Goal: Task Accomplishment & Management: Complete application form

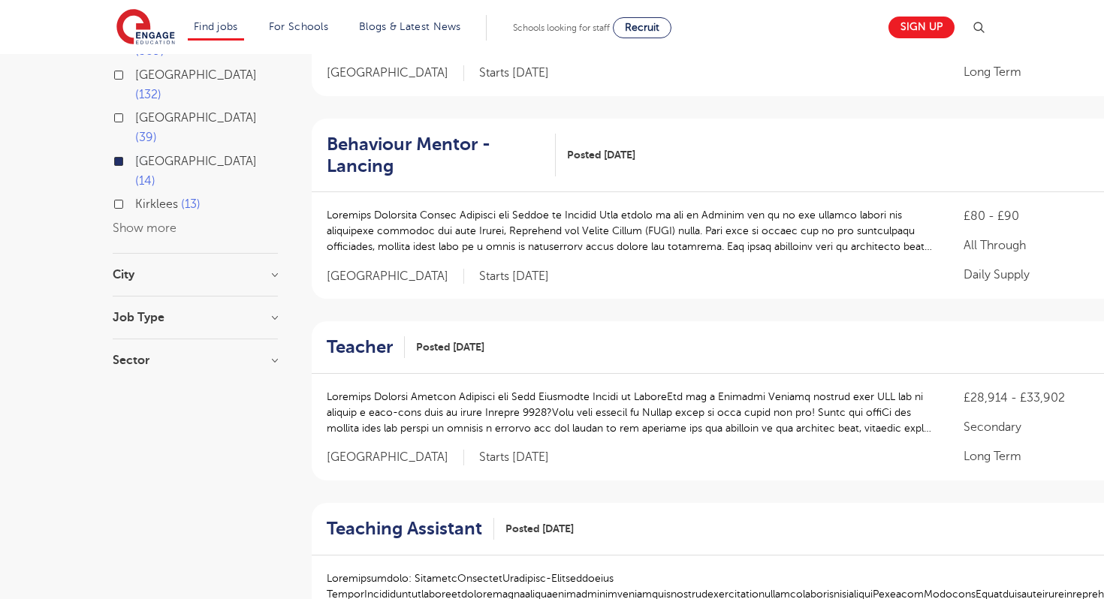
scroll to position [270, 0]
click at [358, 352] on h2 "Teacher" at bounding box center [360, 346] width 66 height 22
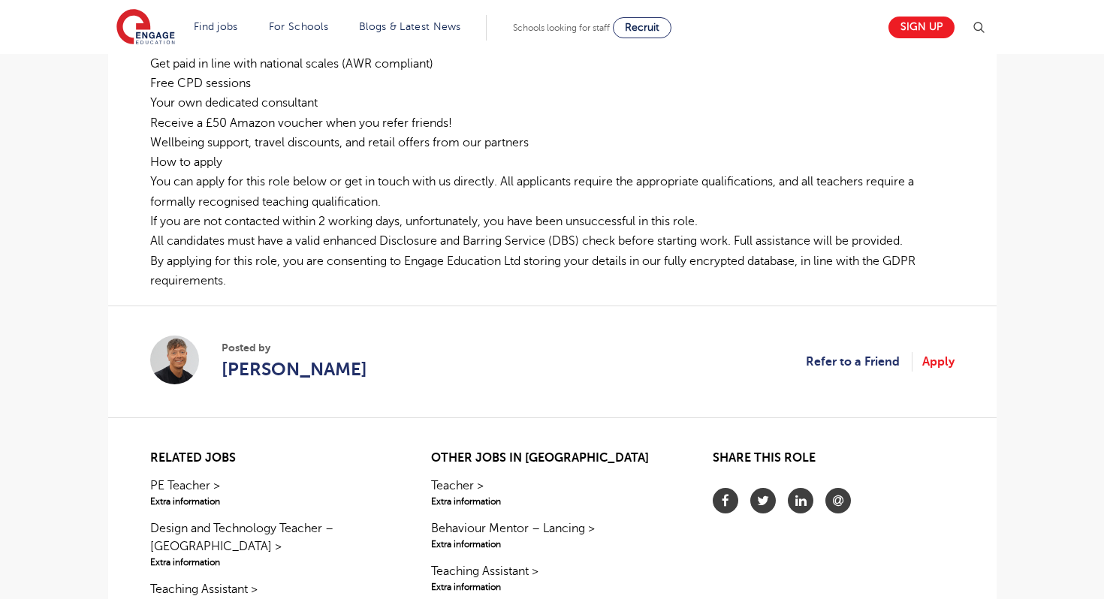
scroll to position [721, 0]
click at [940, 363] on link "Apply" at bounding box center [938, 362] width 32 height 20
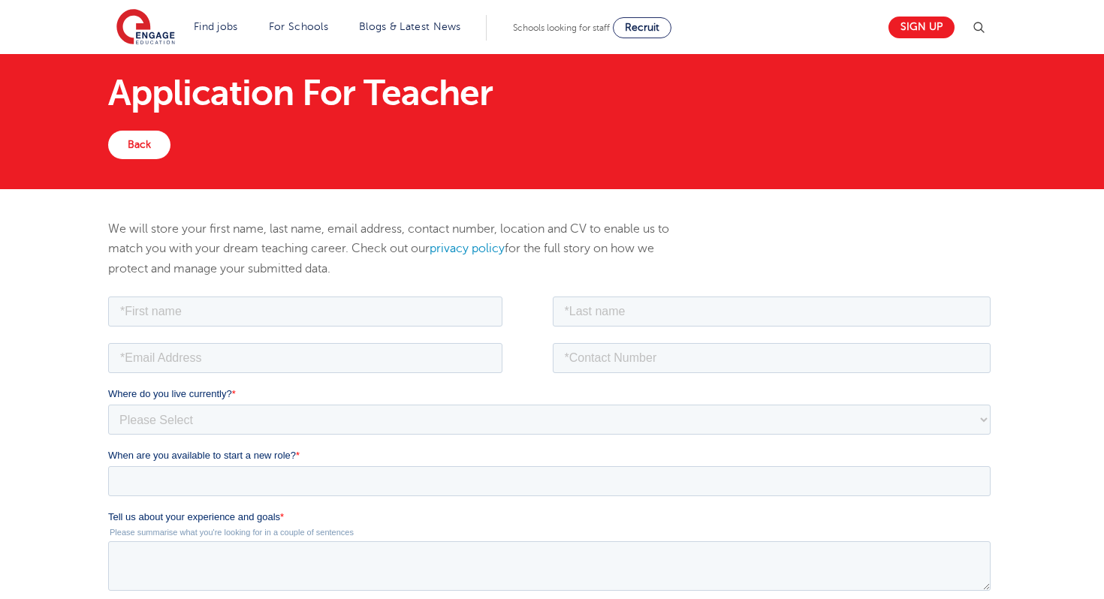
click at [873, 282] on div "We will store your first name, last name, email address, contact number, locati…" at bounding box center [552, 256] width 911 height 74
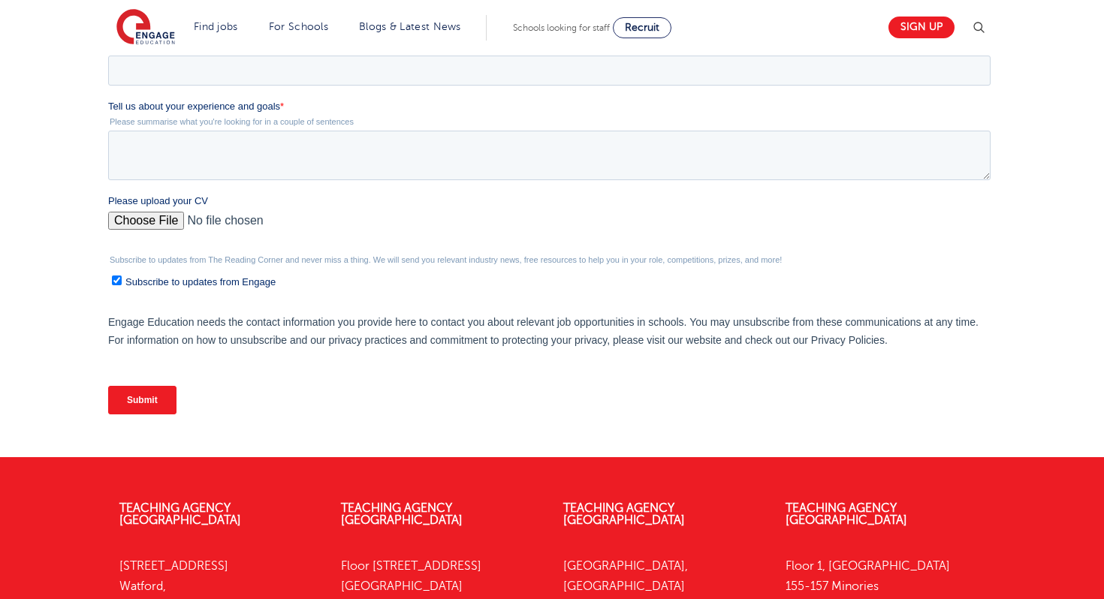
scroll to position [451, 0]
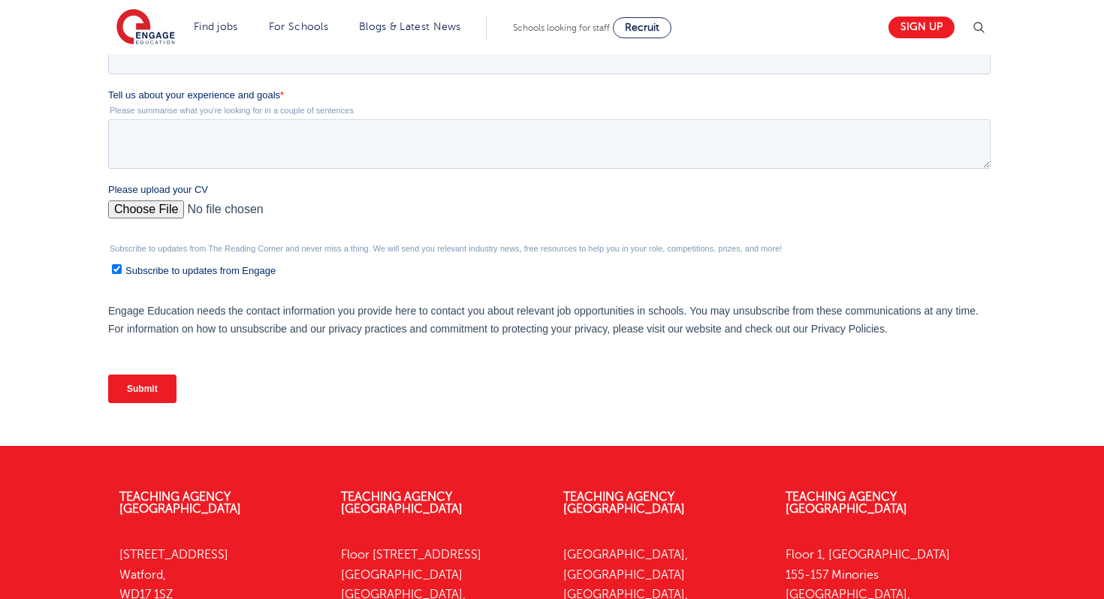
click at [868, 272] on label "Subscribe to updates from Engage" at bounding box center [550, 270] width 879 height 16
click at [121, 272] on input "Subscribe to updates from Engage" at bounding box center [116, 269] width 10 height 10
checkbox input "false"
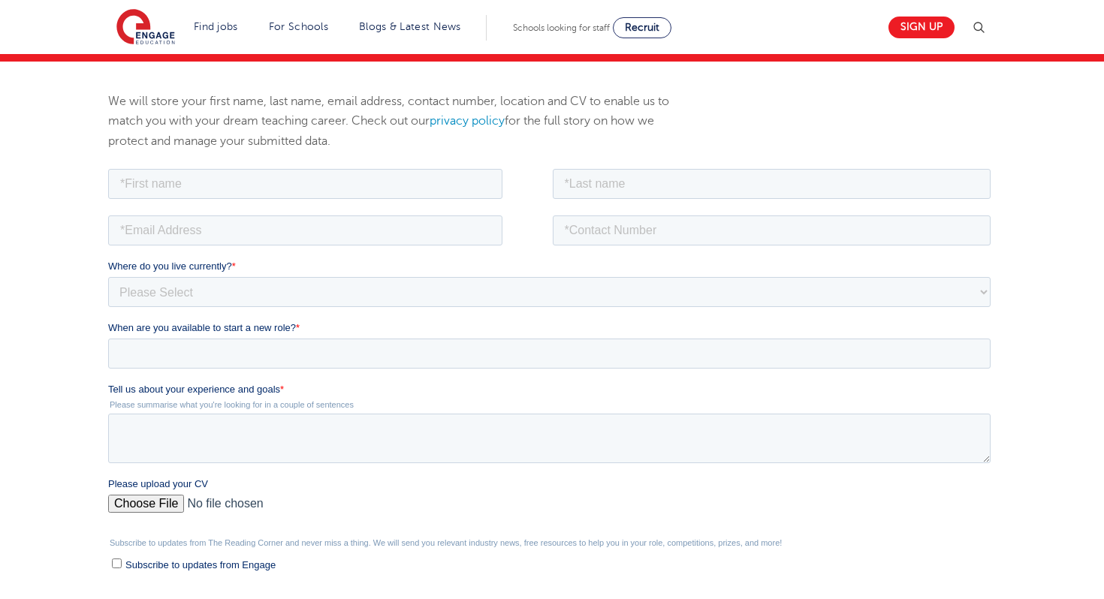
scroll to position [150, 0]
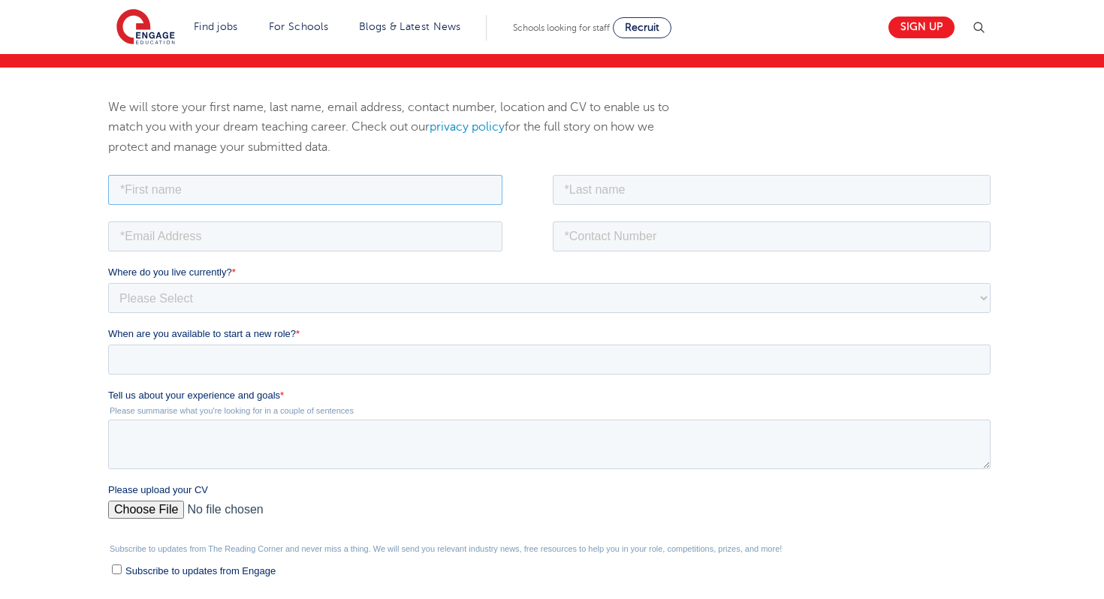
click at [391, 185] on input "text" at bounding box center [304, 189] width 394 height 30
type input "jemimah"
click at [279, 240] on input "email" at bounding box center [304, 236] width 394 height 30
type input "jemimahvictoriadmpel@gmail.com"
click at [627, 186] on input "text" at bounding box center [771, 189] width 439 height 30
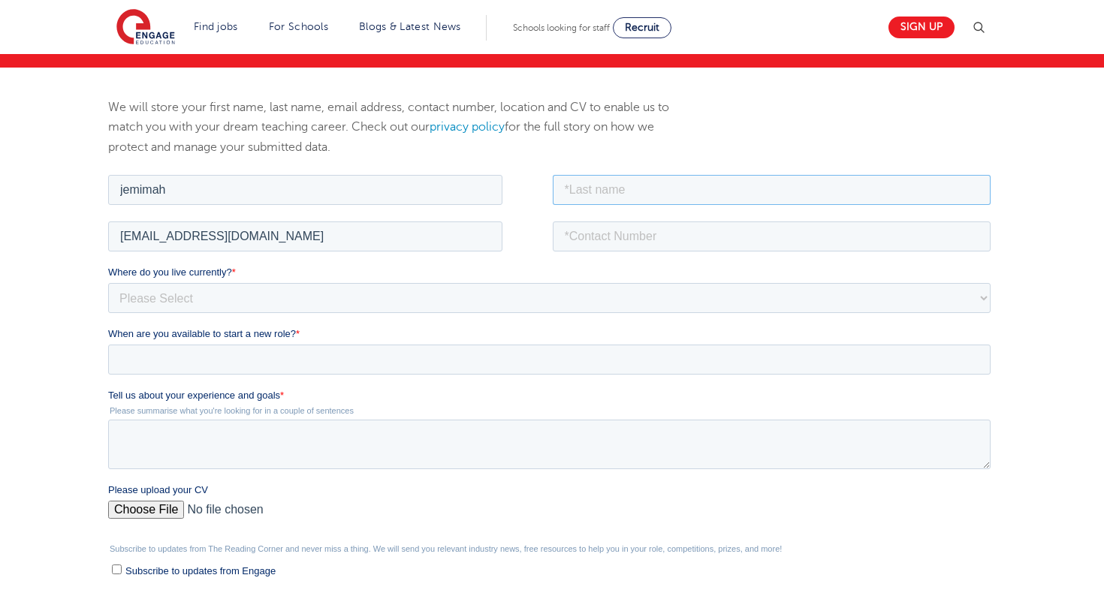
type input "Pel"
click at [641, 240] on input "tel" at bounding box center [771, 236] width 439 height 30
type input "+6582041541"
click at [390, 293] on select "Please Select [GEOGRAPHIC_DATA] [GEOGRAPHIC_DATA] [GEOGRAPHIC_DATA] [GEOGRAPHIC…" at bounding box center [548, 297] width 883 height 30
select select "Asia"
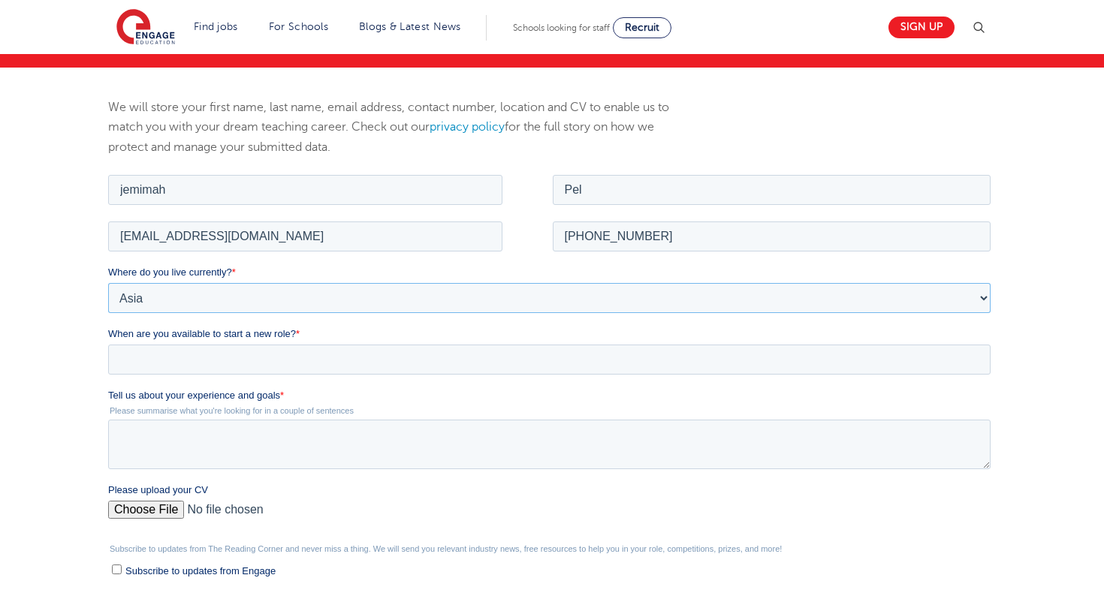
click at [107, 282] on select "Please Select [GEOGRAPHIC_DATA] [GEOGRAPHIC_DATA] [GEOGRAPHIC_DATA] [GEOGRAPHIC…" at bounding box center [548, 297] width 883 height 30
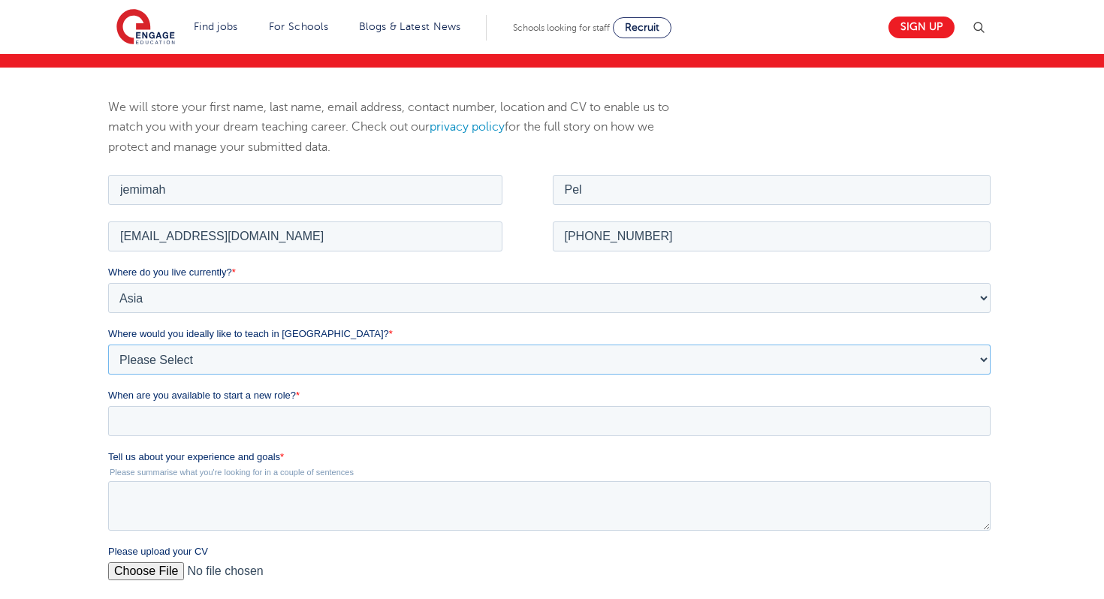
click at [236, 361] on select "Please Select I'm flexible! [GEOGRAPHIC_DATA] Any city in [GEOGRAPHIC_DATA] [GE…" at bounding box center [548, 359] width 883 height 30
select select "Flexible"
click at [107, 344] on select "Please Select I'm flexible! London Any city in England Greater London/Home Coun…" at bounding box center [548, 359] width 883 height 30
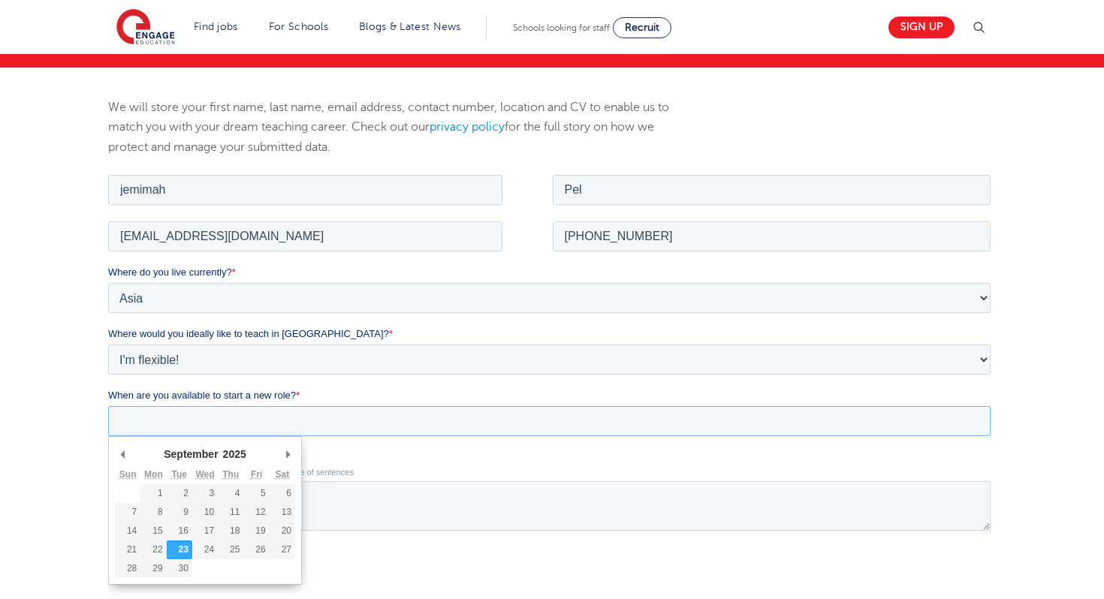
click at [231, 414] on input "When are you available to start a new role? *" at bounding box center [548, 421] width 883 height 30
type div "2026-01-02"
type input "2026/01/02"
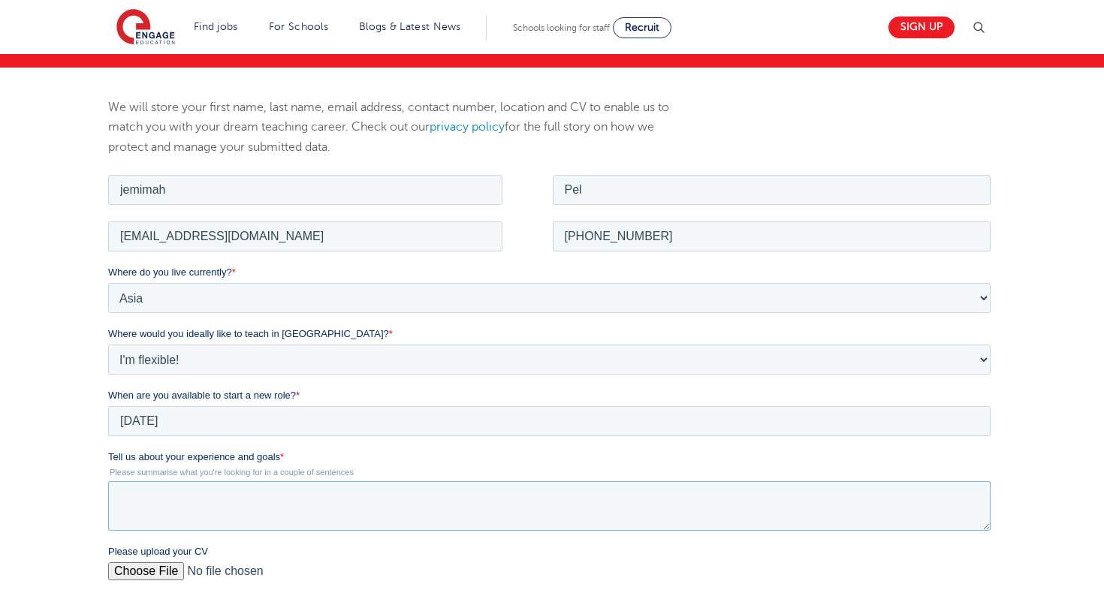
click at [273, 508] on textarea "Tell us about your experience and goals *" at bounding box center [548, 506] width 883 height 50
paste textarea "Dear Hiring Manager I am writing to express my interest in the Early Years Educ…"
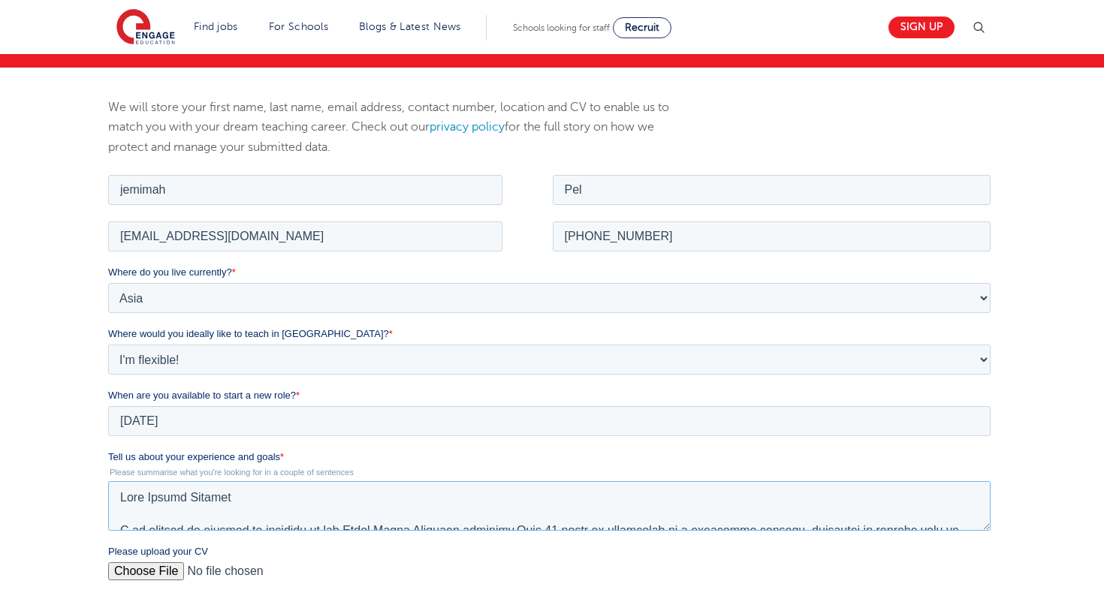
scroll to position [355, 0]
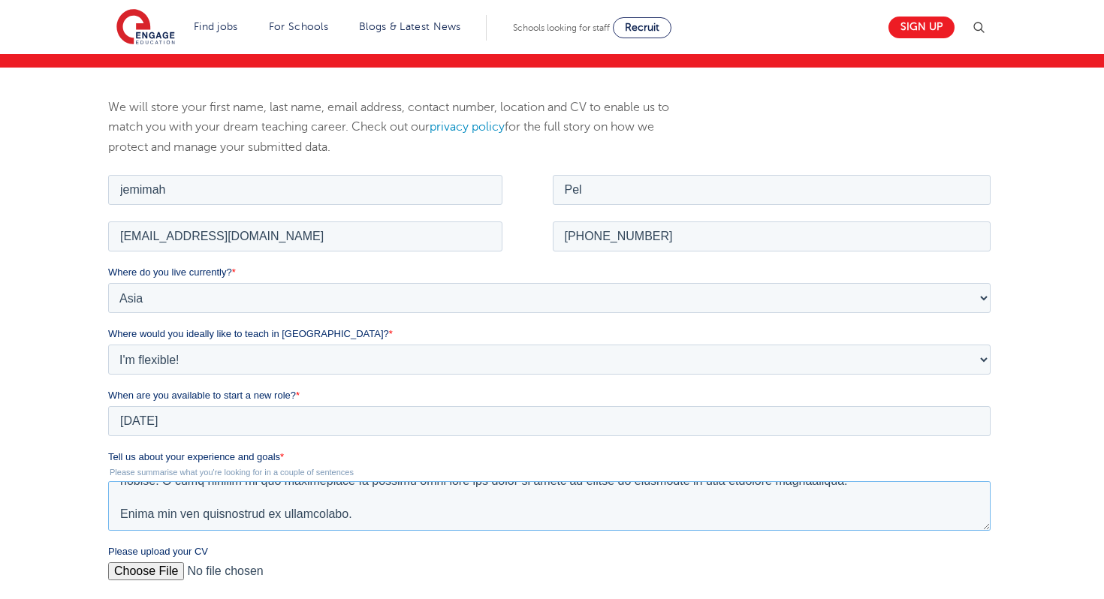
type textarea "Dear Hiring Manager I am writing to express my interest in the Early Years Educ…"
click at [163, 577] on input "Please upload your CV" at bounding box center [548, 577] width 883 height 30
type input "C:\fakepath\Jemimah DM Pel CV 2025.pdf"
click at [1070, 427] on div "We will store your first name, last name, email address, contact number, locati…" at bounding box center [552, 438] width 1104 height 741
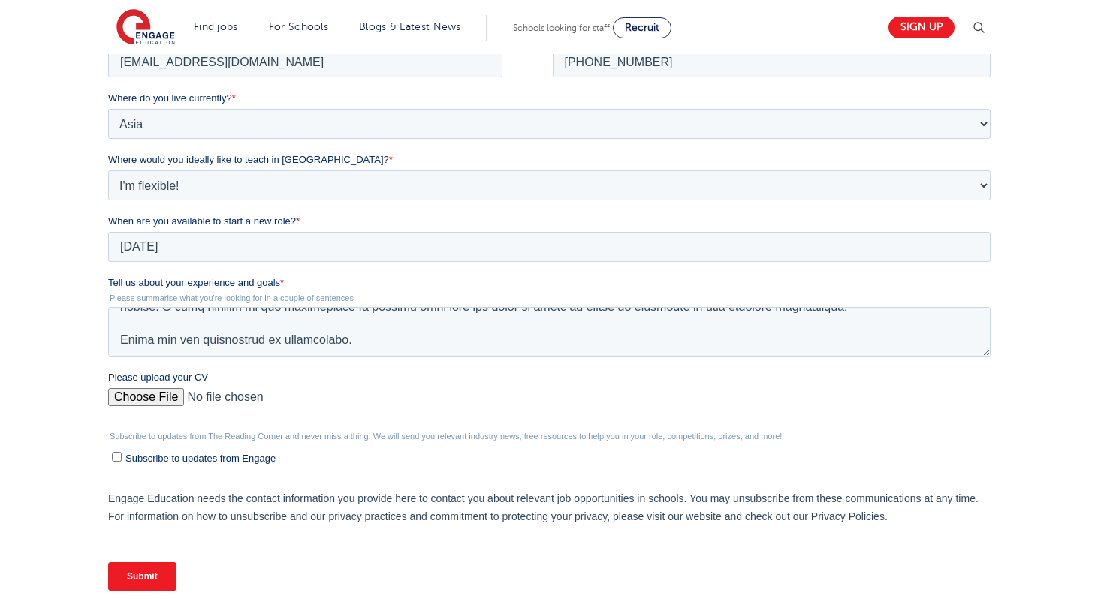
scroll to position [330, 0]
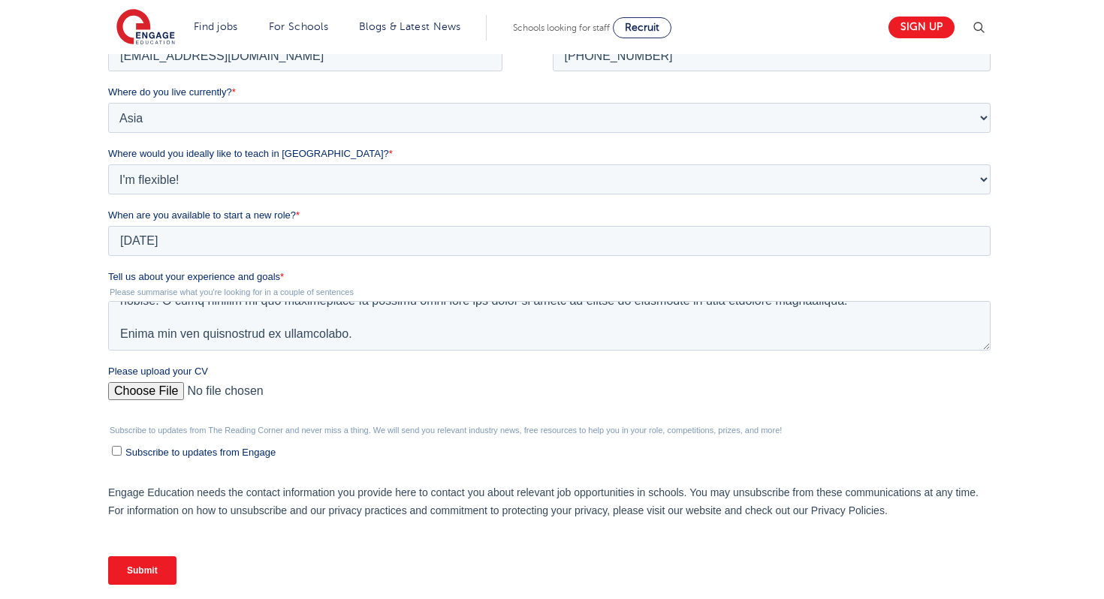
click at [119, 451] on input "Subscribe to updates from Engage" at bounding box center [116, 451] width 10 height 10
checkbox input "true"
click at [130, 582] on input "Submit" at bounding box center [141, 571] width 68 height 29
click at [135, 571] on input "Submit" at bounding box center [141, 571] width 68 height 29
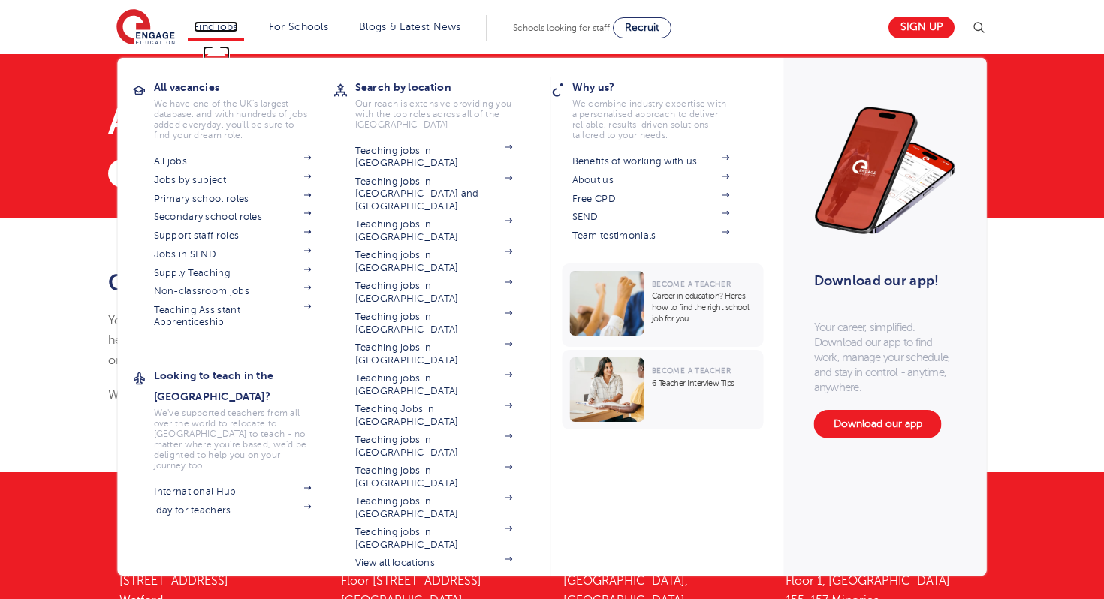
click at [219, 29] on link "Find jobs" at bounding box center [216, 26] width 44 height 11
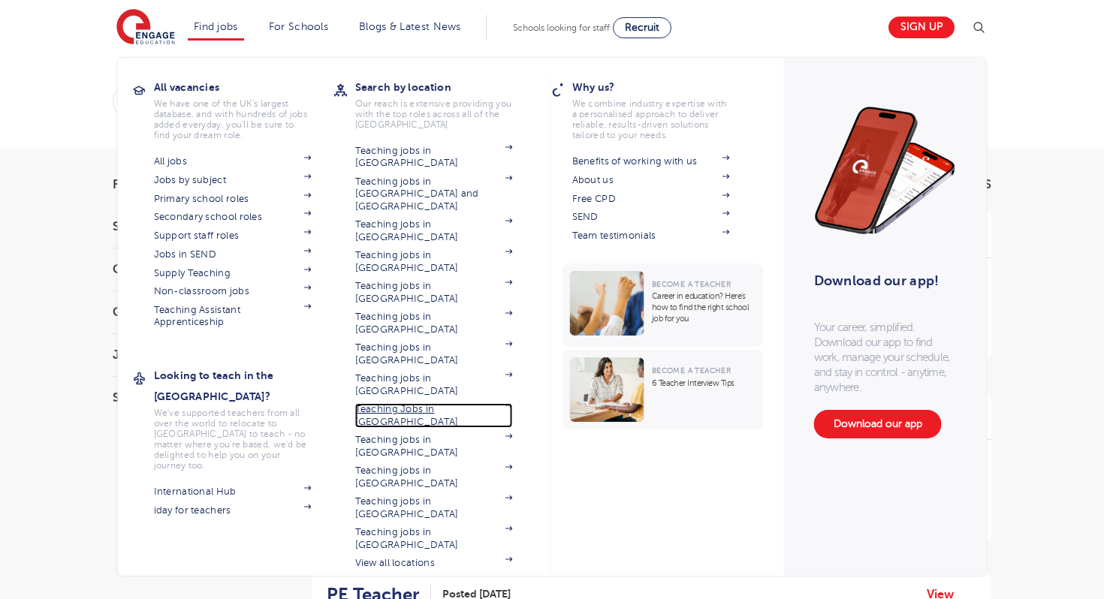
click at [400, 403] on link "Teaching Jobs in [GEOGRAPHIC_DATA]" at bounding box center [434, 415] width 158 height 25
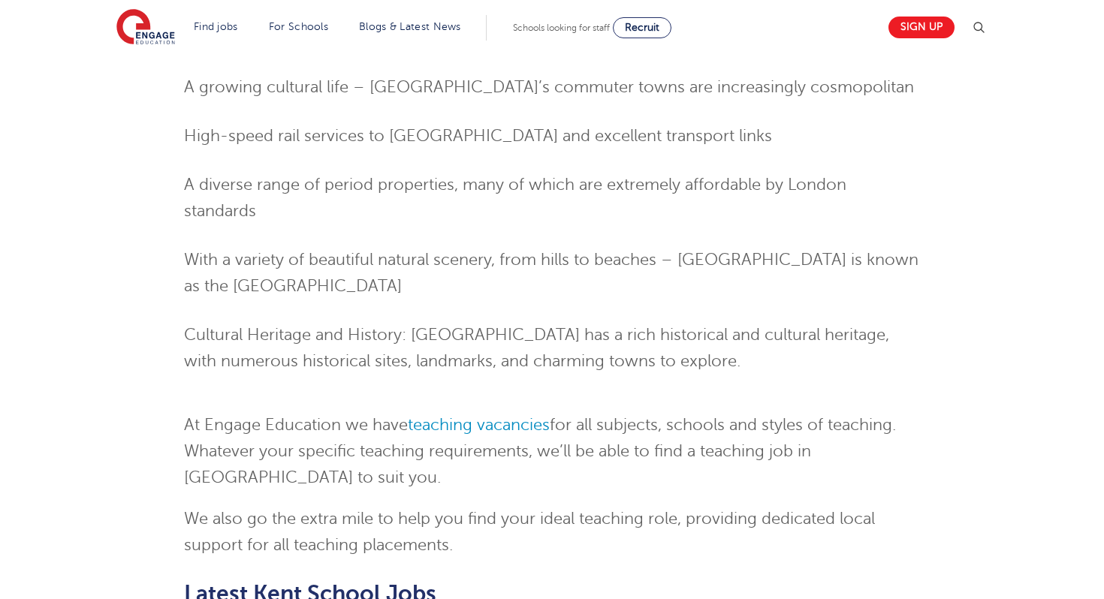
scroll to position [1652, 0]
click at [445, 415] on link "teaching vacancies" at bounding box center [479, 424] width 142 height 18
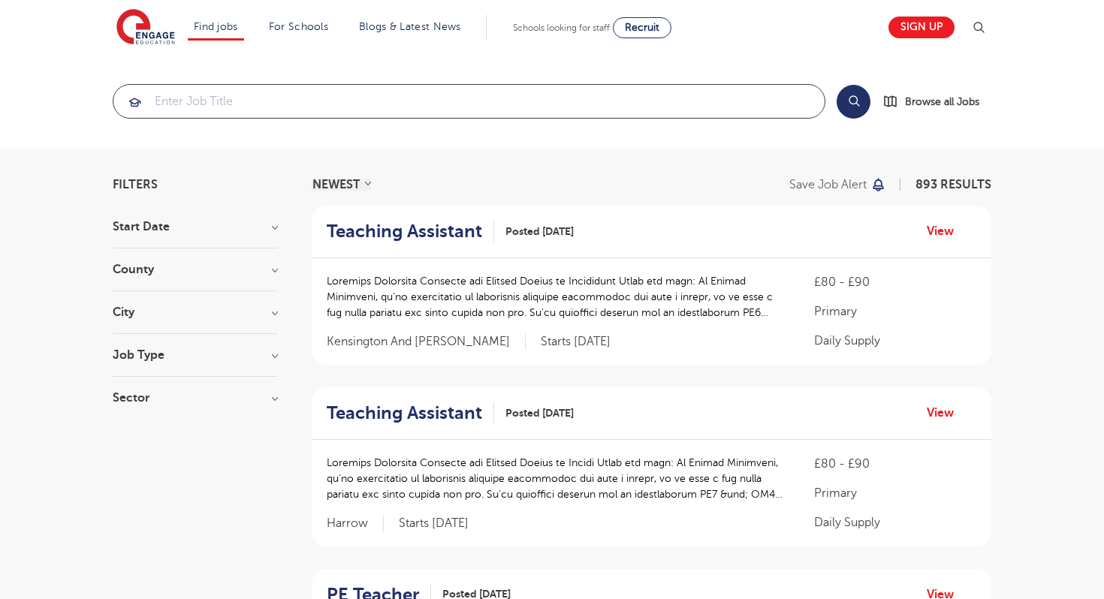
click at [256, 97] on input "search" at bounding box center [468, 101] width 711 height 33
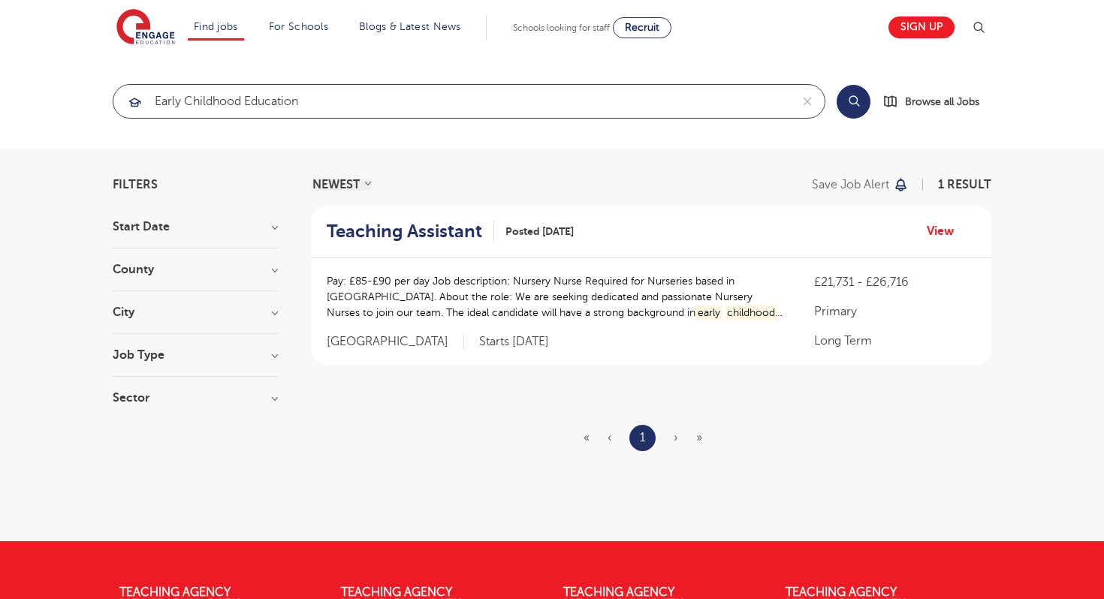
type input "early childhood education"
click at [853, 107] on button "Search" at bounding box center [854, 102] width 34 height 34
click at [943, 228] on link "View" at bounding box center [946, 232] width 38 height 20
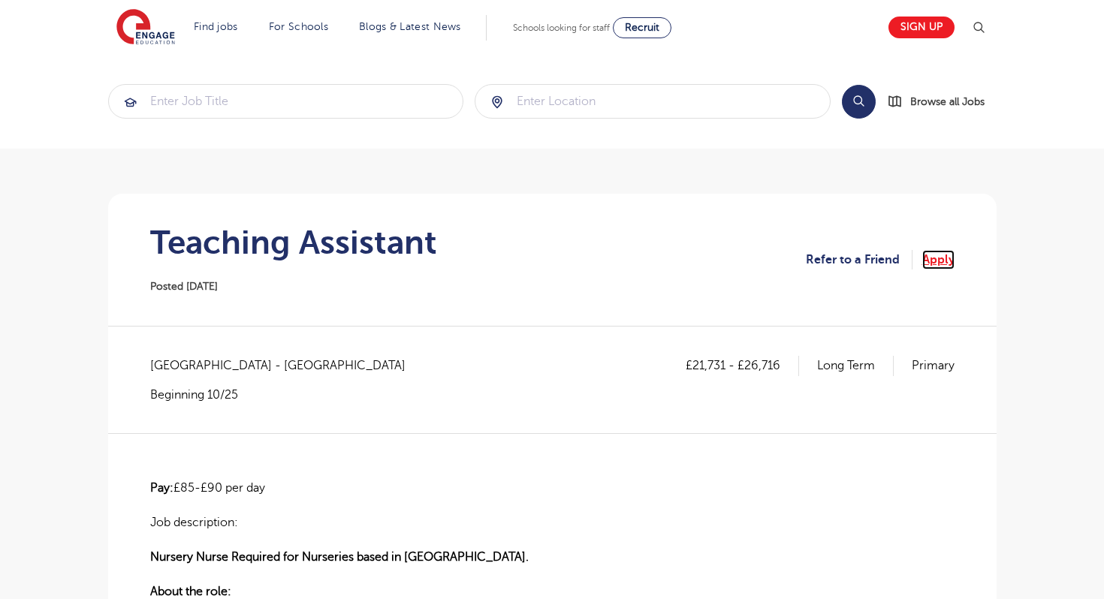
click at [943, 259] on link "Apply" at bounding box center [938, 260] width 32 height 20
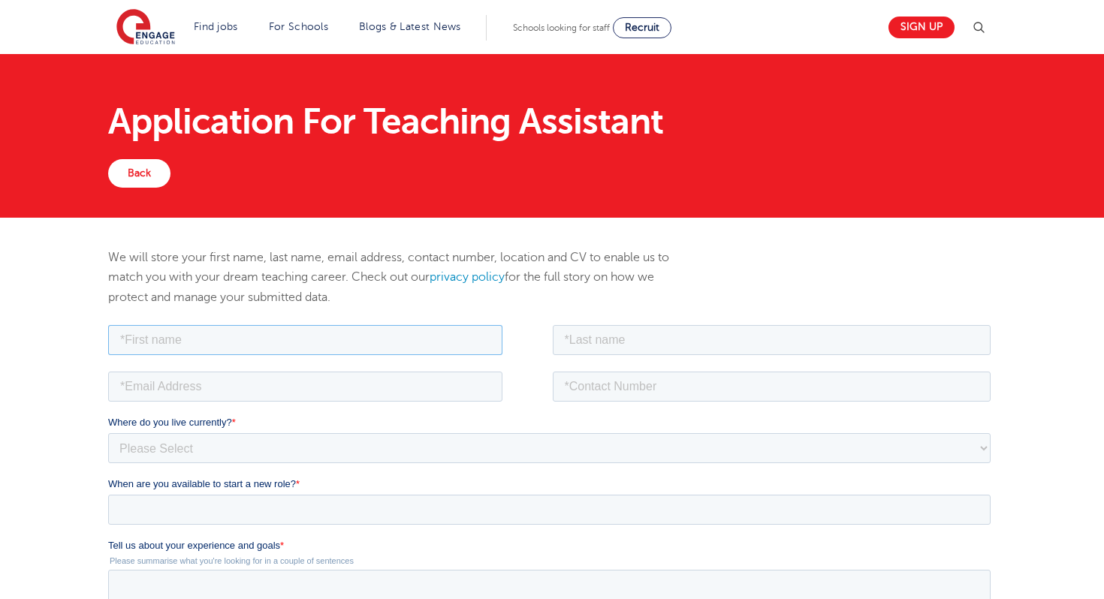
click at [315, 346] on input "text" at bounding box center [304, 339] width 394 height 30
type input "jemimah"
click at [564, 341] on input "text" at bounding box center [771, 339] width 439 height 30
type input "Pel"
click at [629, 384] on input "tel" at bounding box center [771, 386] width 439 height 30
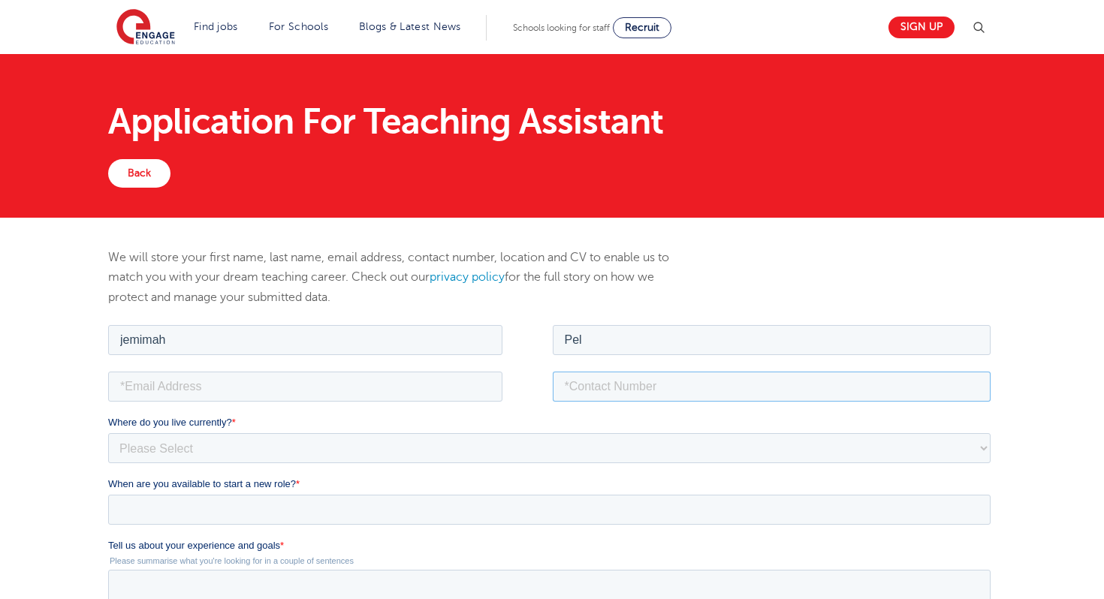
type input "[PHONE_NUMBER]"
click at [427, 393] on input "email" at bounding box center [304, 386] width 394 height 30
type input "[EMAIL_ADDRESS][DOMAIN_NAME]"
click at [294, 454] on select "Please Select UK Canada Ireland Australia New Zealand Europe USA South Africa J…" at bounding box center [548, 448] width 883 height 30
select select "Asia"
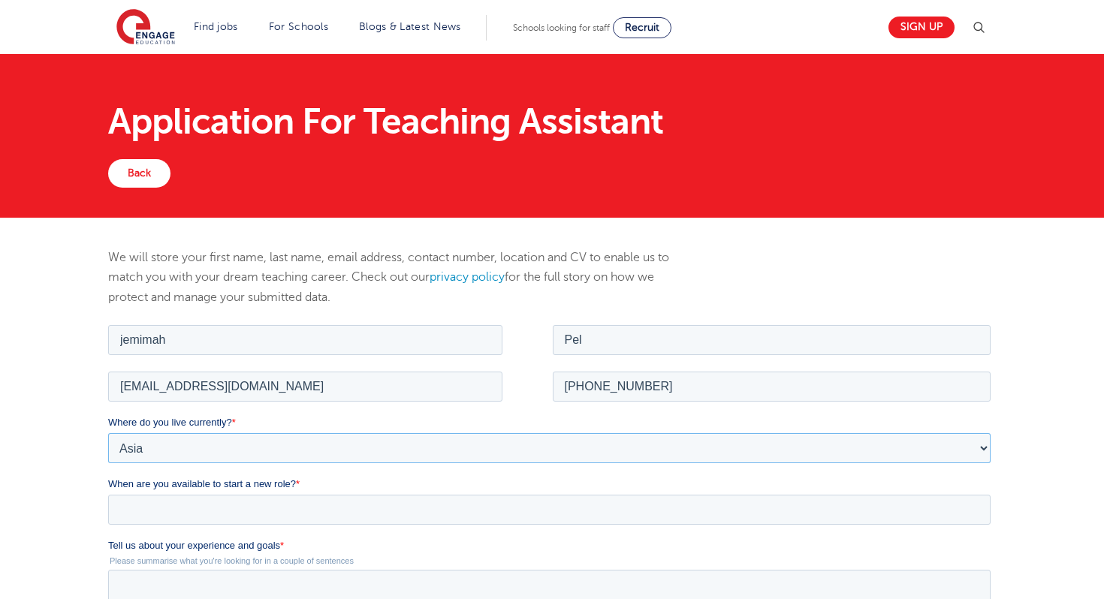
click at [107, 433] on select "Please Select UK Canada Ireland Australia New Zealand Europe USA South Africa J…" at bounding box center [548, 448] width 883 height 30
click at [221, 513] on select "Please Select I'm flexible! London Any city in England Greater London/Home Coun…" at bounding box center [548, 509] width 883 height 30
select select "Flexible"
click at [107, 494] on select "Please Select I'm flexible! London Any city in England Greater London/Home Coun…" at bounding box center [548, 509] width 883 height 30
click at [1030, 452] on div "We will store your first name, last name, email address, contact number, locati…" at bounding box center [552, 588] width 1104 height 741
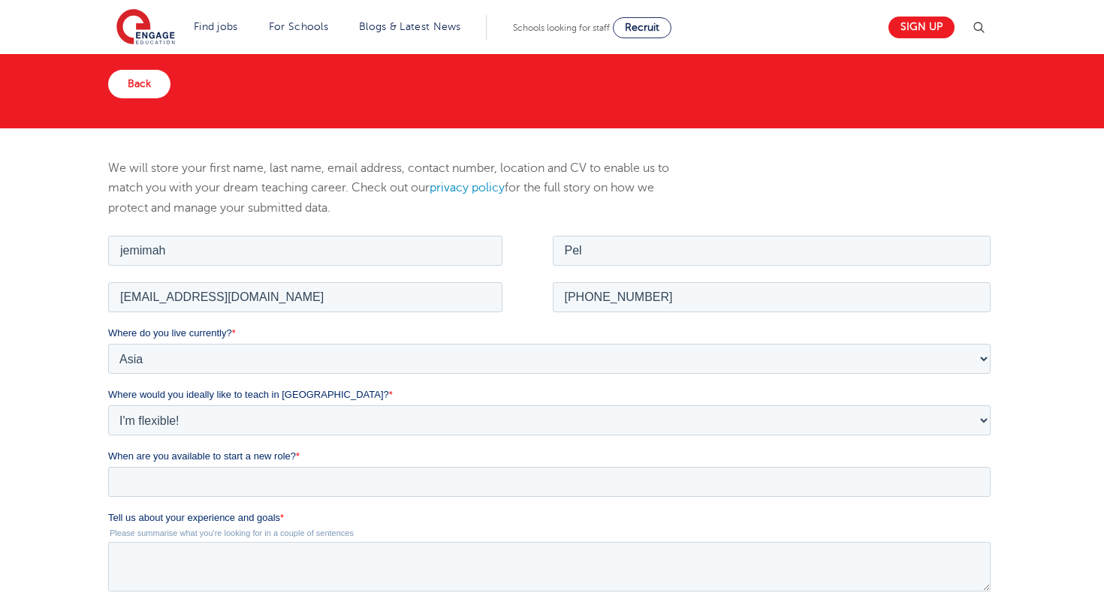
scroll to position [90, 0]
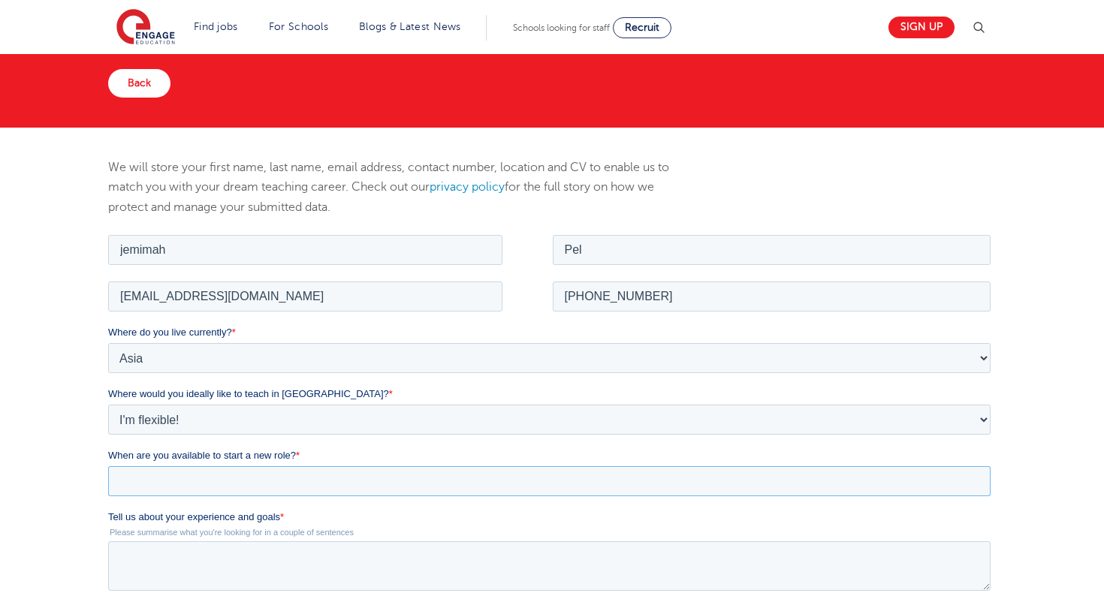
click at [333, 481] on input "When are you available to start a new role? *" at bounding box center [548, 481] width 883 height 30
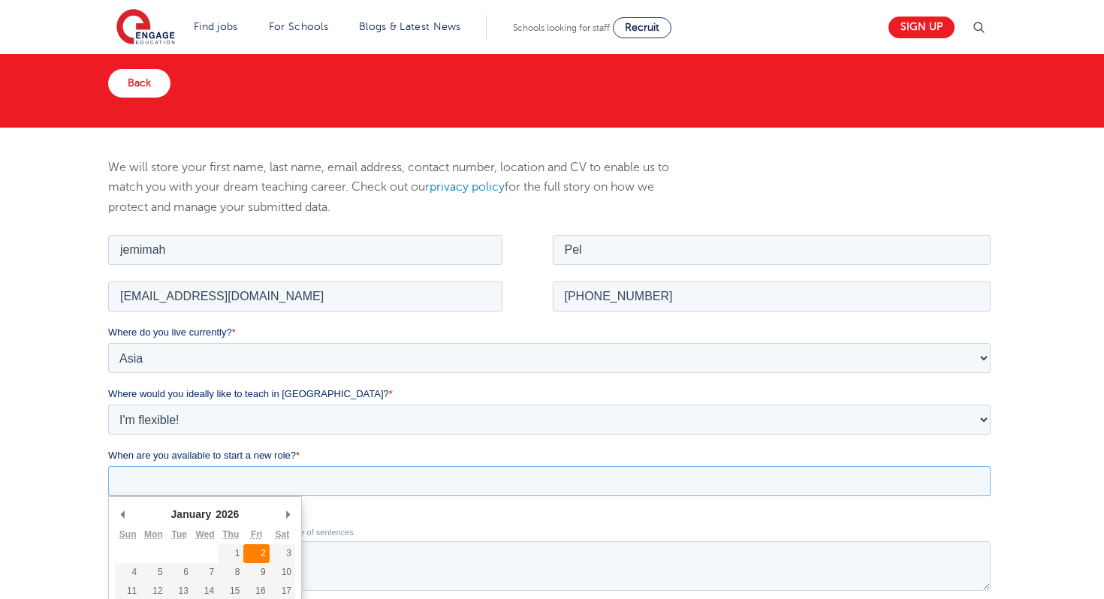
type div "2026-01-02"
type input "2026/01/02"
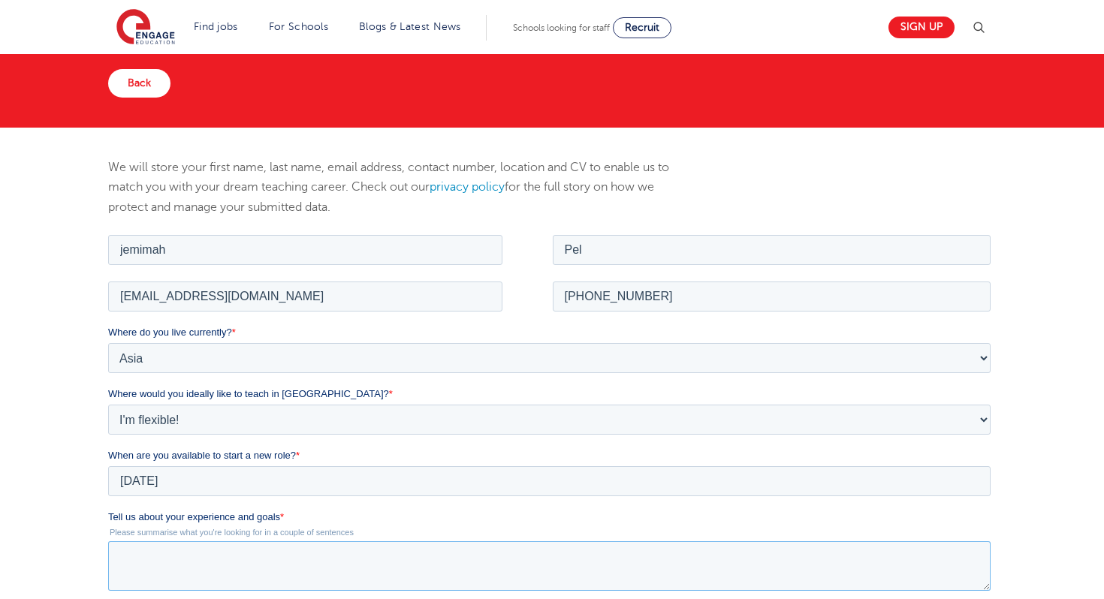
click at [293, 554] on textarea "Tell us about your experience and goals *" at bounding box center [548, 566] width 883 height 50
paste textarea "Dear Hiring Manager I am writing to express my interest in the Early Years Educ…"
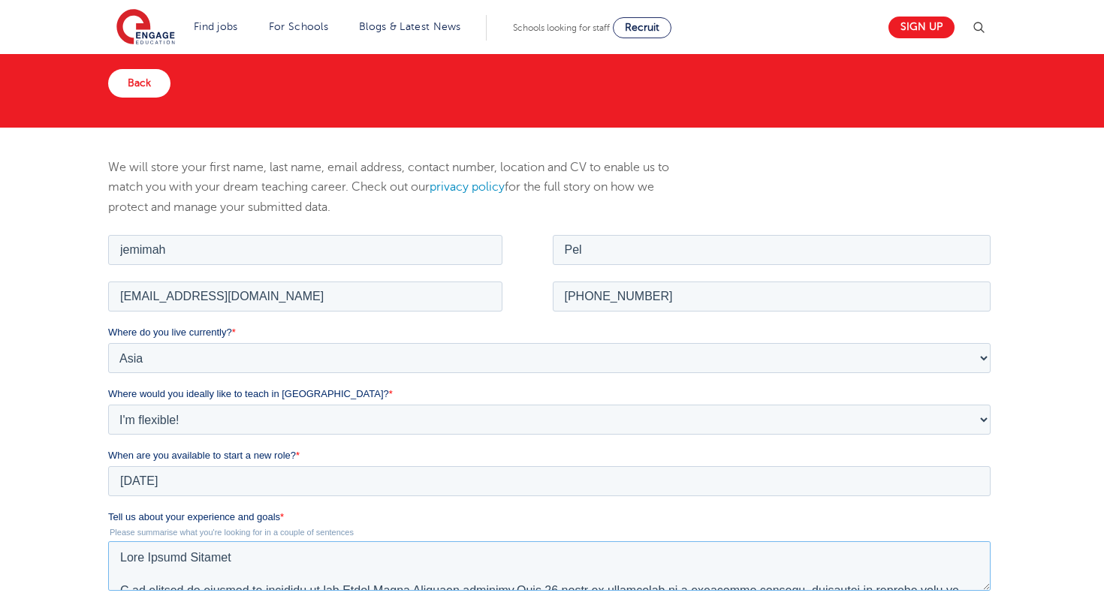
scroll to position [355, 0]
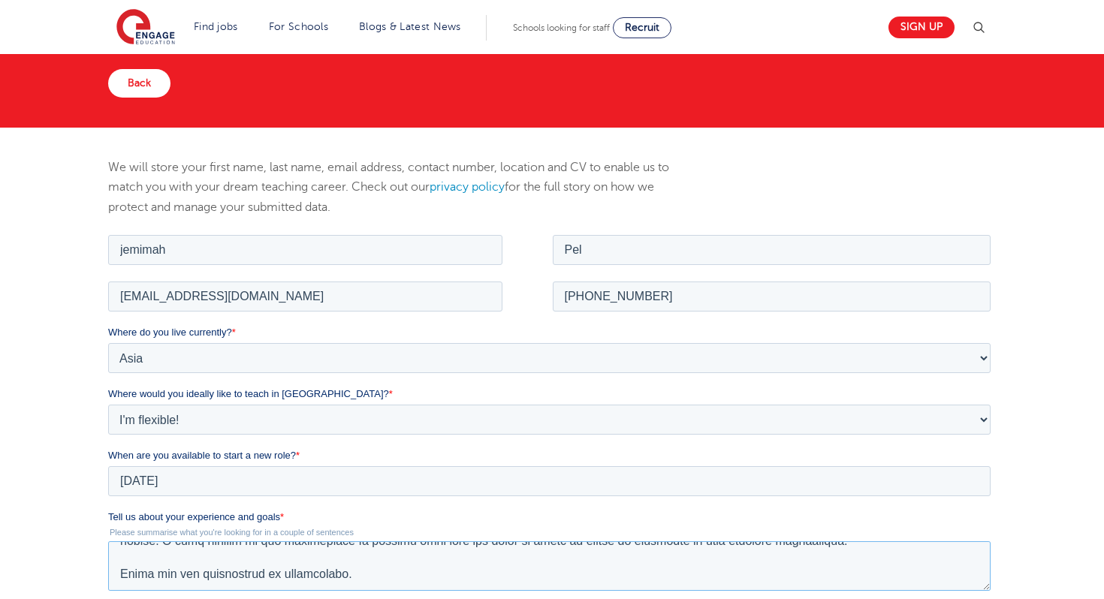
type textarea "Dear Hiring Manager I am writing to express my interest in the Early Years Educ…"
click at [1009, 553] on div "We will store your first name, last name, email address, contact number, locati…" at bounding box center [552, 498] width 1104 height 741
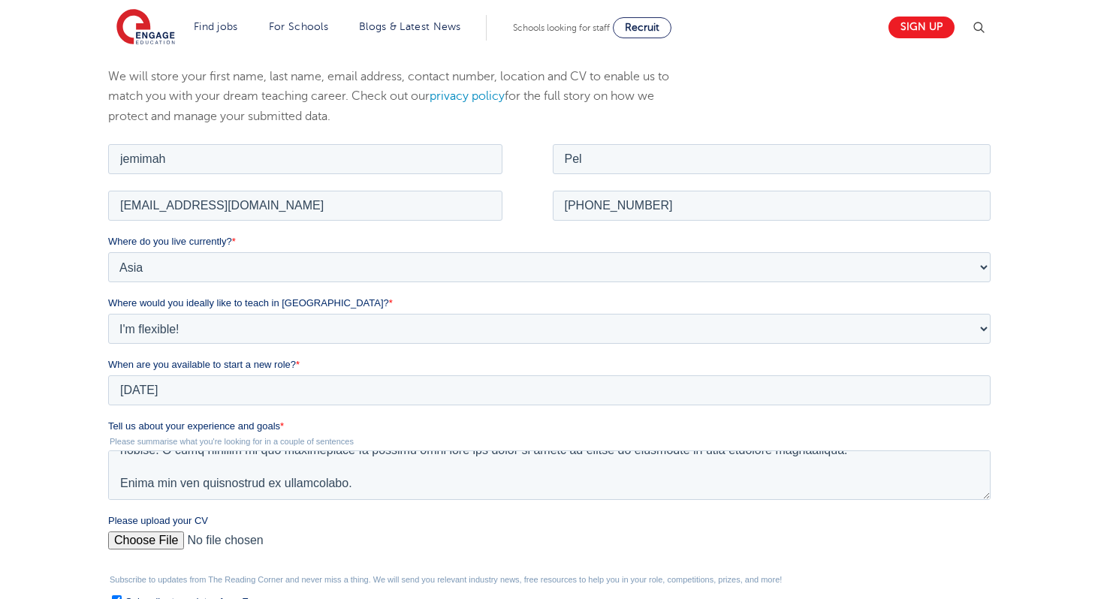
scroll to position [210, 0]
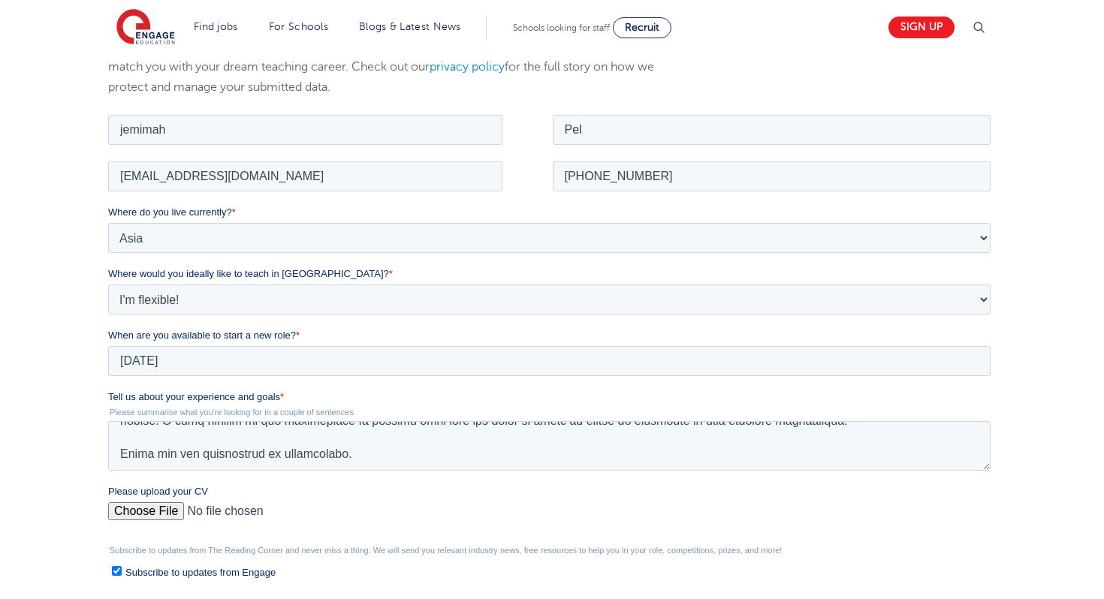
click at [144, 509] on input "Please upload your CV" at bounding box center [548, 517] width 883 height 30
type input "C:\fakepath\Jemimah DM Pel CV 2025.pdf"
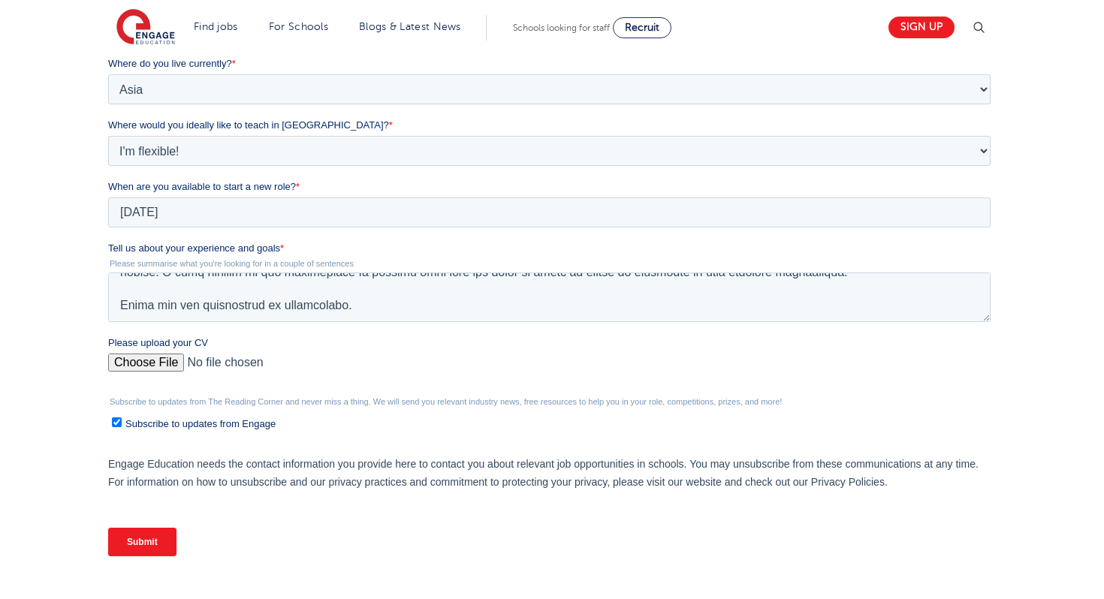
scroll to position [361, 0]
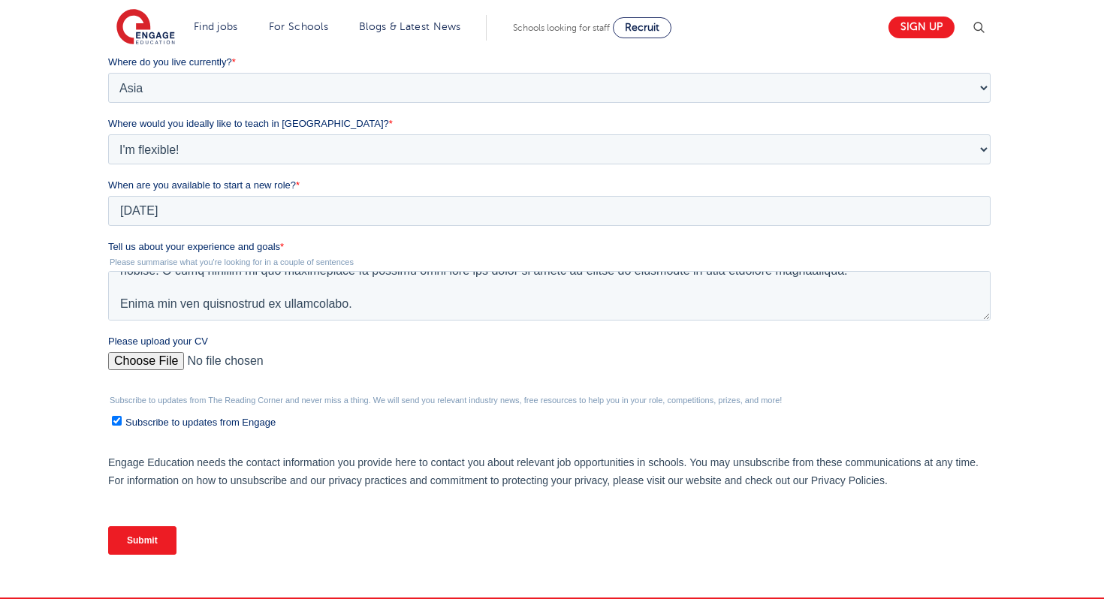
click at [152, 543] on input "Submit" at bounding box center [141, 541] width 68 height 29
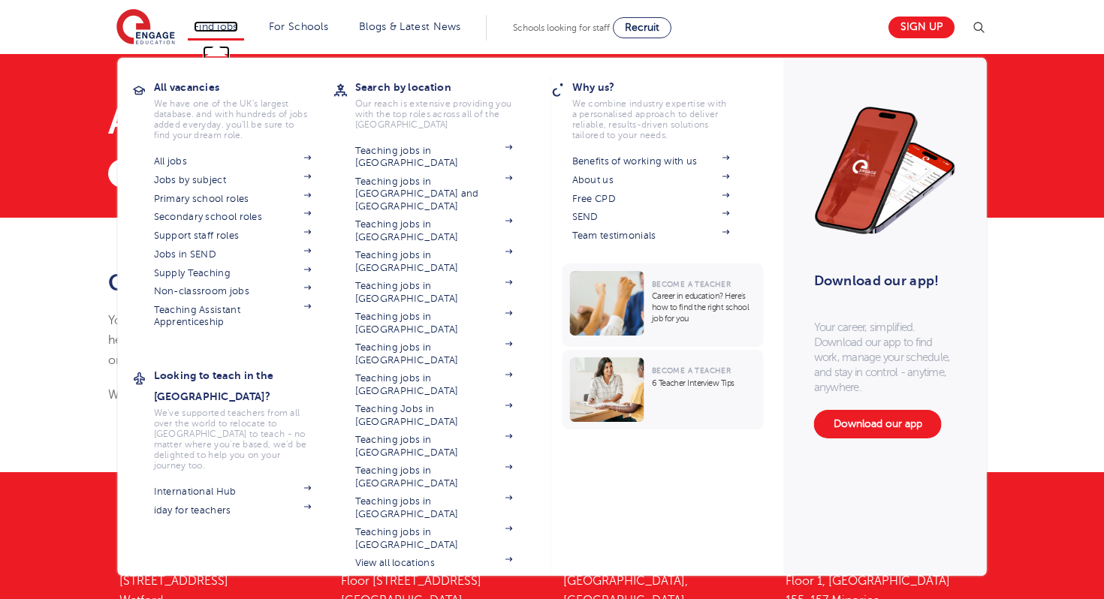
click at [214, 26] on link "Find jobs" at bounding box center [216, 26] width 44 height 11
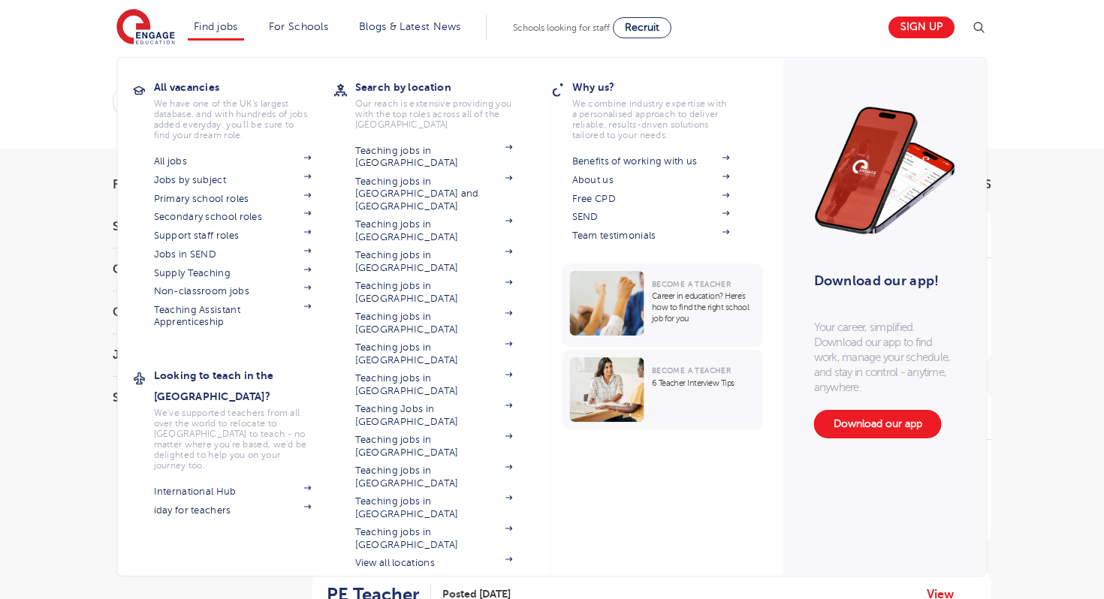
click at [221, 35] on li "Find jobs All vacancies We have one of the UK's largest database. and with hund…" at bounding box center [216, 28] width 56 height 26
click at [421, 280] on link "Teaching jobs in [GEOGRAPHIC_DATA]" at bounding box center [434, 292] width 158 height 25
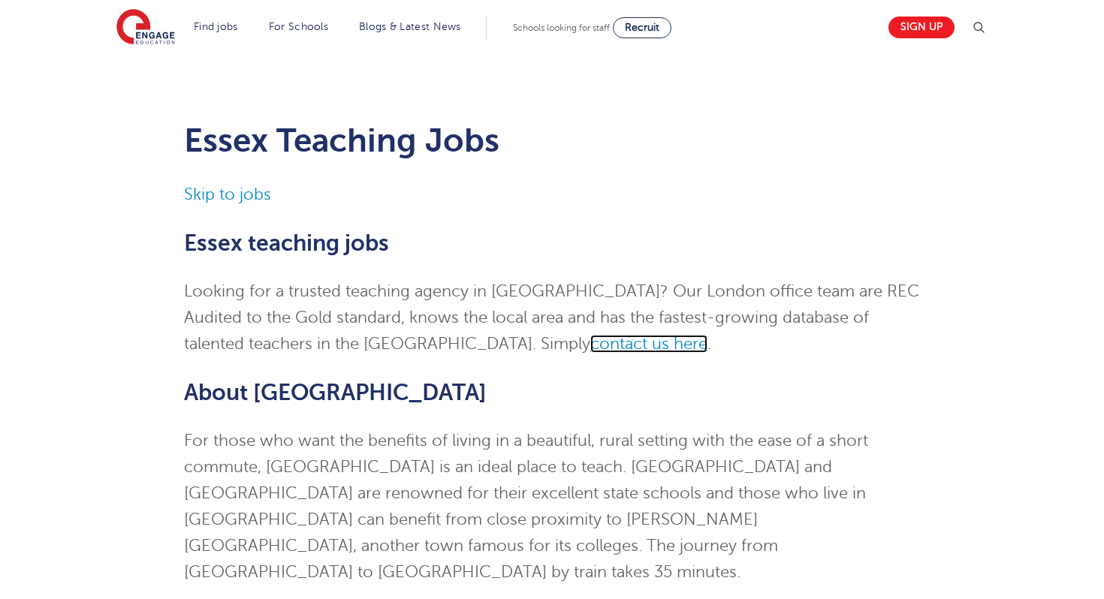
click at [590, 339] on span "contact us here" at bounding box center [648, 344] width 117 height 18
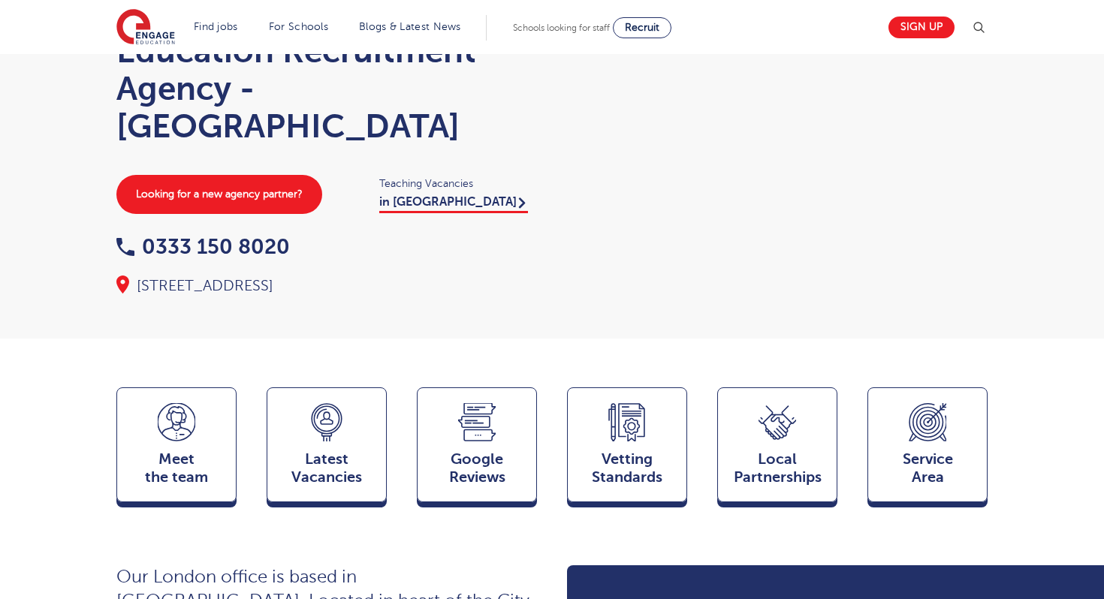
scroll to position [90, 0]
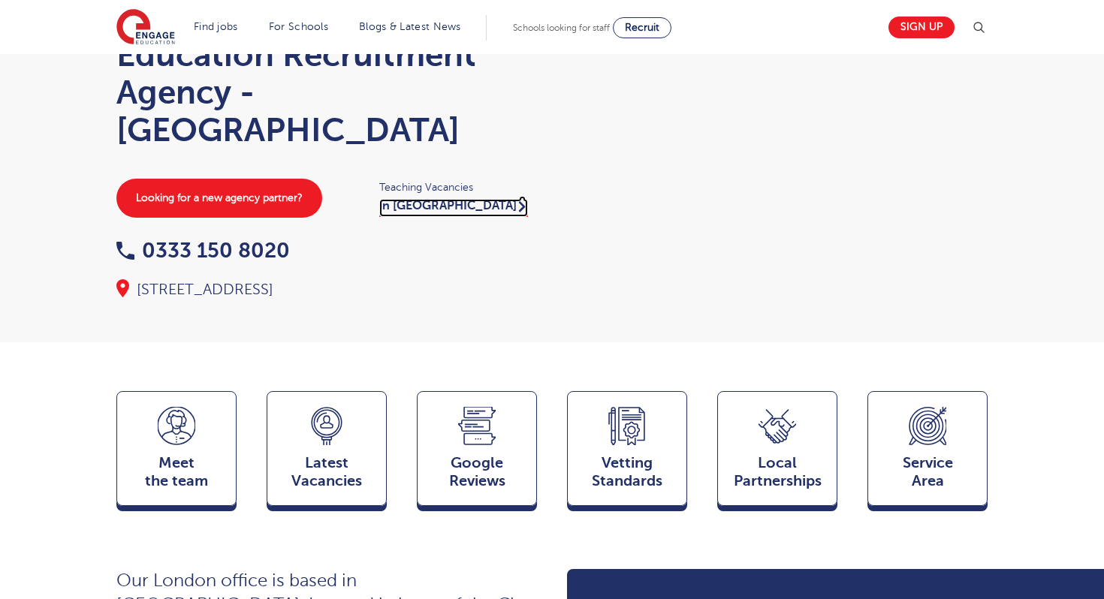
click at [425, 213] on link "in [GEOGRAPHIC_DATA]" at bounding box center [453, 208] width 149 height 18
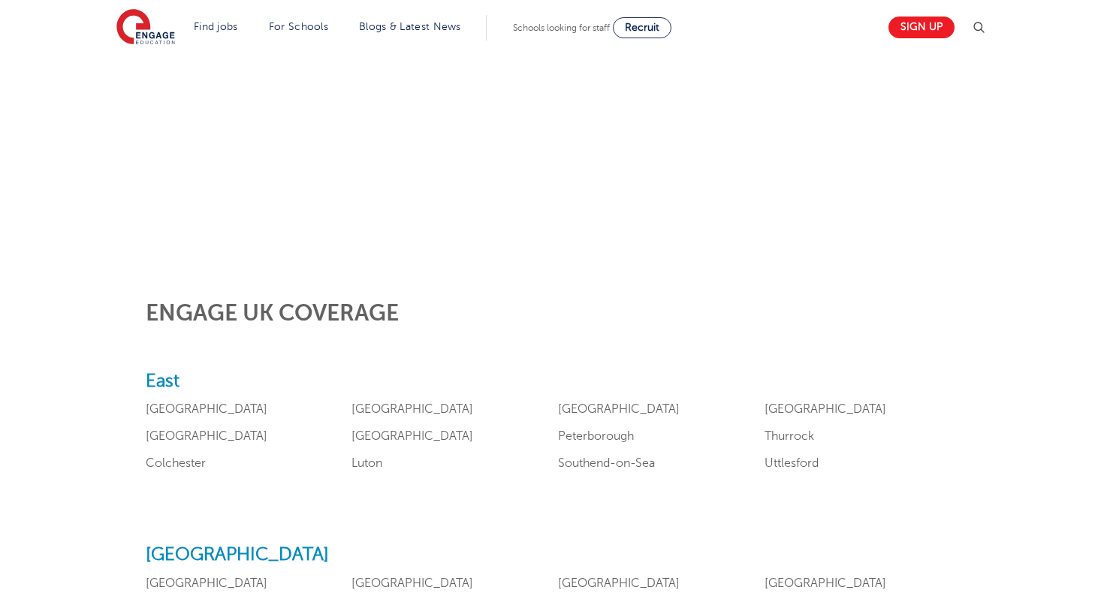
scroll to position [421, 0]
click at [170, 464] on link "Colchester" at bounding box center [176, 463] width 60 height 14
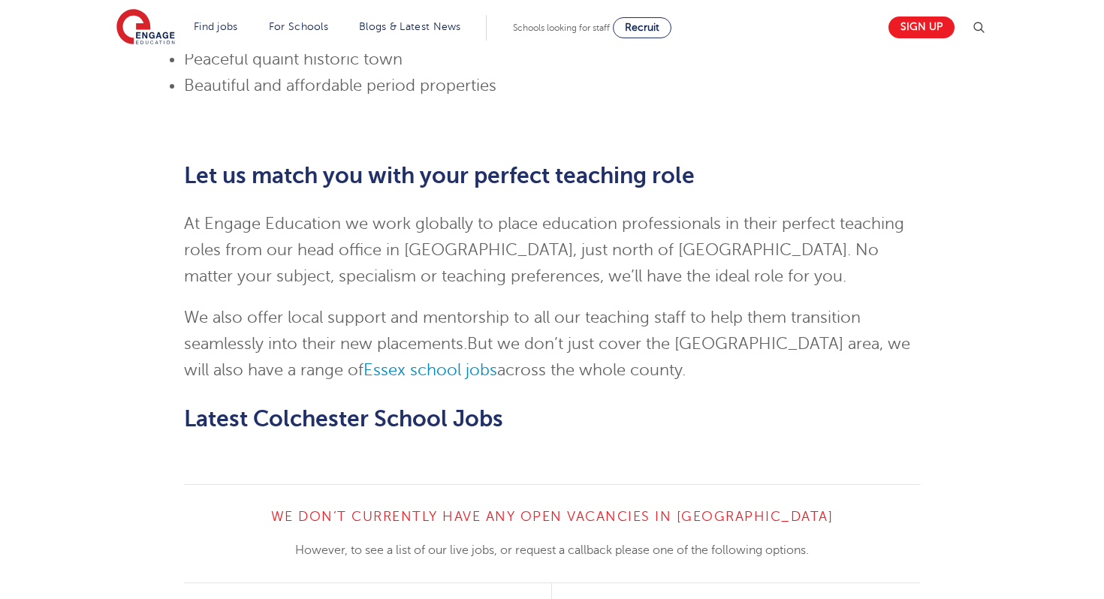
scroll to position [1412, 0]
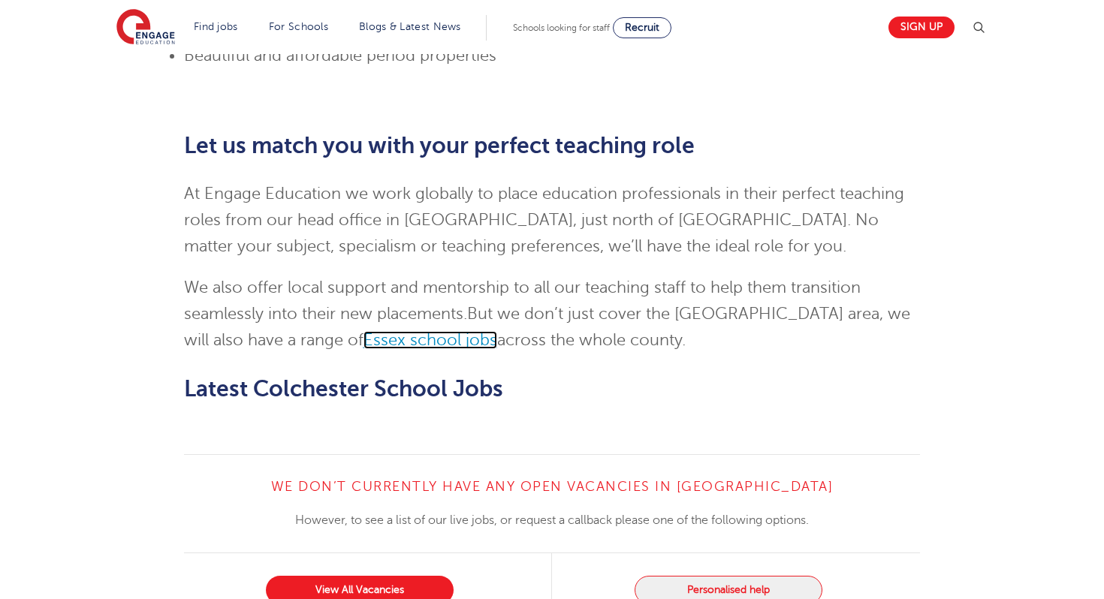
click at [372, 331] on link "Essex school jobs" at bounding box center [431, 340] width 134 height 18
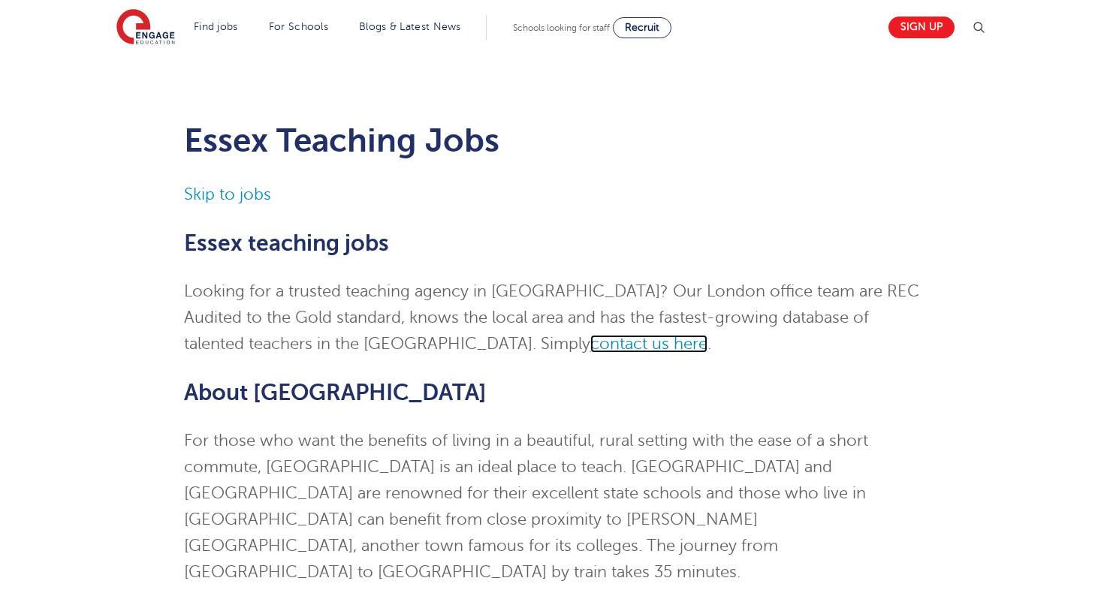
click at [590, 351] on span "contact us here" at bounding box center [648, 344] width 117 height 18
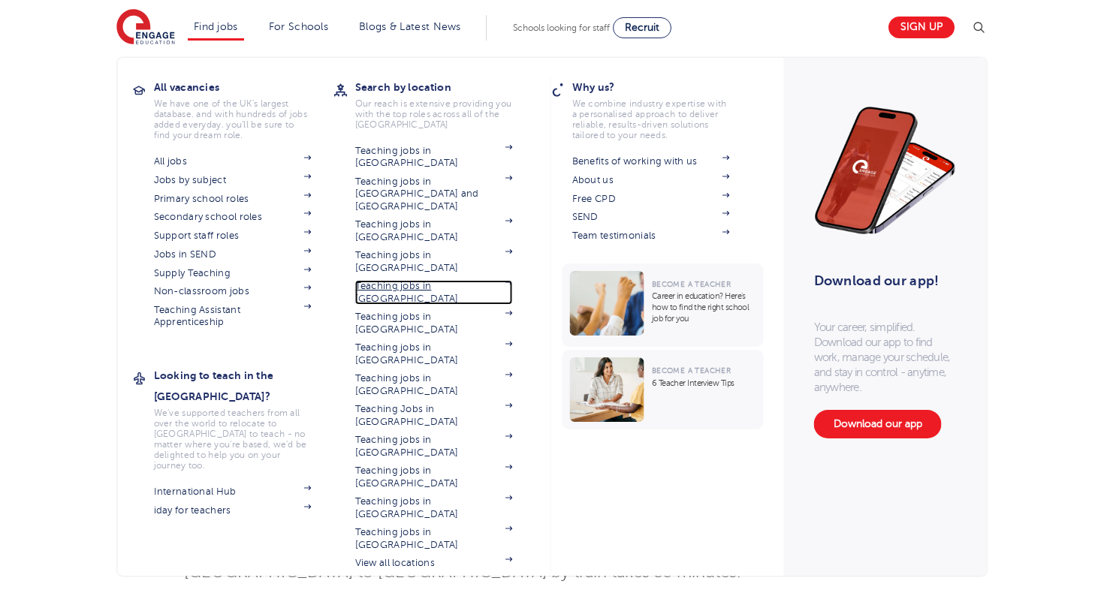
click at [421, 280] on link "Teaching jobs in [GEOGRAPHIC_DATA]" at bounding box center [434, 292] width 158 height 25
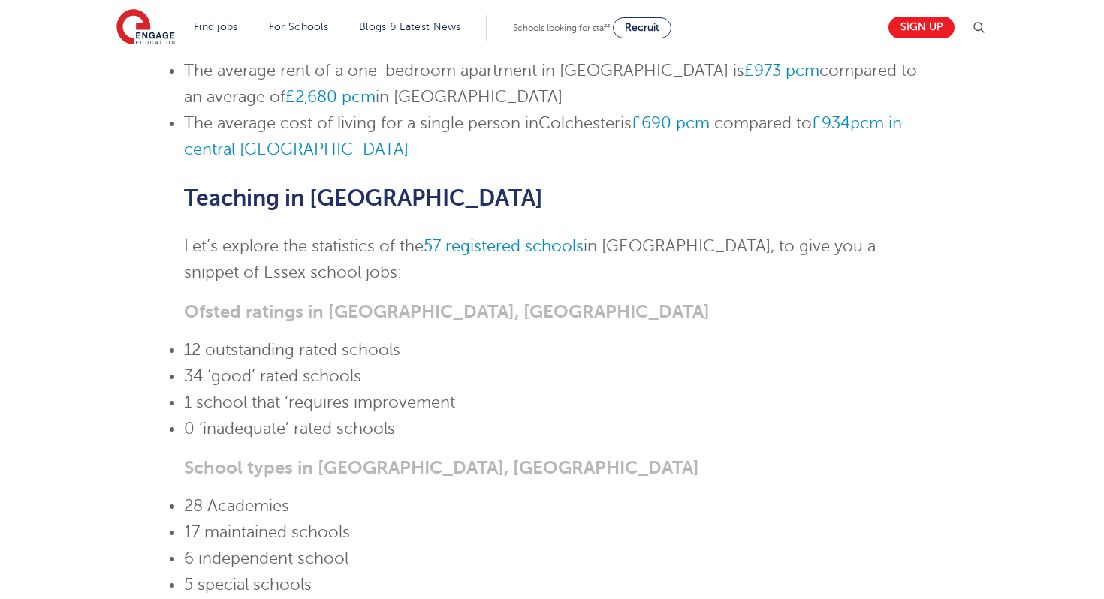
scroll to position [1262, 0]
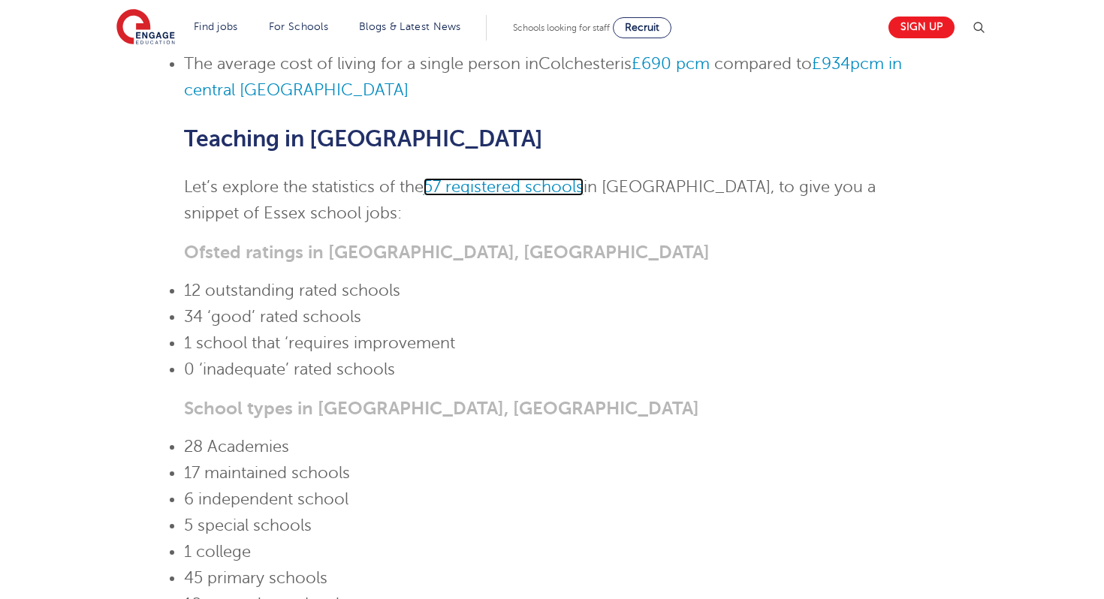
click at [539, 178] on span "57 registered schools" at bounding box center [504, 187] width 160 height 18
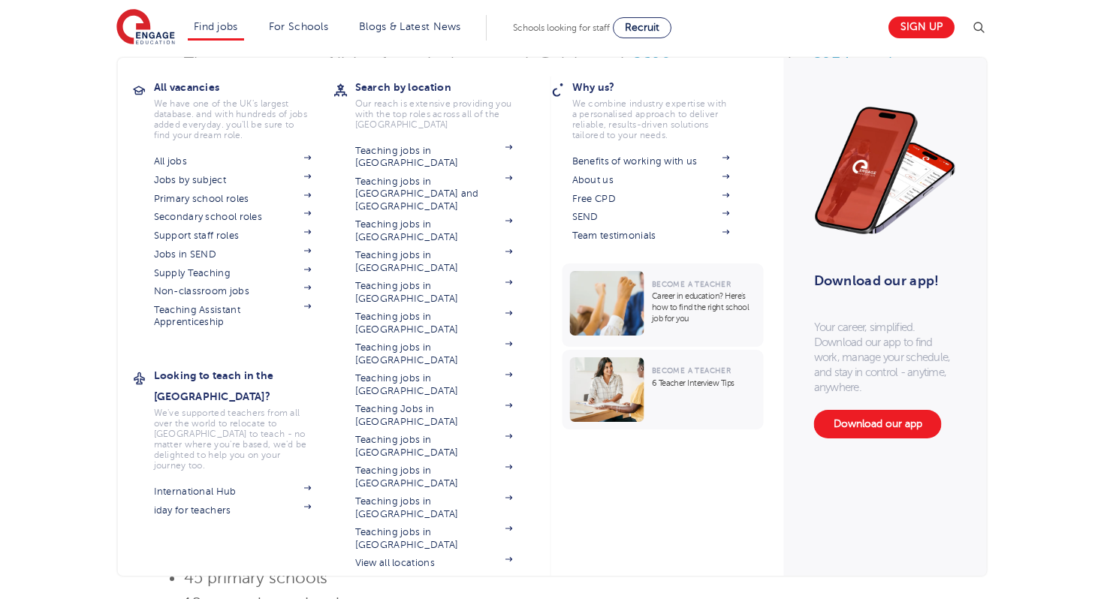
click at [218, 34] on li "Find jobs All vacancies We have one of the UK's largest database. and with hund…" at bounding box center [216, 28] width 56 height 26
click at [231, 28] on link "Find jobs" at bounding box center [216, 26] width 44 height 11
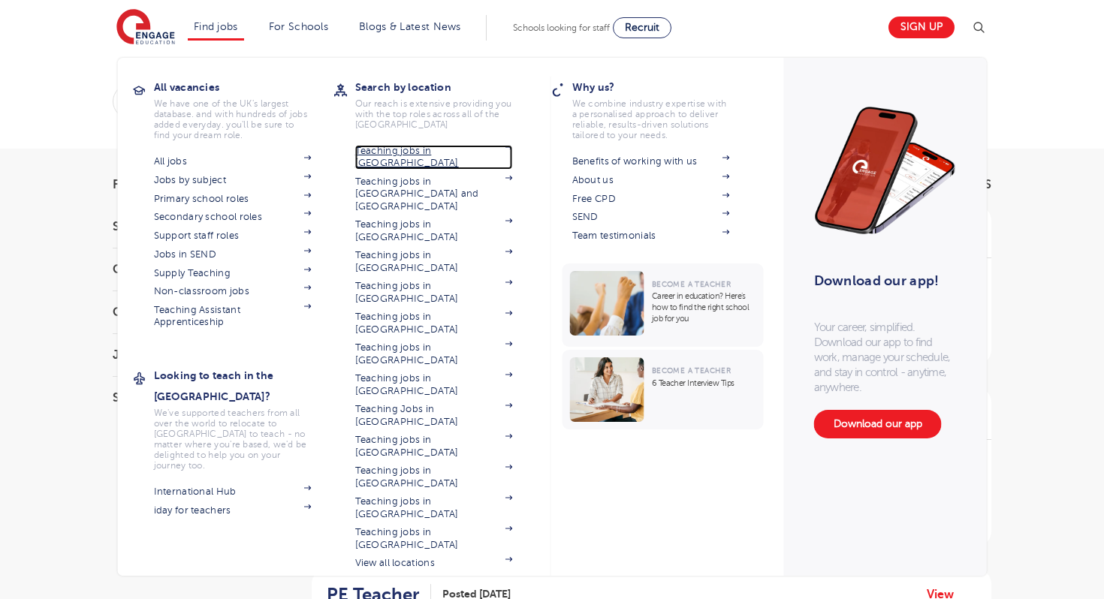
click at [394, 147] on link "Teaching jobs in [GEOGRAPHIC_DATA]" at bounding box center [434, 157] width 158 height 25
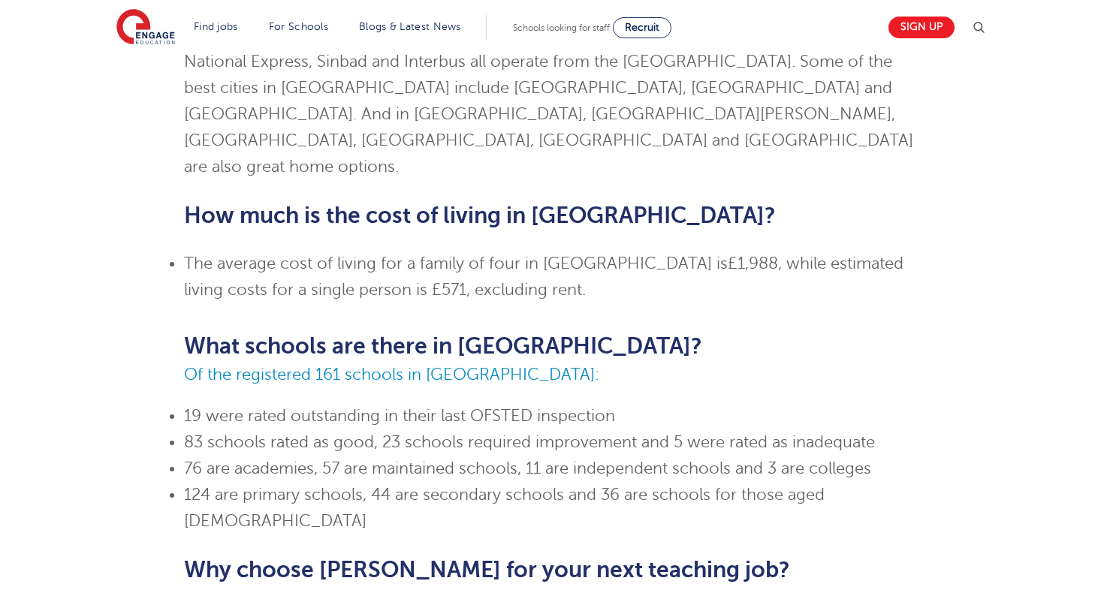
scroll to position [481, 0]
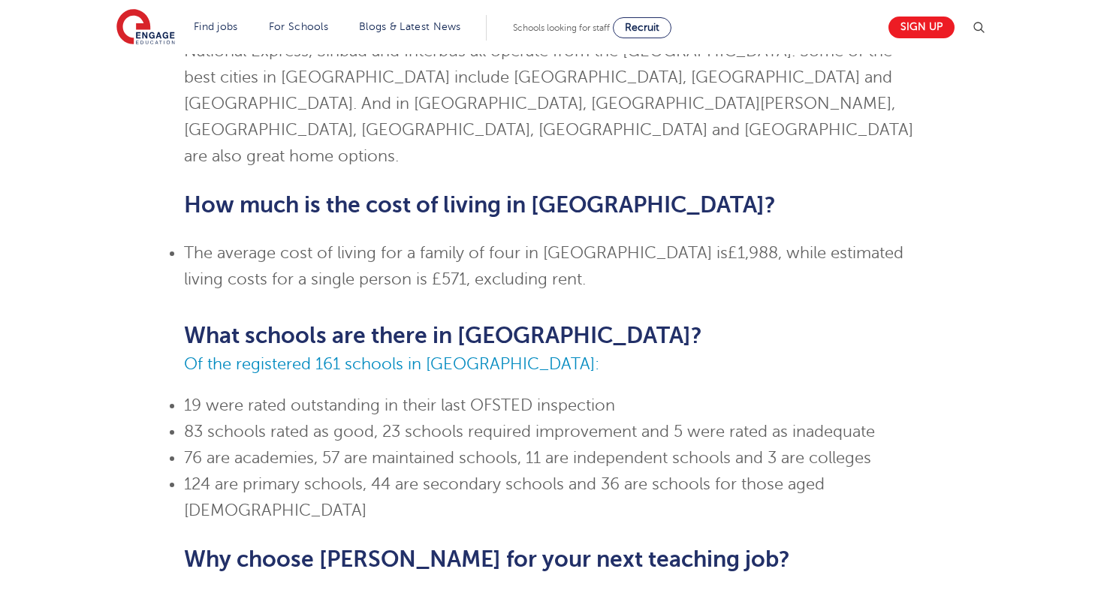
click at [394, 147] on div "Skip to jobs About Bradford Famous for the industrial revolution boom that gave…" at bounding box center [552, 258] width 737 height 1115
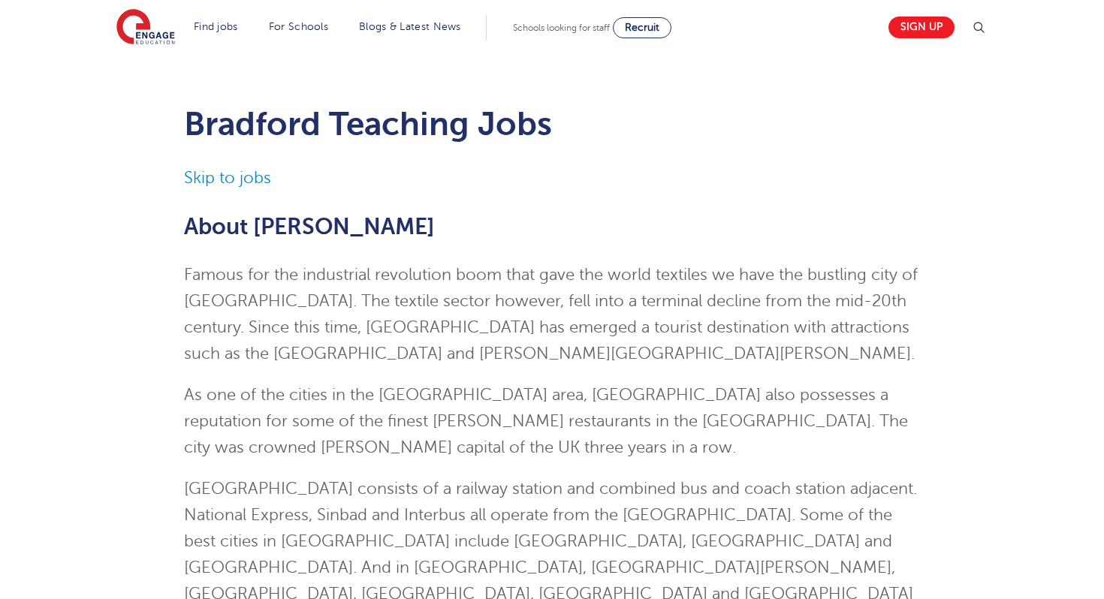
scroll to position [0, 0]
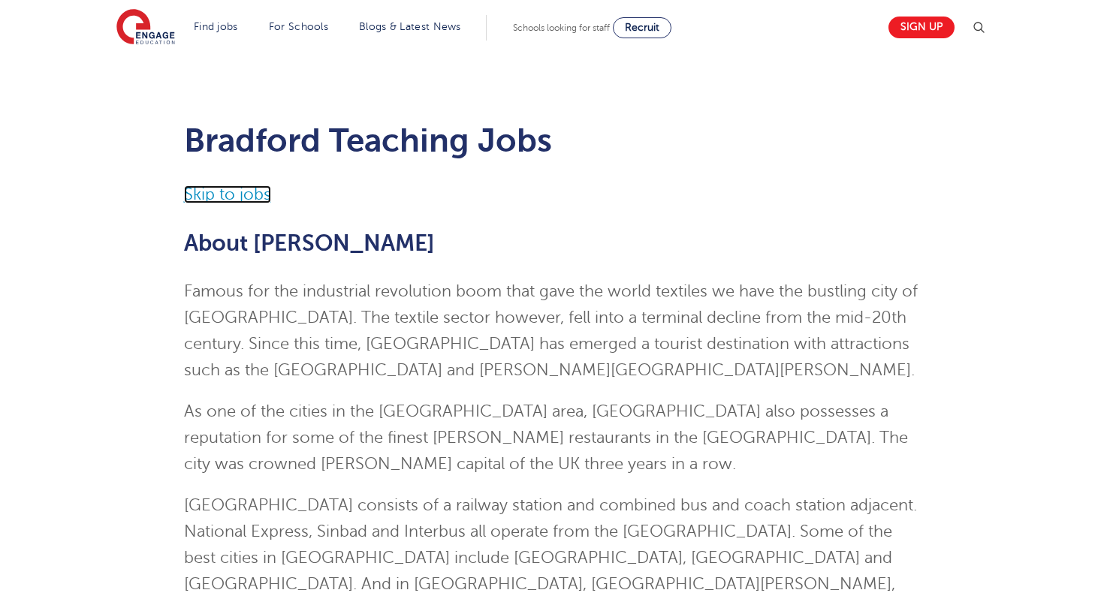
click at [253, 193] on link "Skip to jobs" at bounding box center [227, 195] width 87 height 18
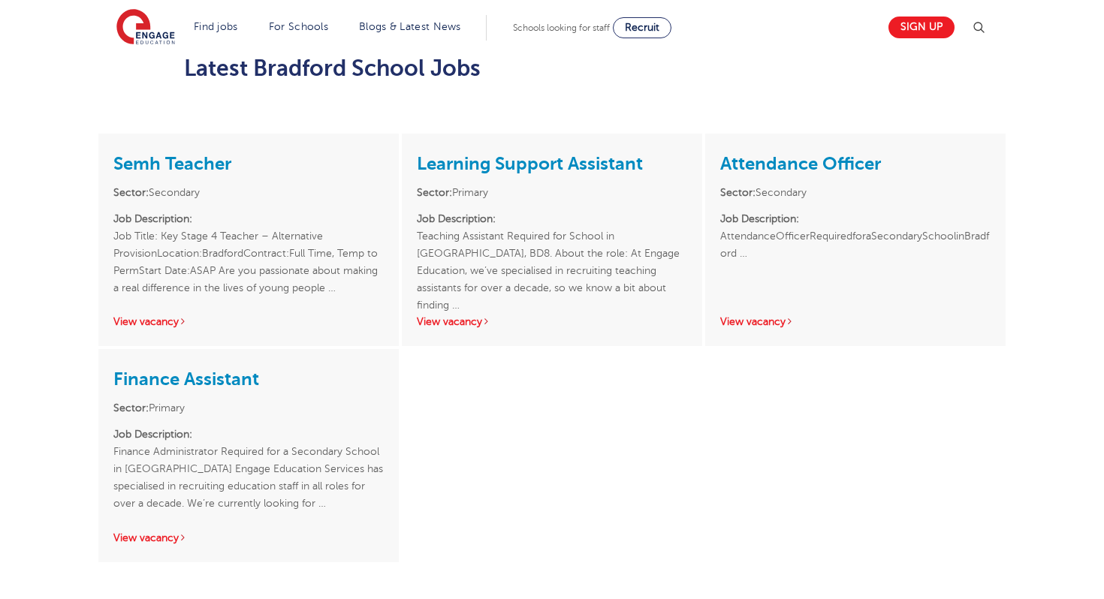
scroll to position [1218, 0]
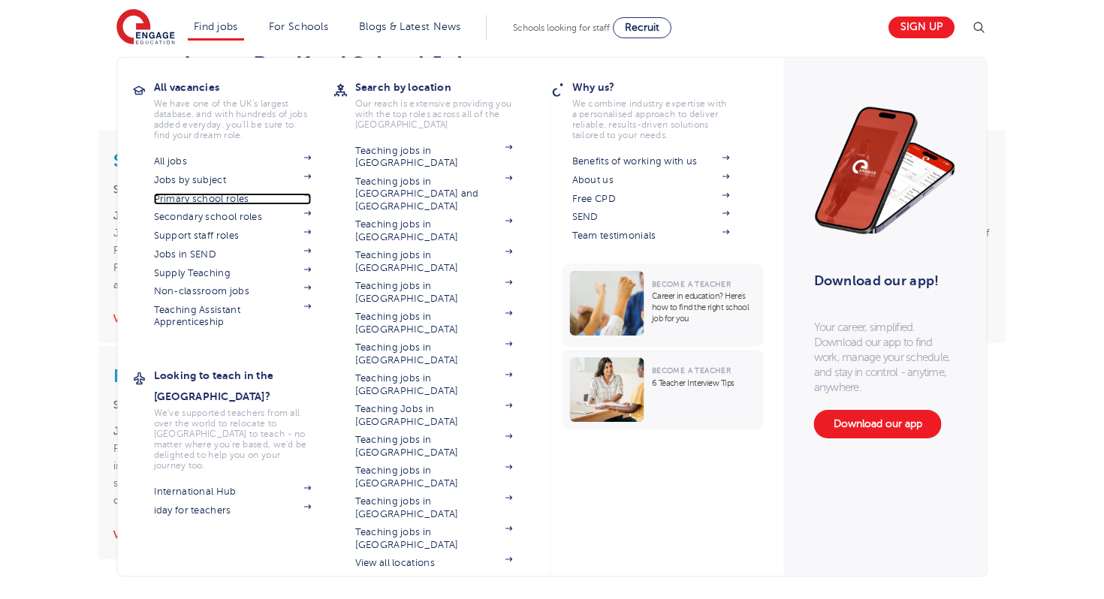
click at [198, 196] on link "Primary school roles" at bounding box center [233, 199] width 158 height 12
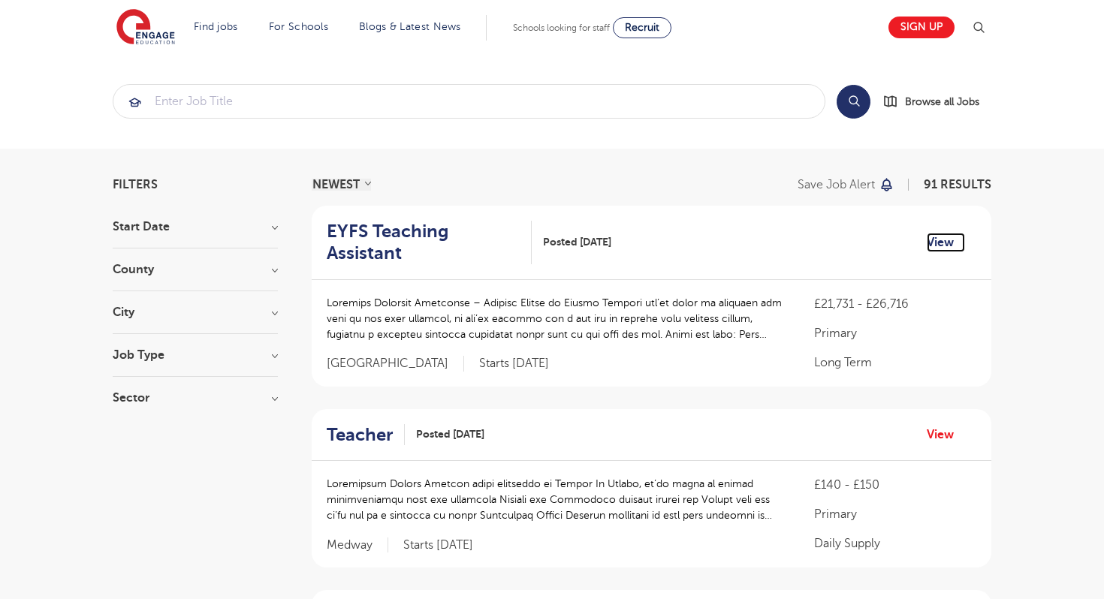
click at [946, 235] on link "View" at bounding box center [946, 243] width 38 height 20
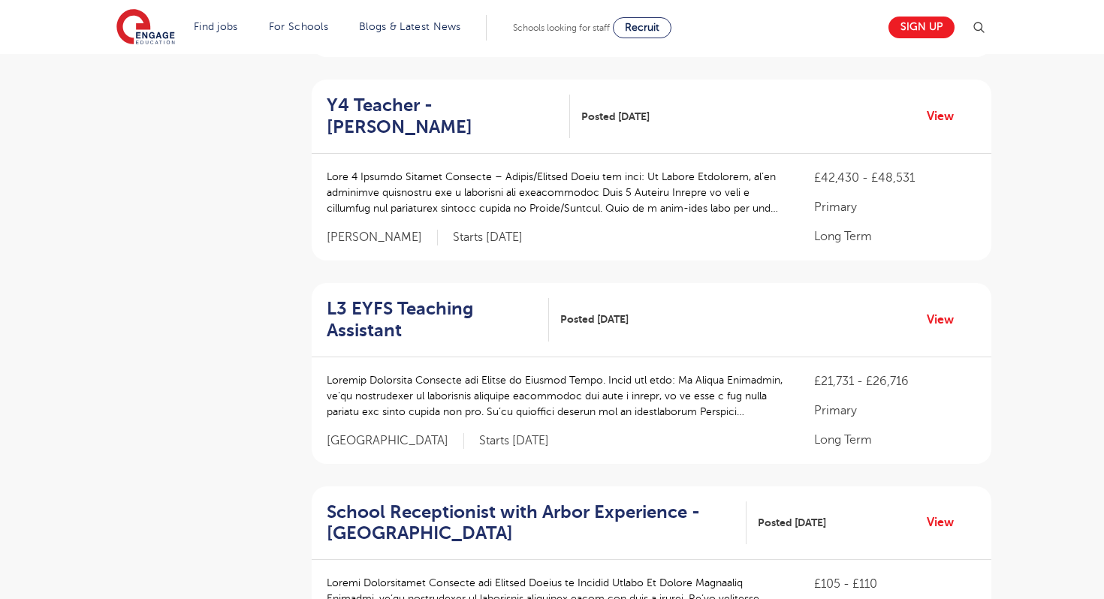
scroll to position [1262, 0]
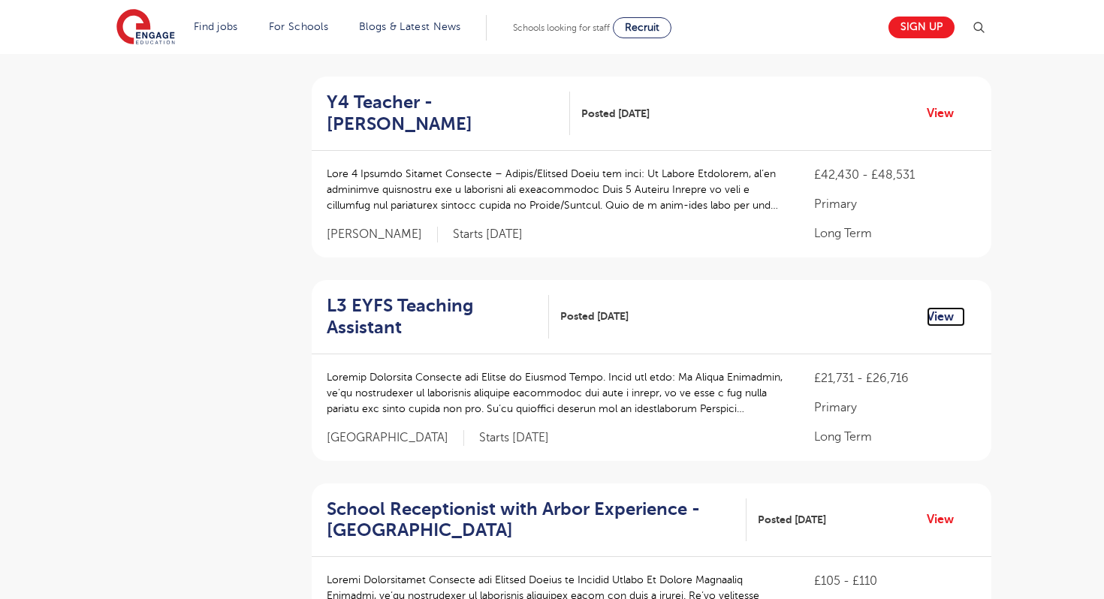
click at [937, 307] on link "View" at bounding box center [946, 317] width 38 height 20
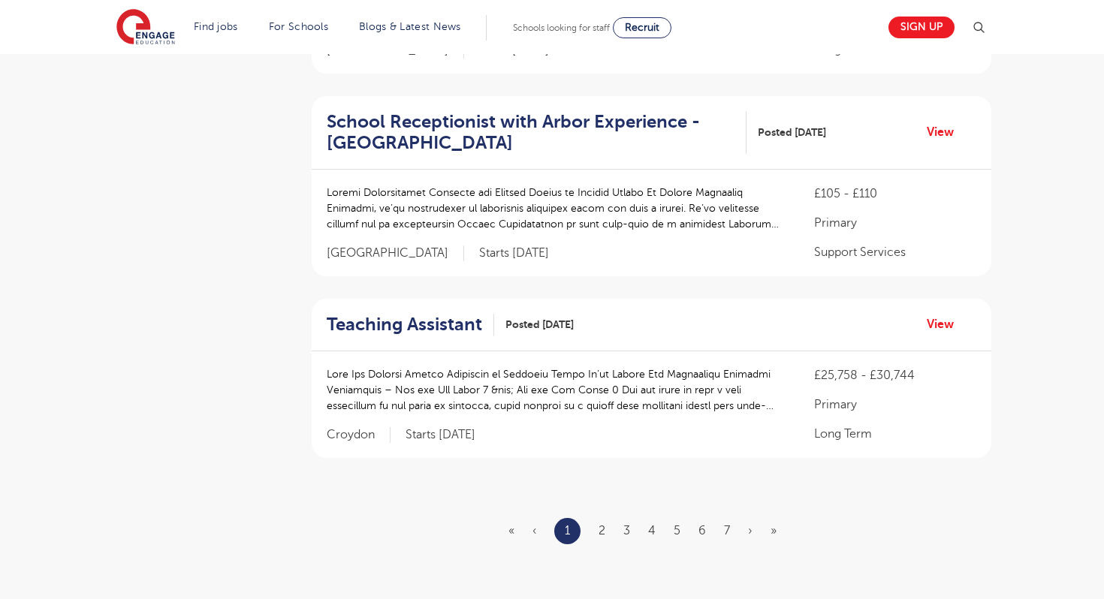
scroll to position [1652, 0]
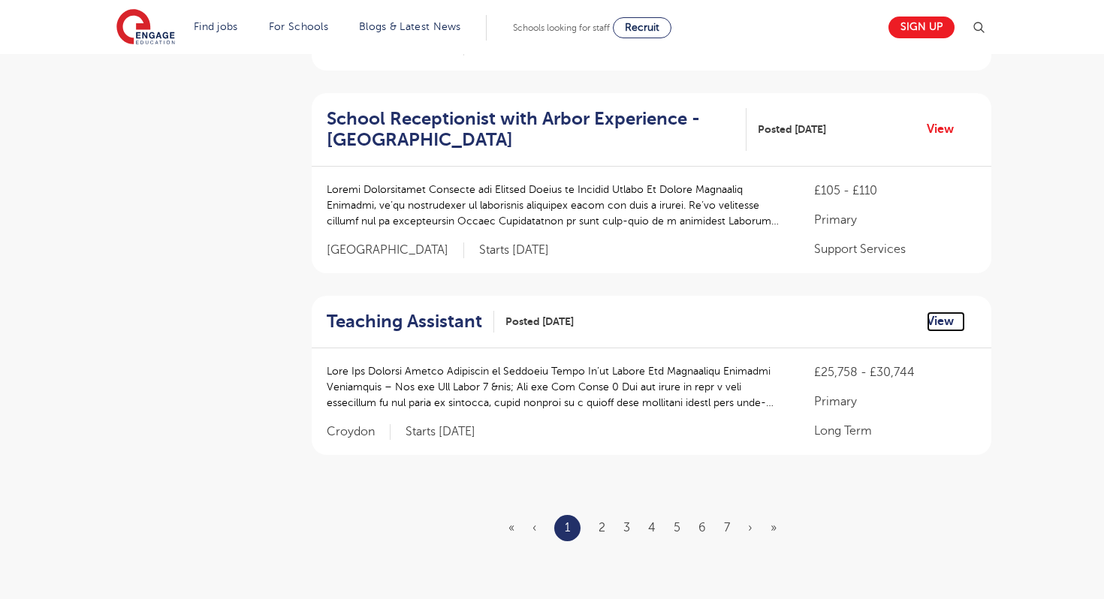
click at [936, 312] on link "View" at bounding box center [946, 322] width 38 height 20
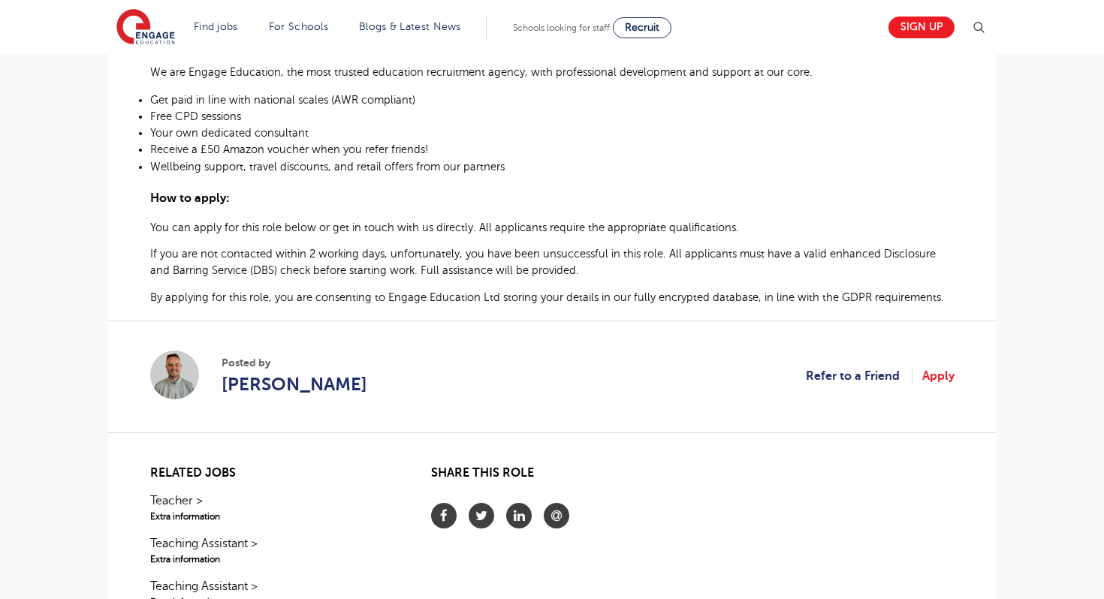
scroll to position [871, 0]
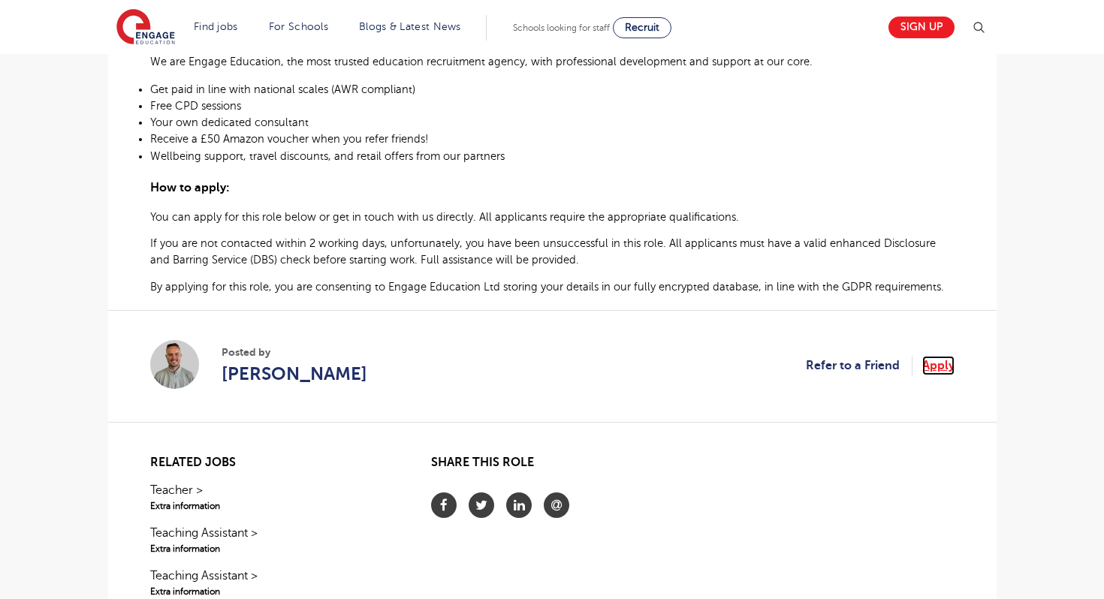
click at [937, 361] on link "Apply" at bounding box center [938, 366] width 32 height 20
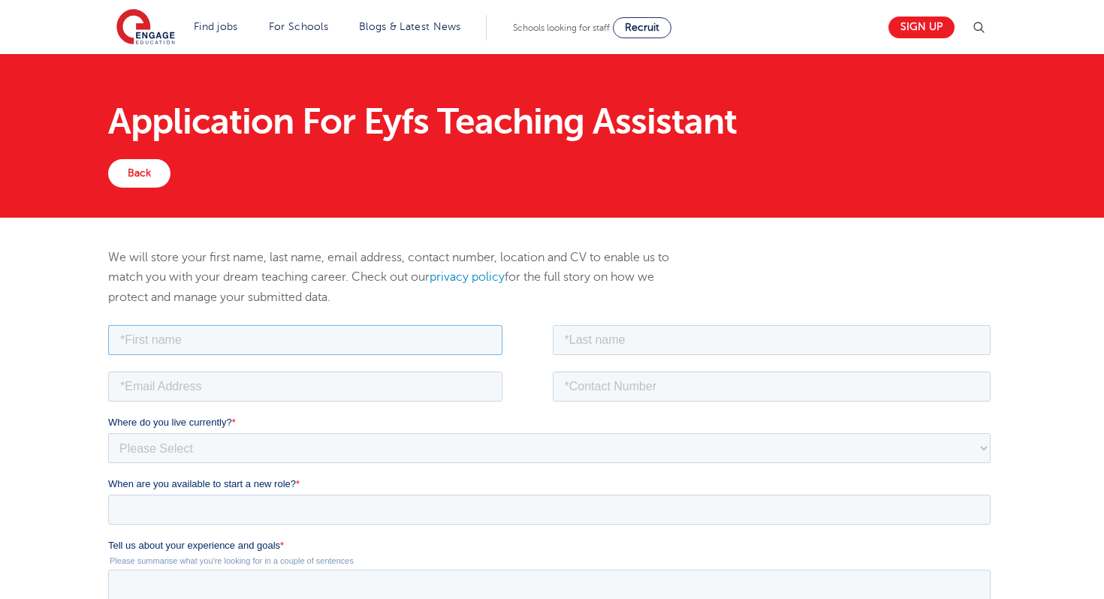
click at [359, 341] on input "text" at bounding box center [304, 339] width 394 height 30
type input "jemimah"
click at [270, 385] on input "email" at bounding box center [304, 386] width 394 height 30
type input "[EMAIL_ADDRESS][DOMAIN_NAME]"
click at [596, 346] on input "text" at bounding box center [771, 339] width 439 height 30
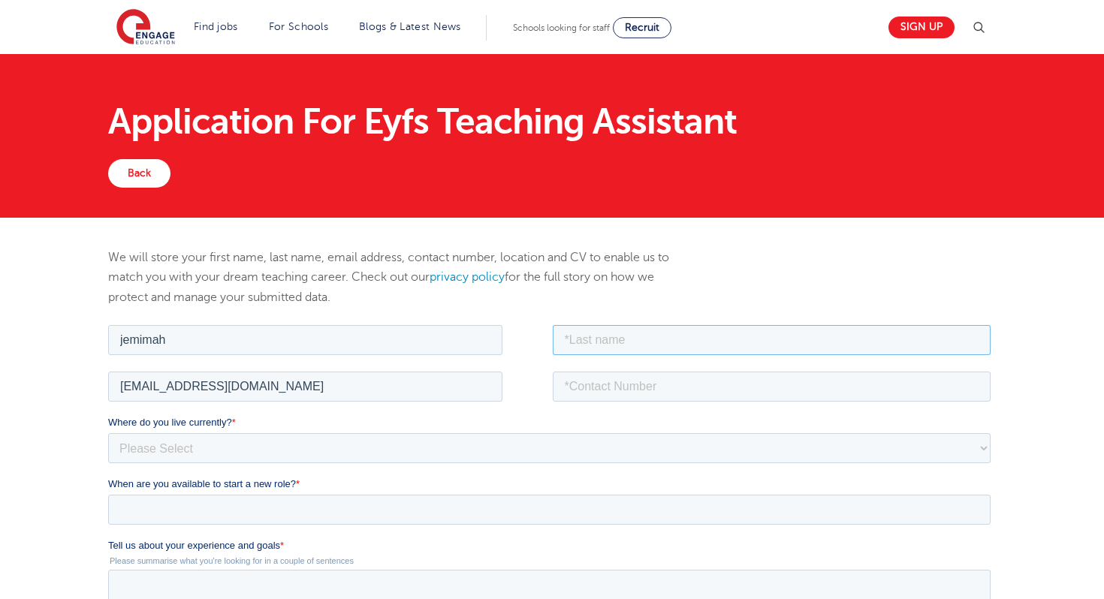
type input "Pel"
click at [637, 396] on input "tel" at bounding box center [771, 386] width 439 height 30
type input "[PHONE_NUMBER]"
click at [357, 442] on select "Please Select [GEOGRAPHIC_DATA] [GEOGRAPHIC_DATA] [GEOGRAPHIC_DATA] [GEOGRAPHIC…" at bounding box center [548, 448] width 883 height 30
select select "Asia"
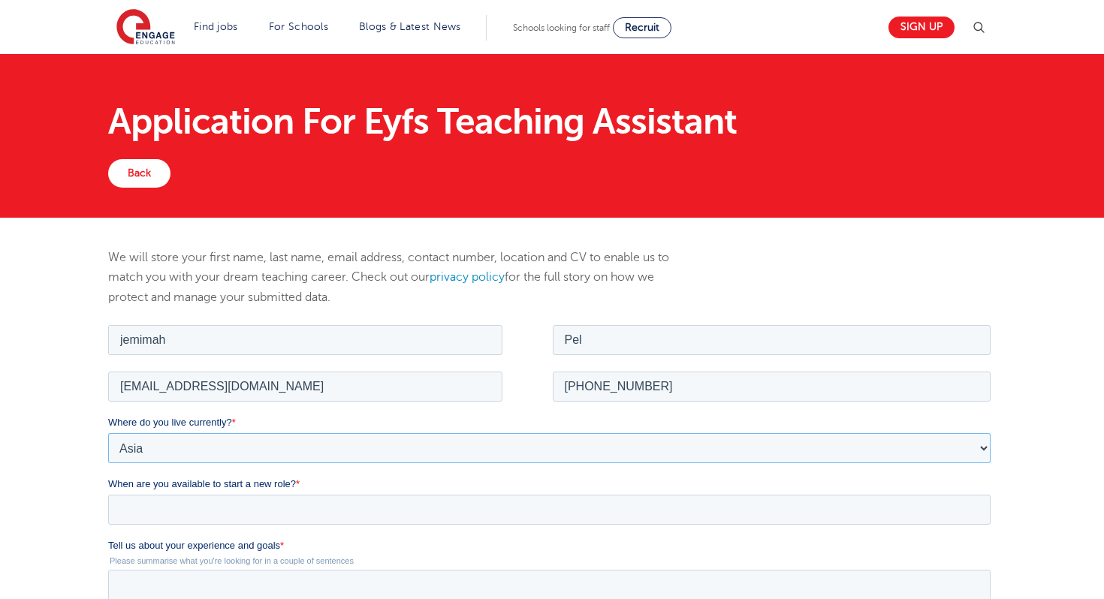
click at [107, 433] on select "Please Select UK Canada Ireland Australia New Zealand Europe USA South Africa J…" at bounding box center [548, 448] width 883 height 30
click at [258, 514] on select "Please Select I'm flexible! London Any city in England Greater London/Home Coun…" at bounding box center [548, 509] width 883 height 30
select select "Flexible"
click at [107, 494] on select "Please Select I'm flexible! London Any city in England Greater London/Home Coun…" at bounding box center [548, 509] width 883 height 30
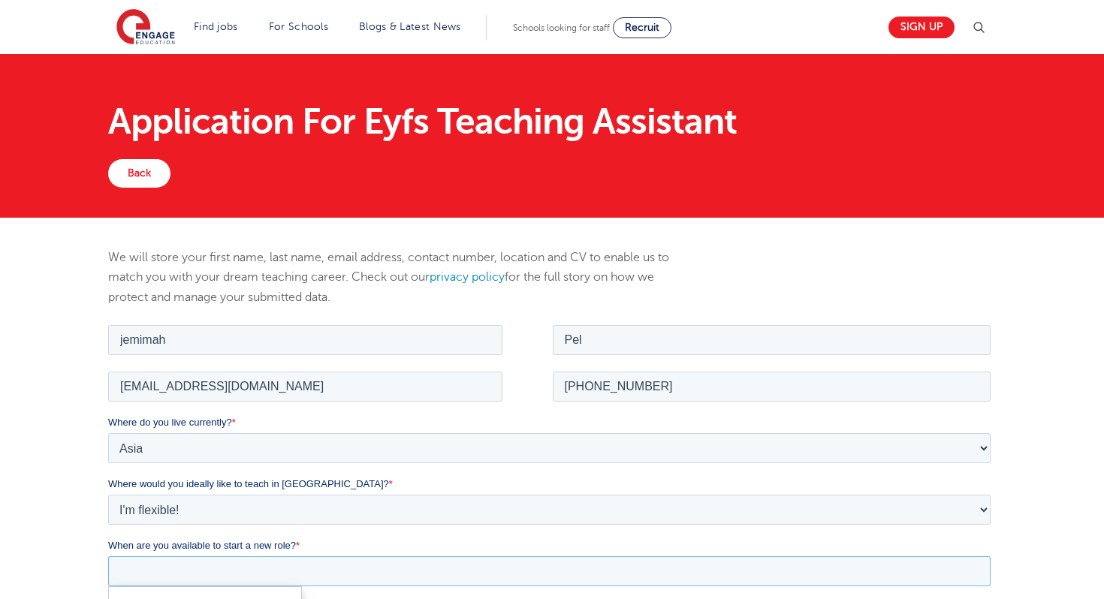
click at [264, 563] on input "When are you available to start a new role? *" at bounding box center [548, 571] width 883 height 30
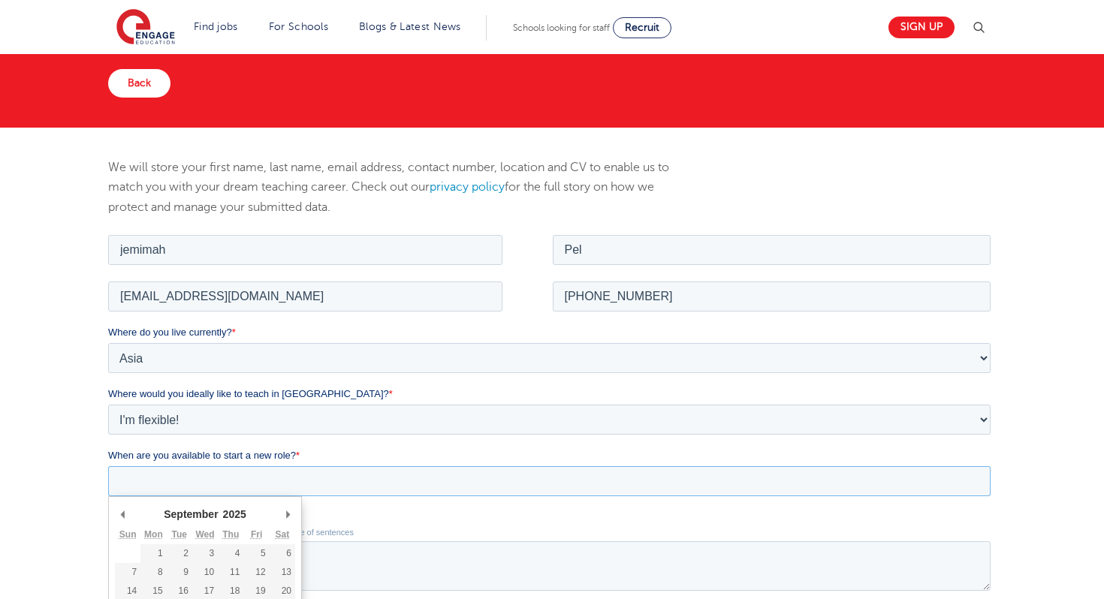
scroll to position [120, 0]
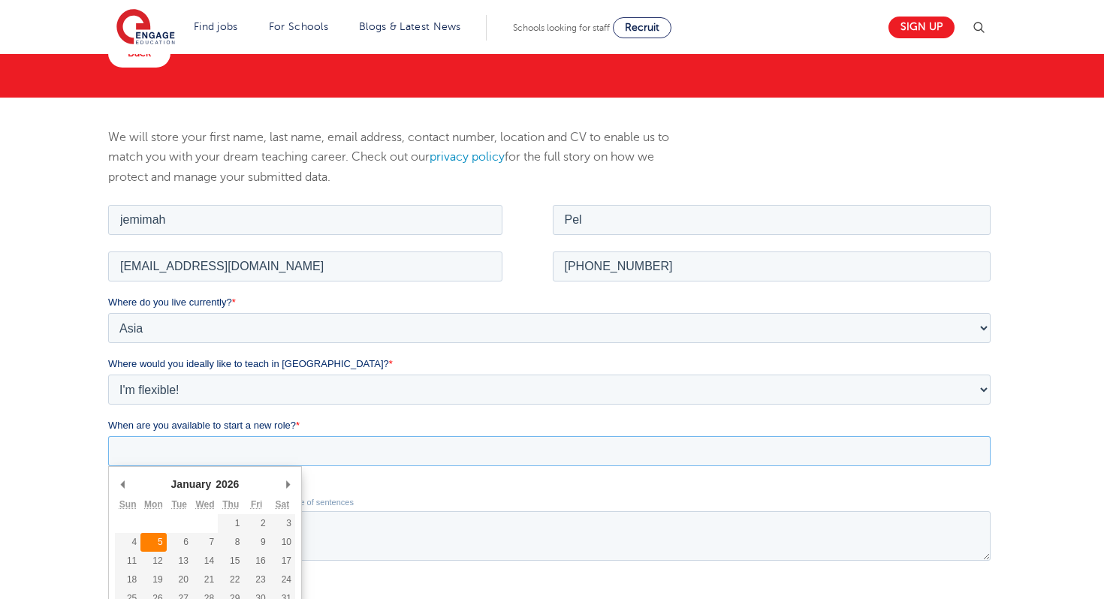
type div "2026-01-05"
type input "2026/01/05"
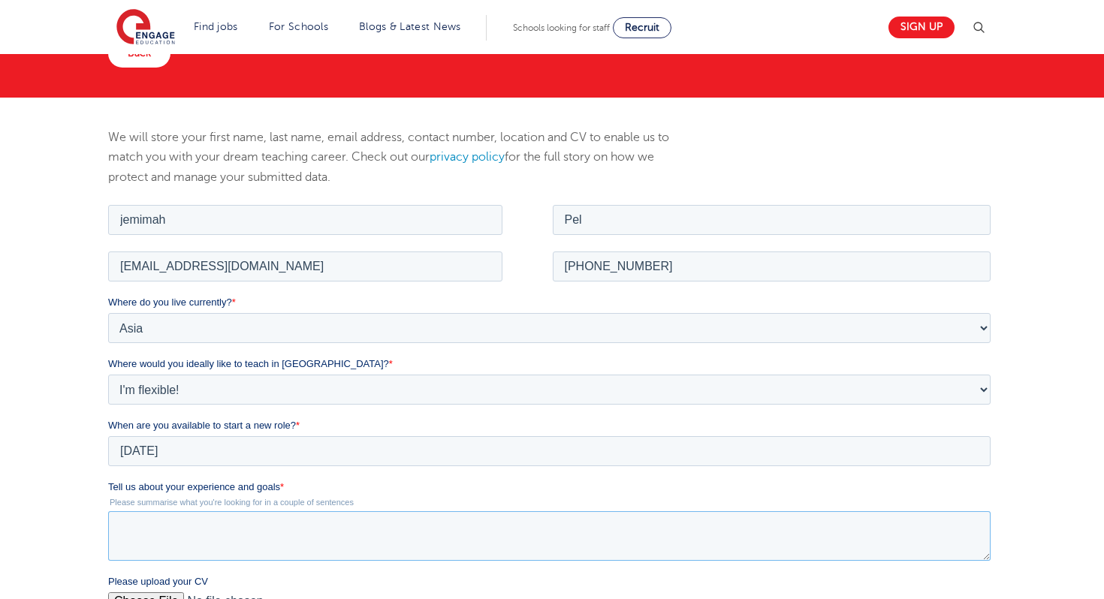
click at [193, 540] on textarea "Tell us about your experience and goals *" at bounding box center [548, 536] width 883 height 50
paste textarea "Dear Hiring Manager I am writing to express my interest in the Early Years Educ…"
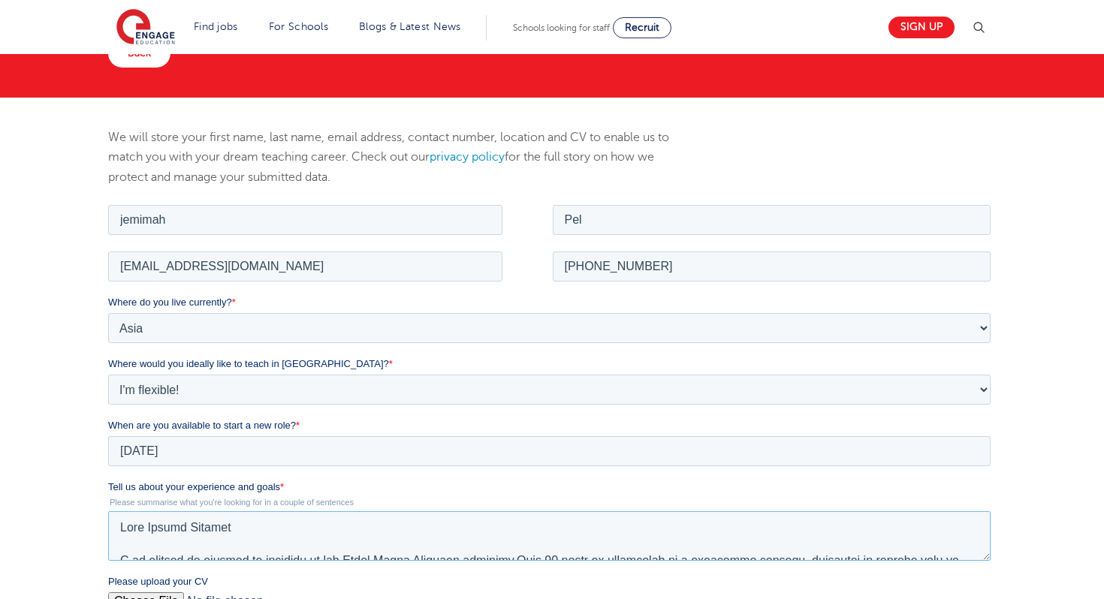
scroll to position [355, 0]
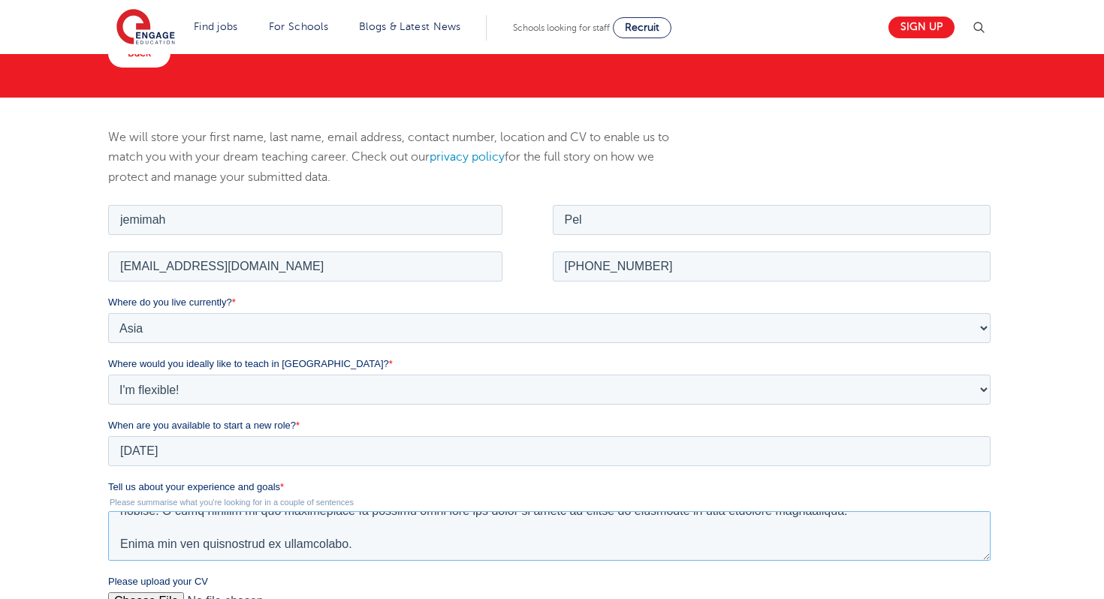
type textarea "Dear Hiring Manager I am writing to express my interest in the Early Years Educ…"
click at [1030, 543] on div "We will store your first name, last name, email address, contact number, locati…" at bounding box center [552, 468] width 1104 height 741
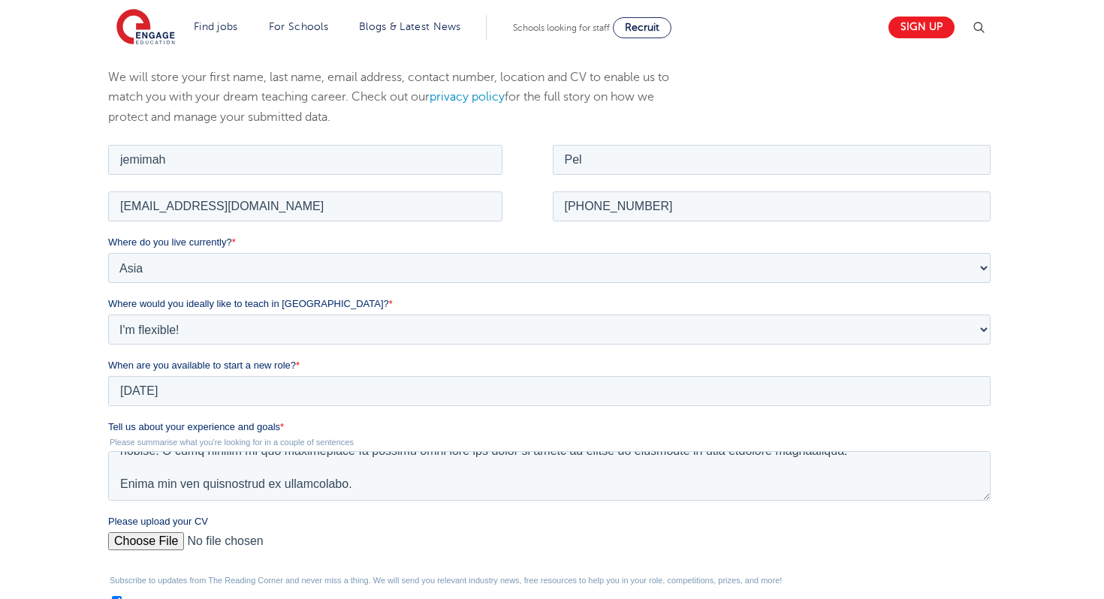
scroll to position [210, 0]
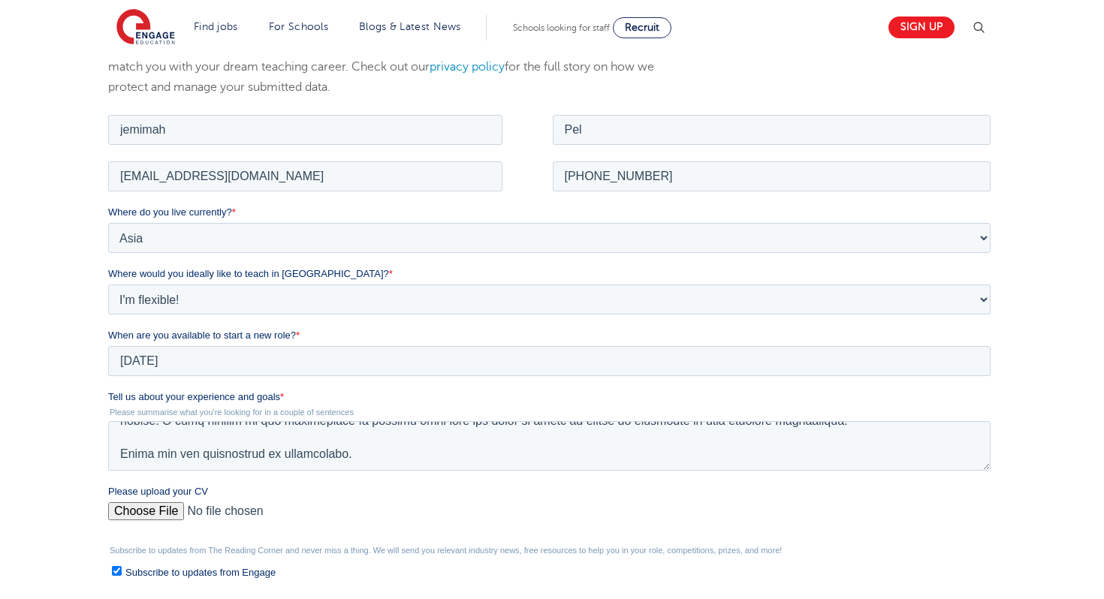
click at [146, 511] on input "Please upload your CV" at bounding box center [548, 517] width 883 height 30
type input "C:\fakepath\Jemimah DM Pel CV 2025.pdf"
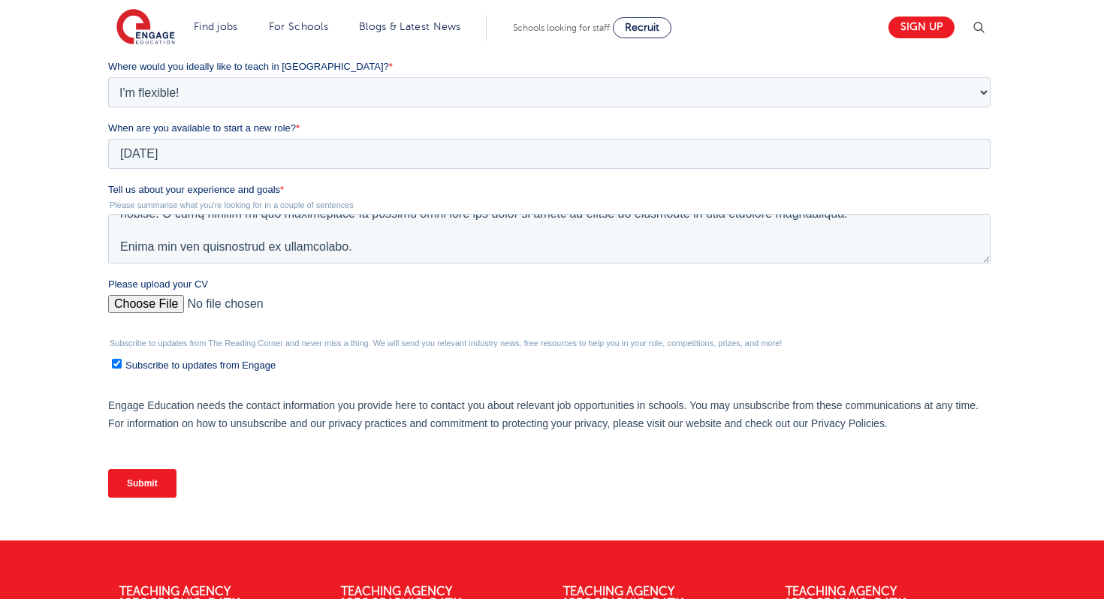
scroll to position [421, 0]
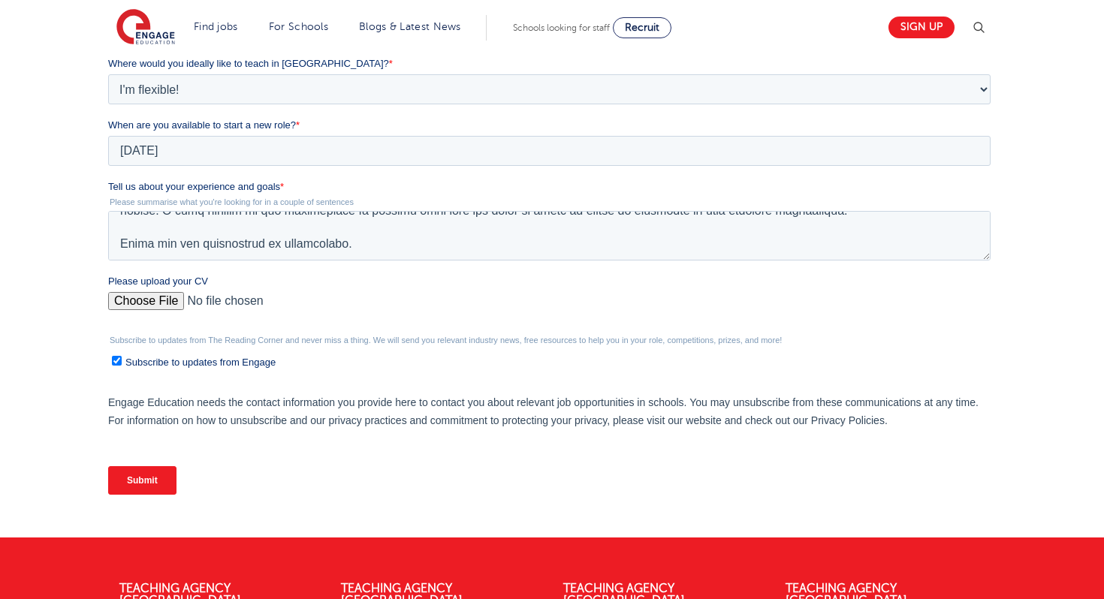
click at [148, 478] on input "Submit" at bounding box center [141, 480] width 68 height 29
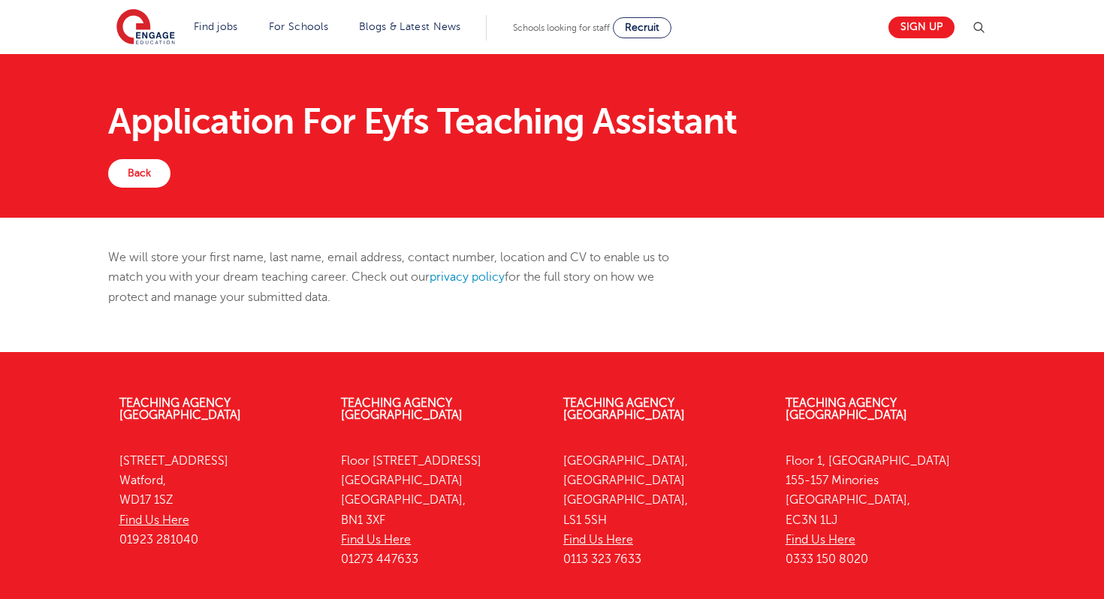
scroll to position [124, 0]
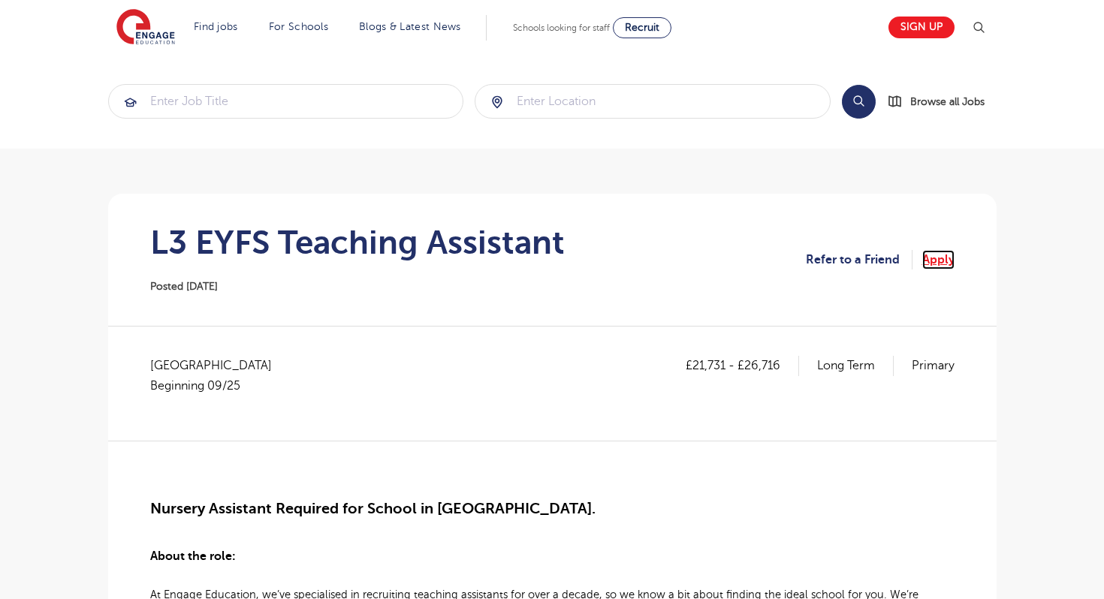
click at [937, 261] on link "Apply" at bounding box center [938, 260] width 32 height 20
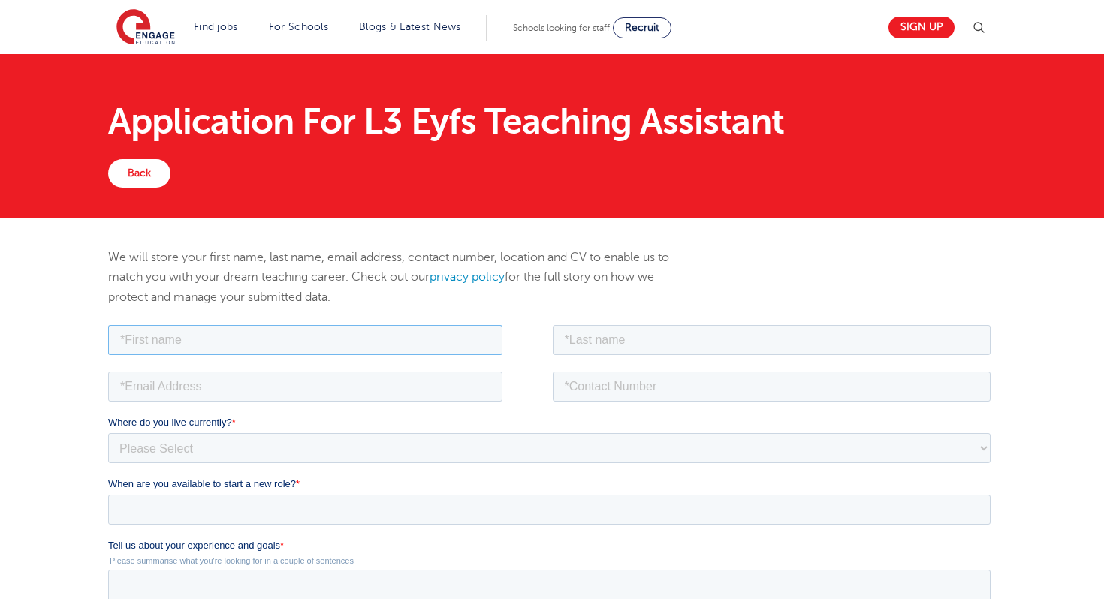
click at [423, 345] on input "text" at bounding box center [304, 339] width 394 height 30
type input "jemimah"
click at [614, 343] on input "text" at bounding box center [771, 339] width 439 height 30
type input "Pel"
click at [642, 381] on input "tel" at bounding box center [771, 386] width 439 height 30
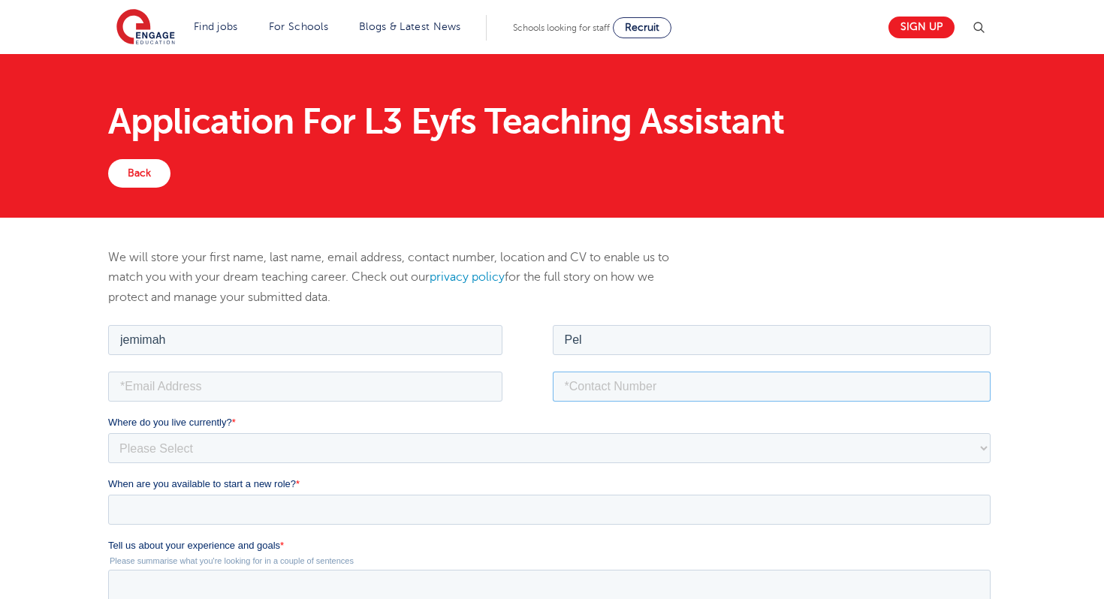
type input "[PHONE_NUMBER]"
click at [399, 395] on input "email" at bounding box center [304, 386] width 394 height 30
type input "[EMAIL_ADDRESS][DOMAIN_NAME]"
click at [301, 451] on select "Please Select [GEOGRAPHIC_DATA] [GEOGRAPHIC_DATA] [GEOGRAPHIC_DATA] [GEOGRAPHIC…" at bounding box center [548, 448] width 883 height 30
select select "Asia"
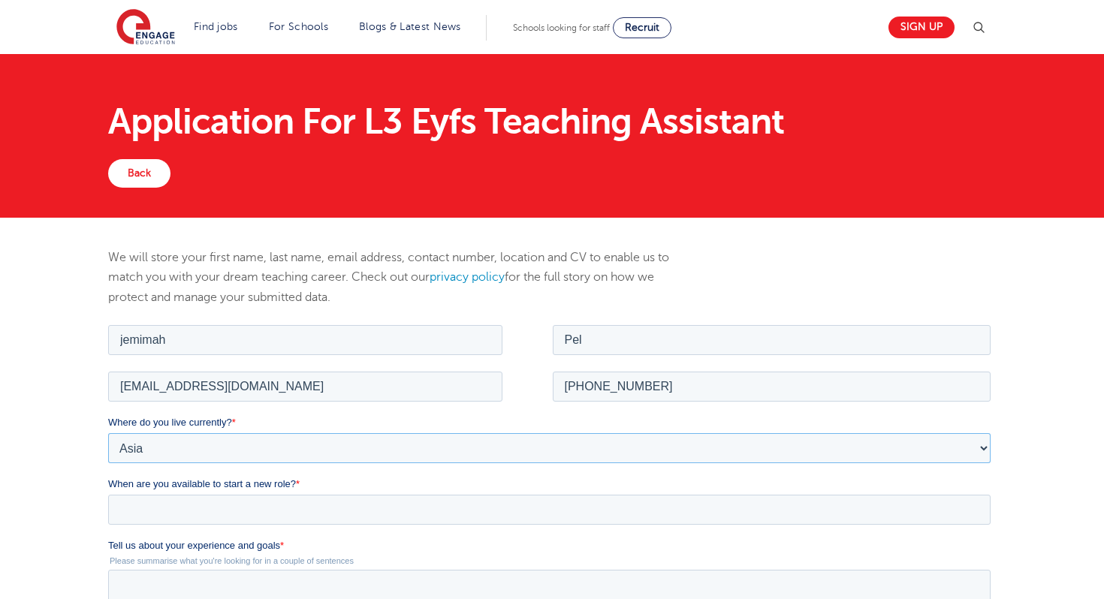
click at [107, 433] on select "Please Select [GEOGRAPHIC_DATA] [GEOGRAPHIC_DATA] [GEOGRAPHIC_DATA] [GEOGRAPHIC…" at bounding box center [548, 448] width 883 height 30
click at [305, 510] on select "Please Select I'm flexible! [GEOGRAPHIC_DATA] Any city in [GEOGRAPHIC_DATA] [GE…" at bounding box center [548, 509] width 883 height 30
select select "Flexible"
click at [107, 494] on select "Please Select I'm flexible! [GEOGRAPHIC_DATA] Any city in [GEOGRAPHIC_DATA] [GE…" at bounding box center [548, 509] width 883 height 30
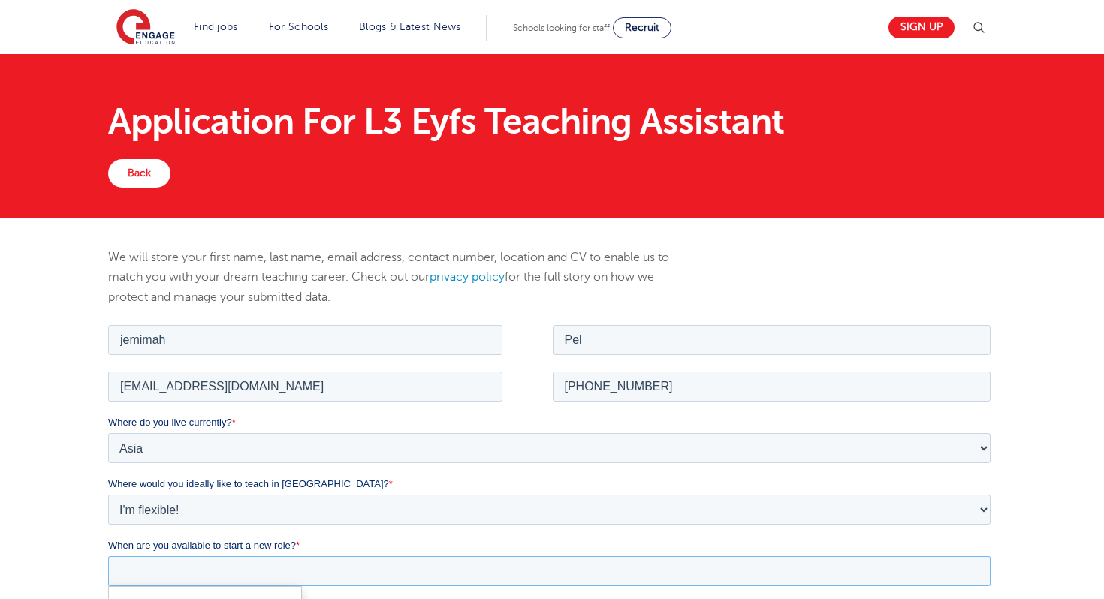
click at [287, 570] on input "When are you available to start a new role? *" at bounding box center [548, 571] width 883 height 30
click at [1039, 530] on div "We will store your first name, last name, email address, contact number, locati…" at bounding box center [552, 595] width 1104 height 754
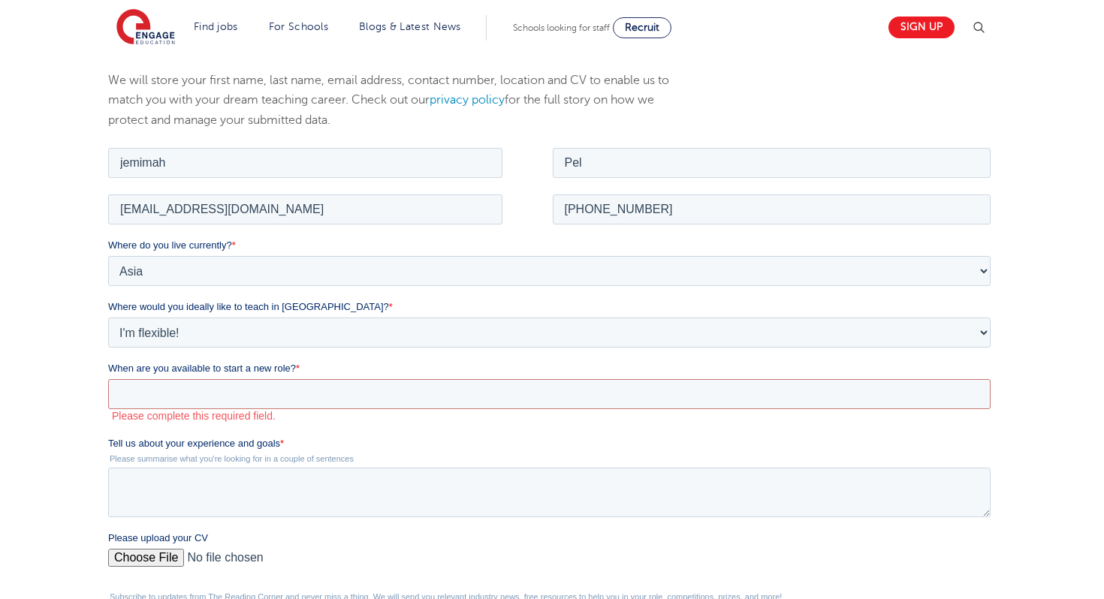
scroll to position [180, 0]
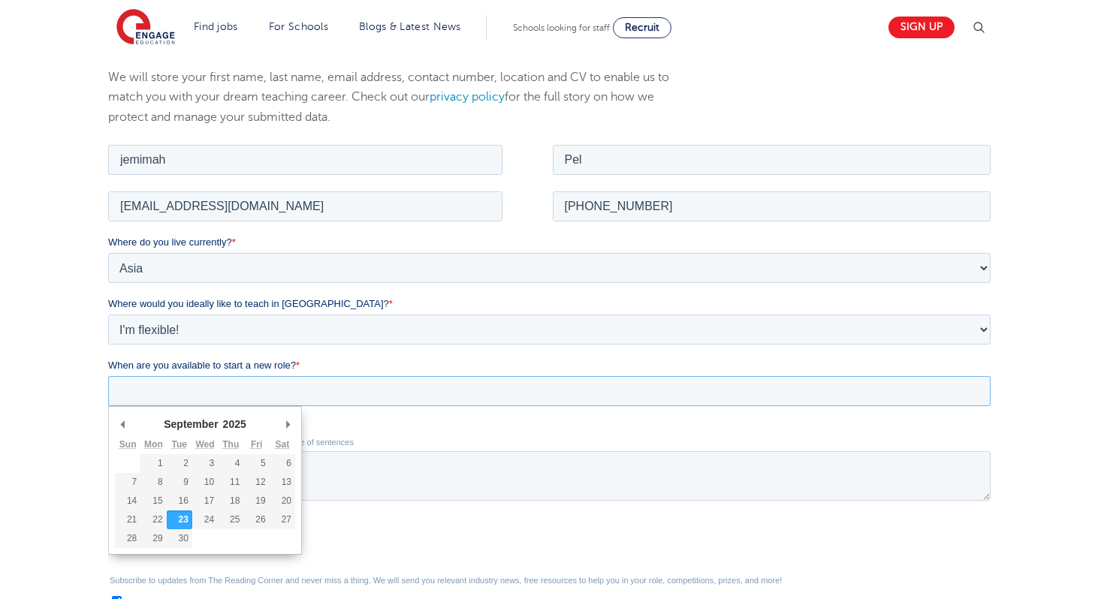
click at [342, 384] on input "When are you available to start a new role? *" at bounding box center [548, 391] width 883 height 30
type div "2026-01-05"
type input "2026/01/05"
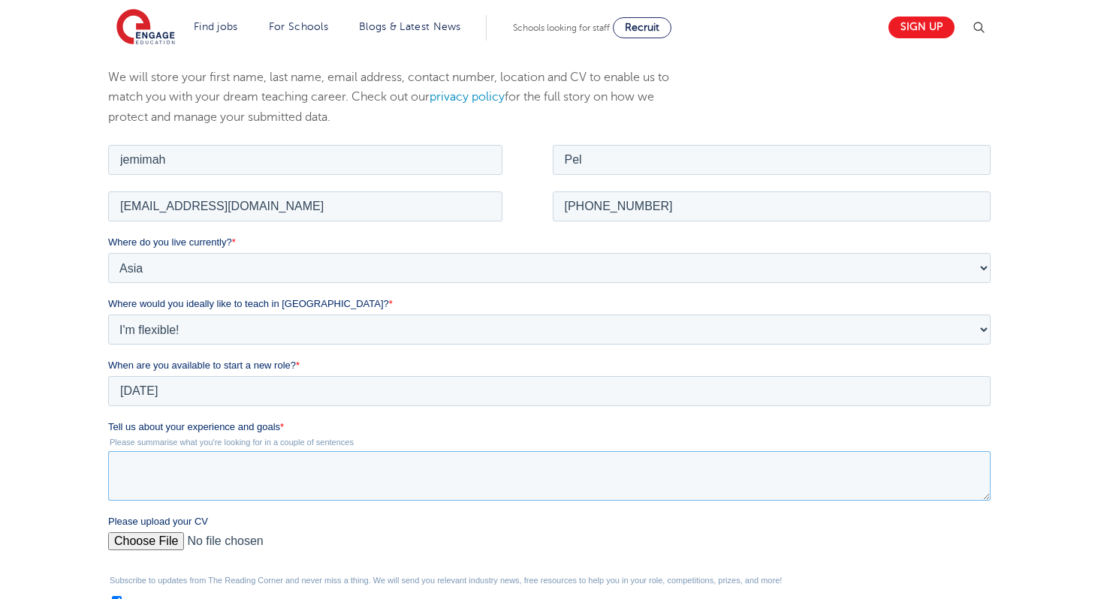
click at [187, 485] on textarea "Tell us about your experience and goals *" at bounding box center [548, 476] width 883 height 50
paste textarea "Dear Hiring Manager I am writing to express my interest in the Early Years Educ…"
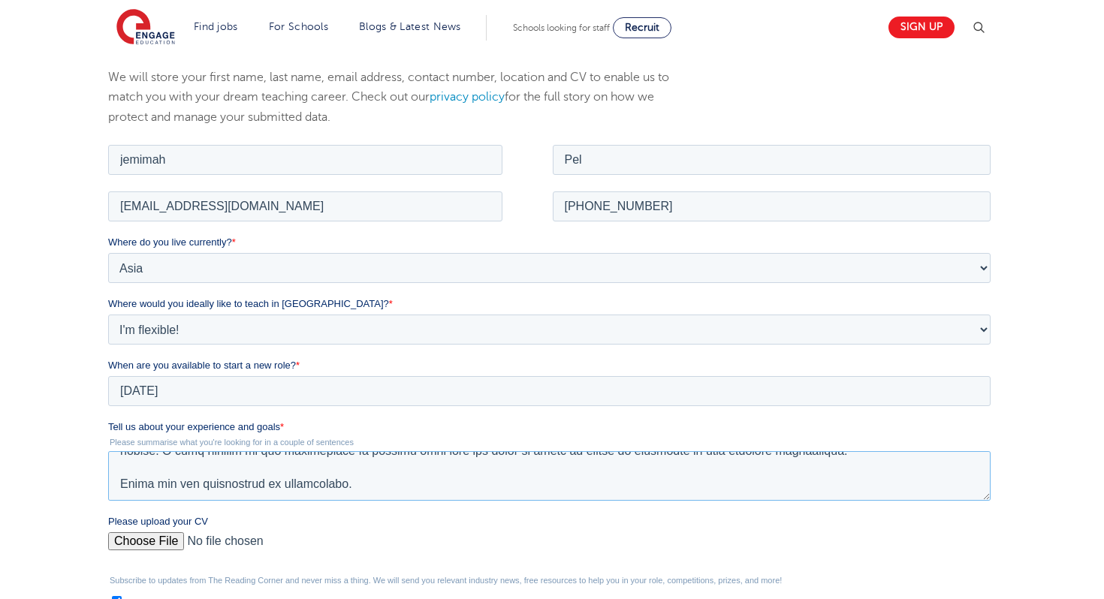
type textarea "Dear Hiring Manager I am writing to express my interest in the Early Years Educ…"
click at [154, 545] on input "Please upload your CV" at bounding box center [548, 547] width 883 height 30
type input "C:\fakepath\Jemimah DM Pel CV 2025.pdf"
click at [1040, 476] on div "We will store your first name, last name, email address, contact number, locati…" at bounding box center [552, 408] width 1104 height 741
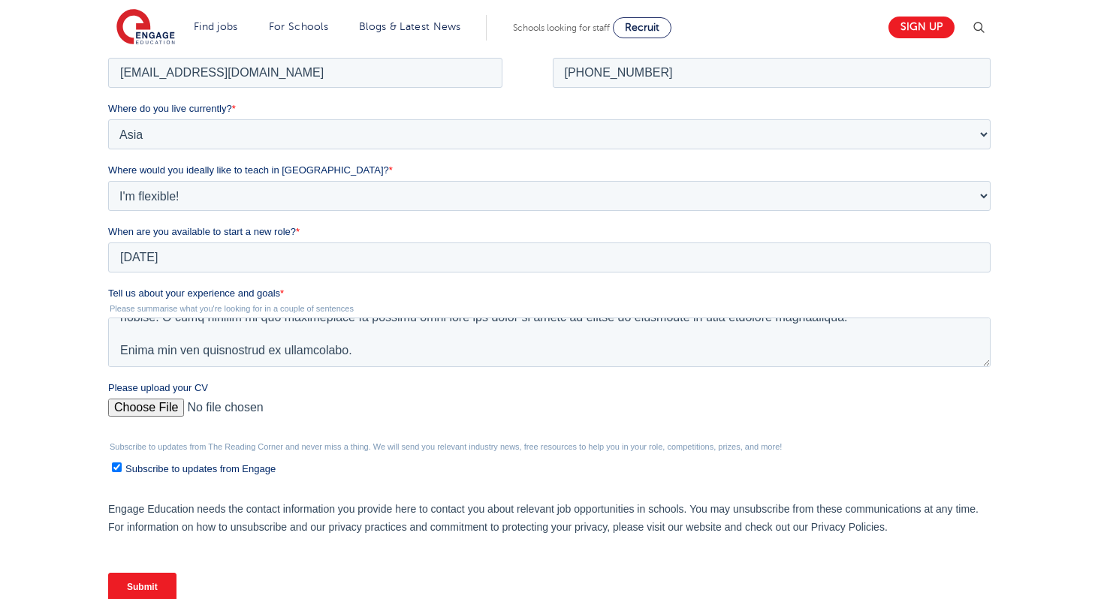
scroll to position [330, 0]
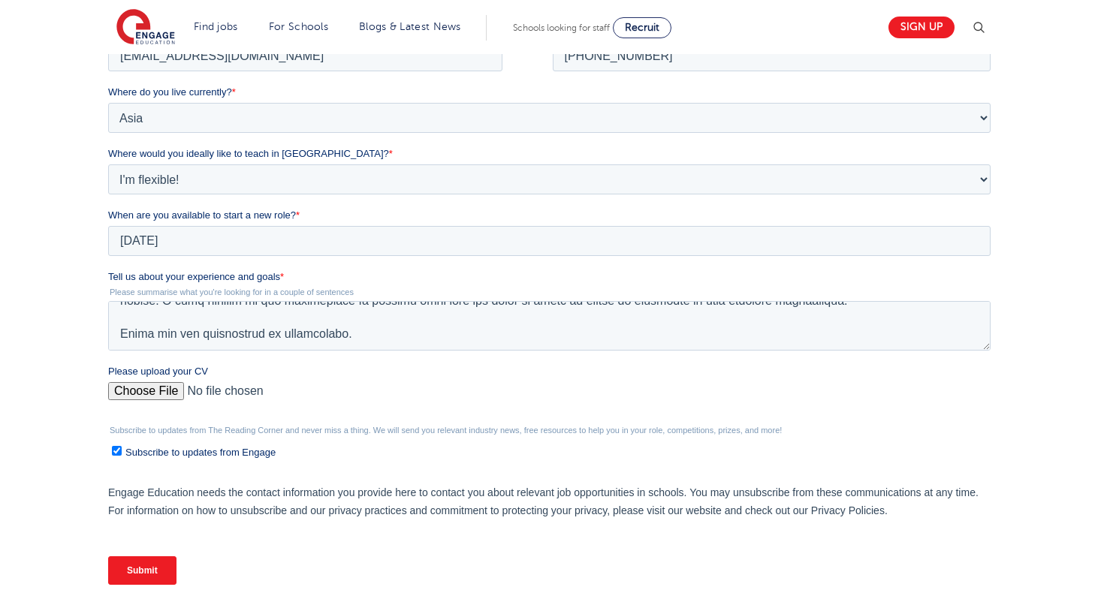
click at [138, 563] on input "Submit" at bounding box center [141, 571] width 68 height 29
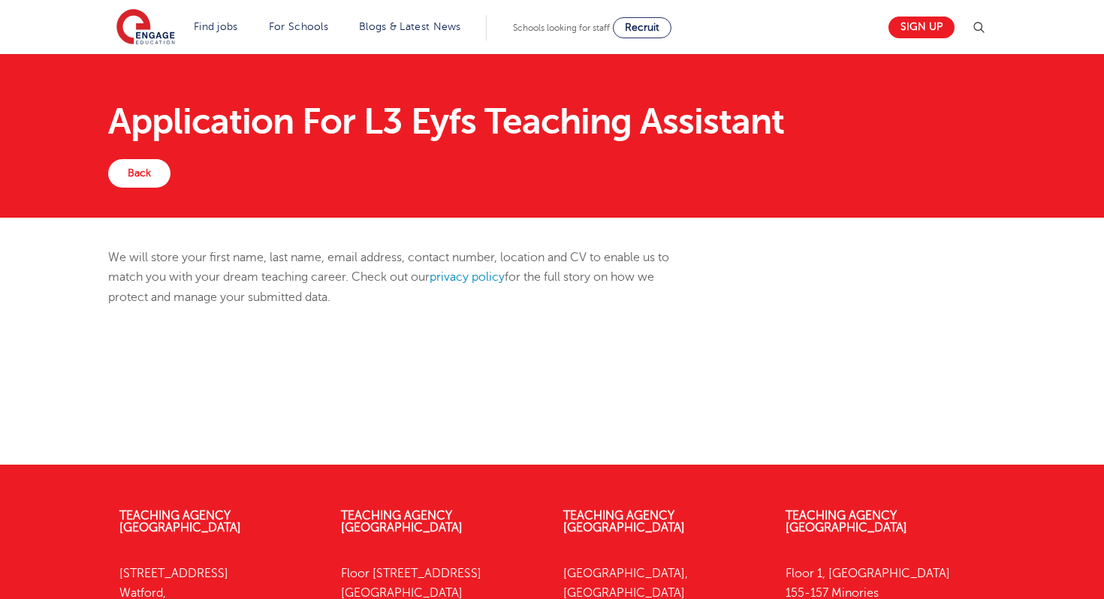
scroll to position [124, 0]
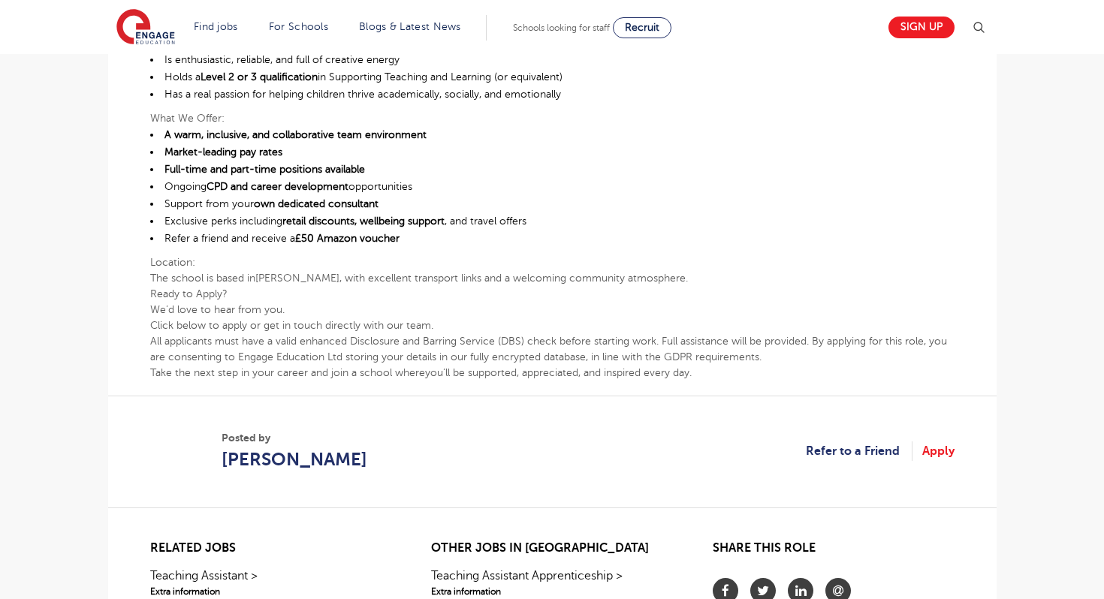
scroll to position [721, 0]
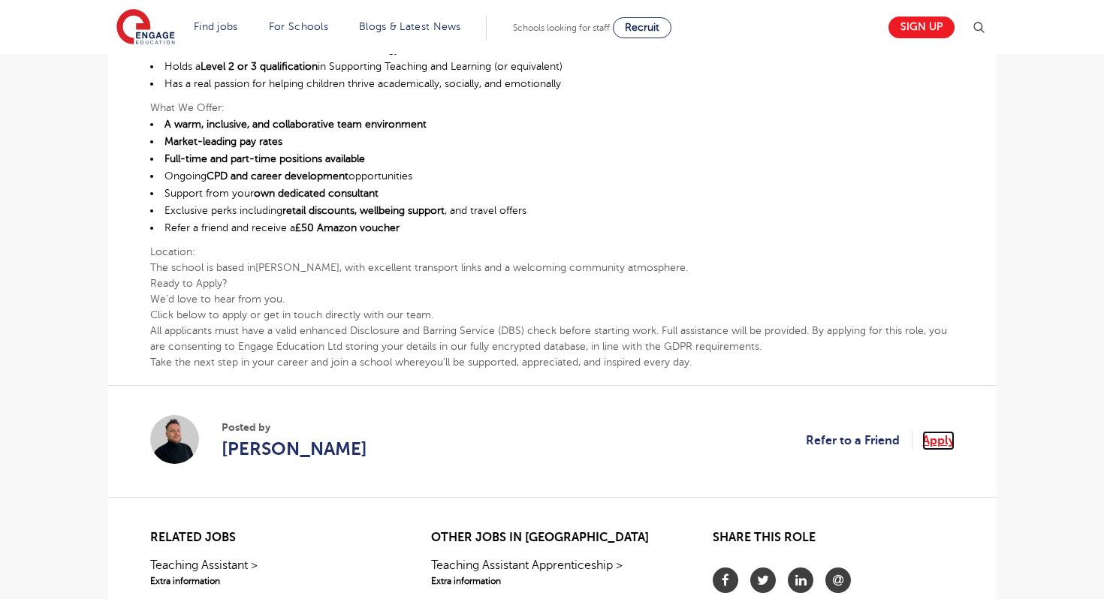
click at [943, 442] on link "Apply" at bounding box center [938, 441] width 32 height 20
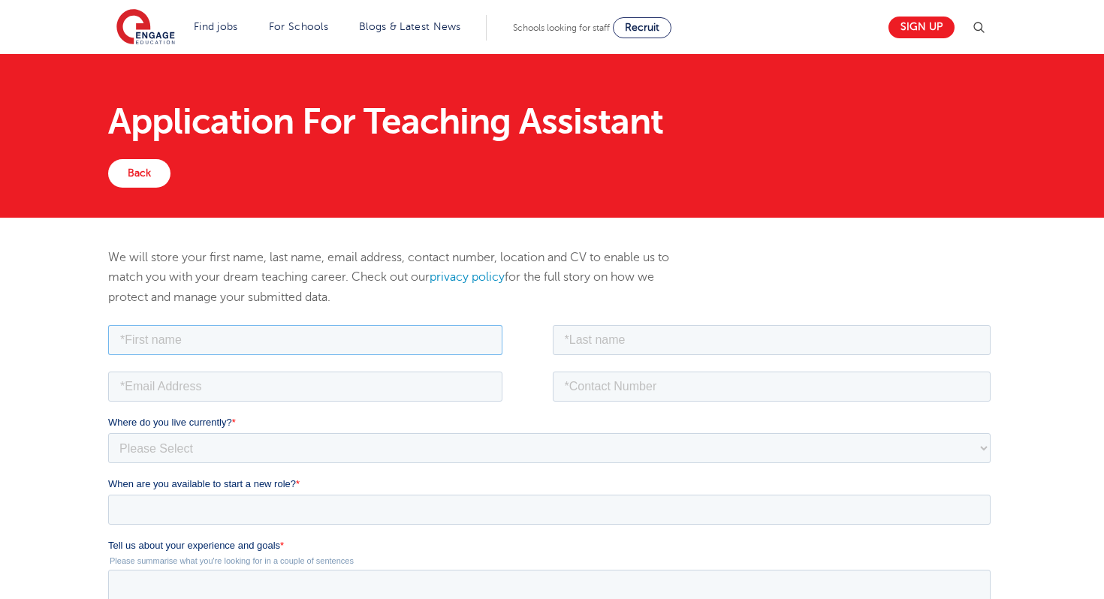
click at [383, 344] on input "text" at bounding box center [304, 339] width 394 height 30
type input "jemimah"
click at [302, 385] on input "email" at bounding box center [304, 386] width 394 height 30
type input "jemimahvictoriadmpel@gmail.com"
click at [588, 342] on input "text" at bounding box center [771, 339] width 439 height 30
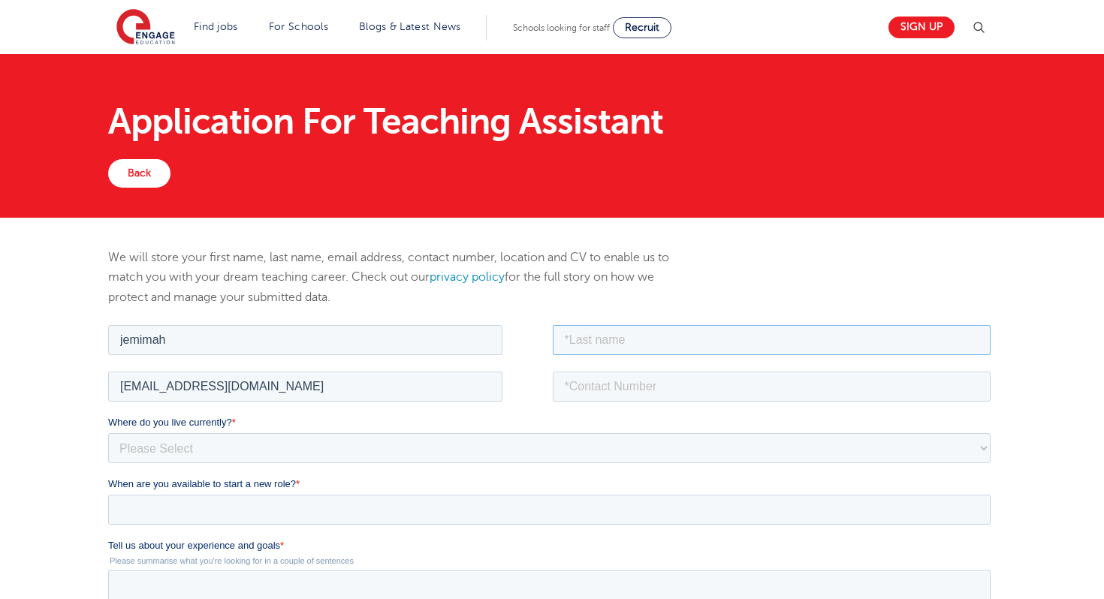
type input "Pel"
click at [629, 385] on input "tel" at bounding box center [771, 386] width 439 height 30
type input "+6582041541"
click at [447, 448] on select "Please Select UK Canada Ireland Australia New Zealand Europe USA South Africa J…" at bounding box center [548, 448] width 883 height 30
select select "Asia"
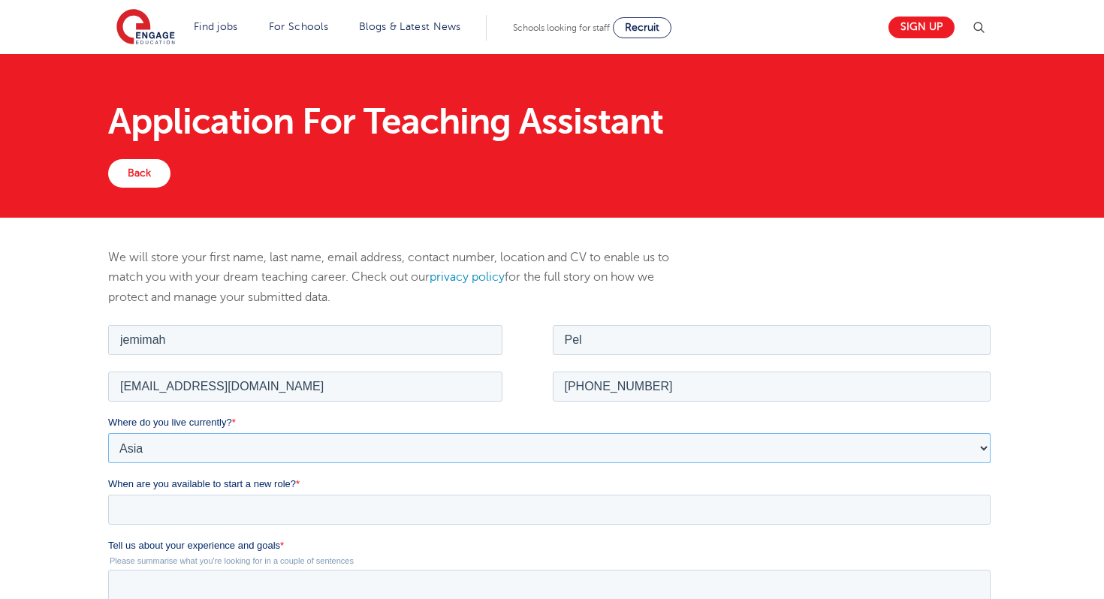
click at [107, 433] on select "Please Select UK Canada Ireland Australia New Zealand Europe USA South Africa J…" at bounding box center [548, 448] width 883 height 30
click at [282, 517] on select "Please Select I'm flexible! London Any city in England Greater London/Home Coun…" at bounding box center [548, 509] width 883 height 30
select select "Flexible"
click at [107, 494] on select "Please Select I'm flexible! London Any city in England Greater London/Home Coun…" at bounding box center [548, 509] width 883 height 30
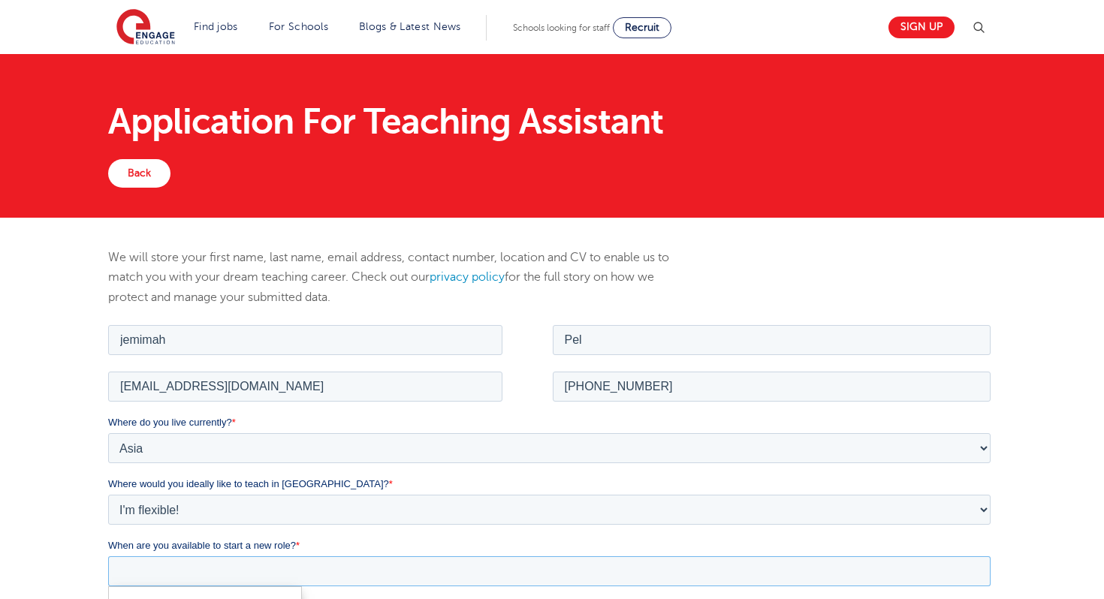
click at [278, 565] on input "When are you available to start a new role? *" at bounding box center [548, 571] width 883 height 30
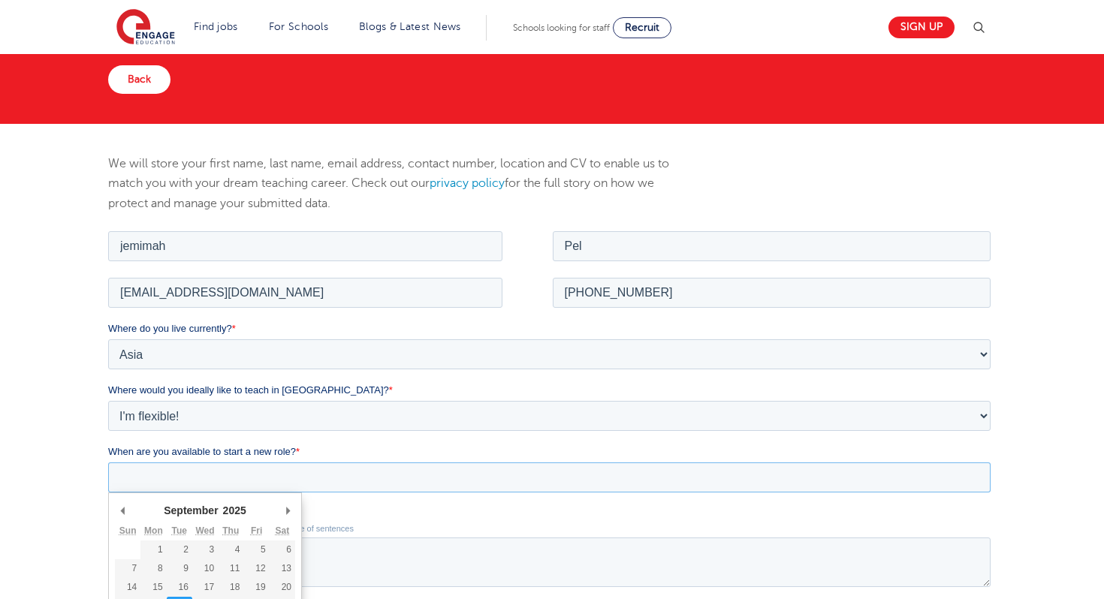
scroll to position [120, 0]
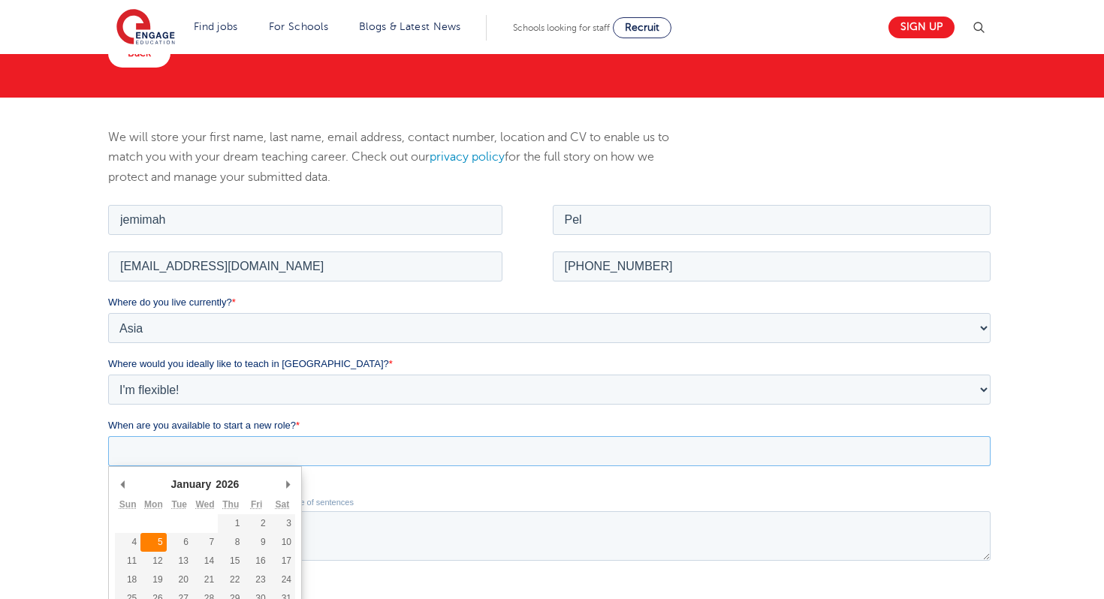
type div "2026-01-05"
type input "2026/01/05"
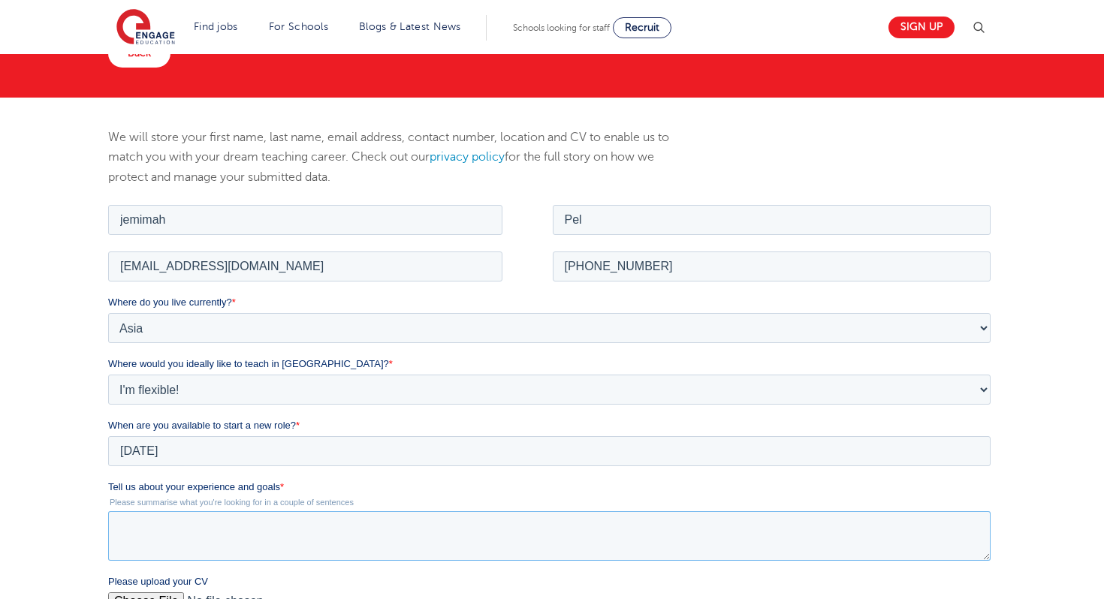
click at [170, 539] on textarea "Tell us about your experience and goals *" at bounding box center [548, 536] width 883 height 50
paste textarea "Dear Hiring Manager I am writing to express my interest in the Early Years Educ…"
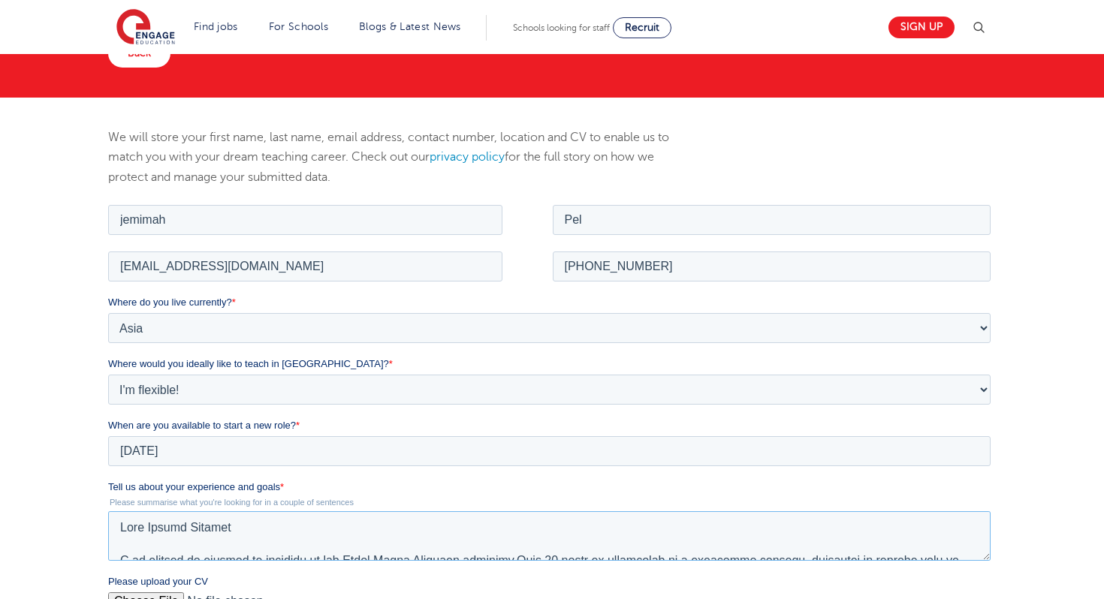
scroll to position [355, 0]
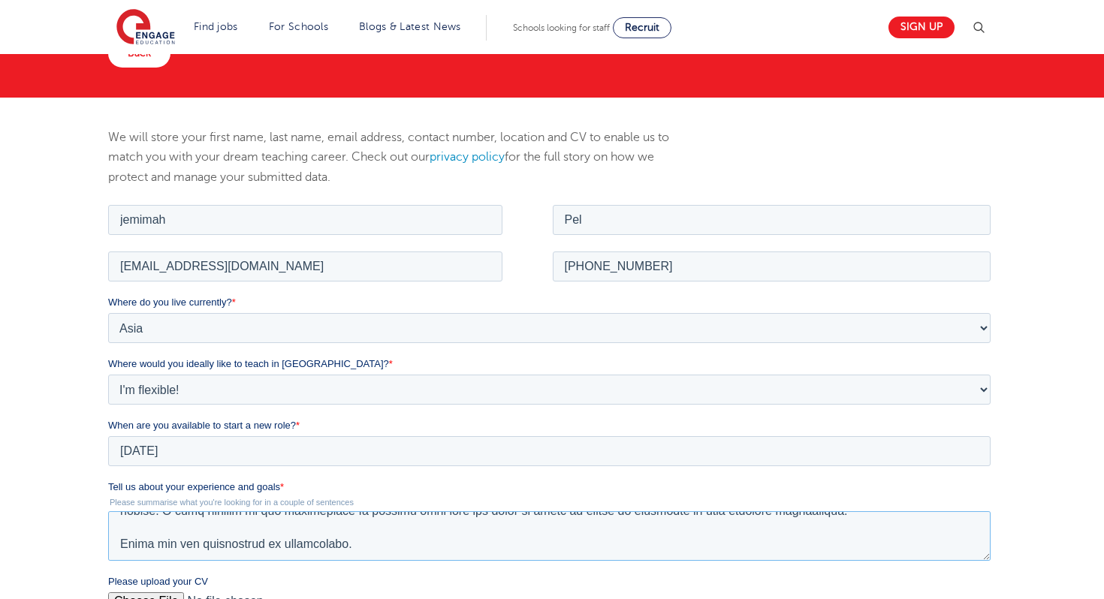
type textarea "Dear Hiring Manager I am writing to express my interest in the Early Years Educ…"
click at [1030, 508] on div "We will store your first name, last name, email address, contact number, locati…" at bounding box center [552, 468] width 1104 height 741
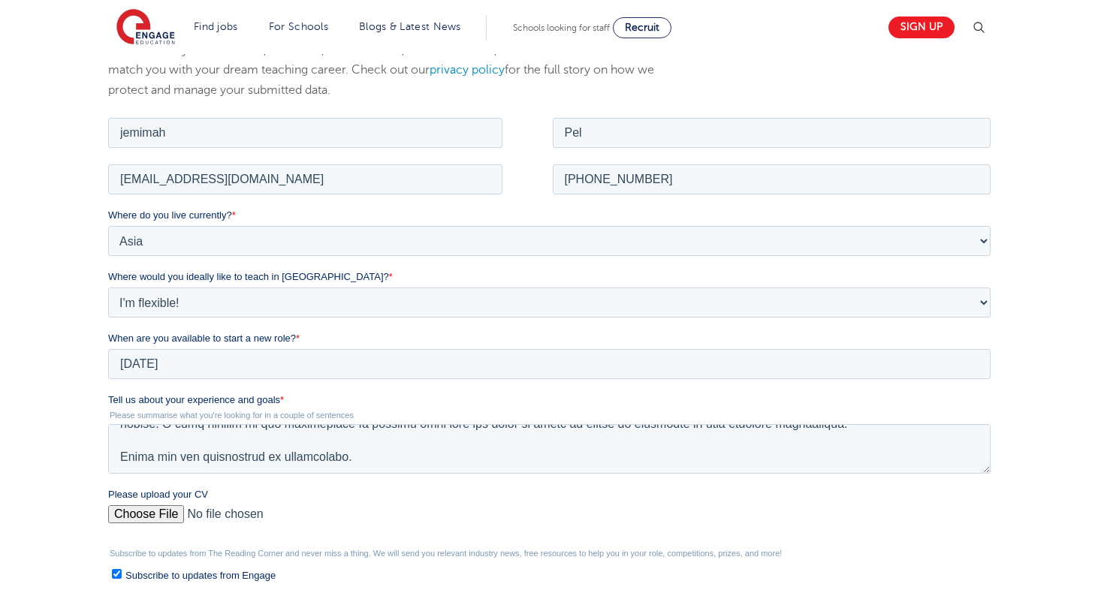
scroll to position [210, 0]
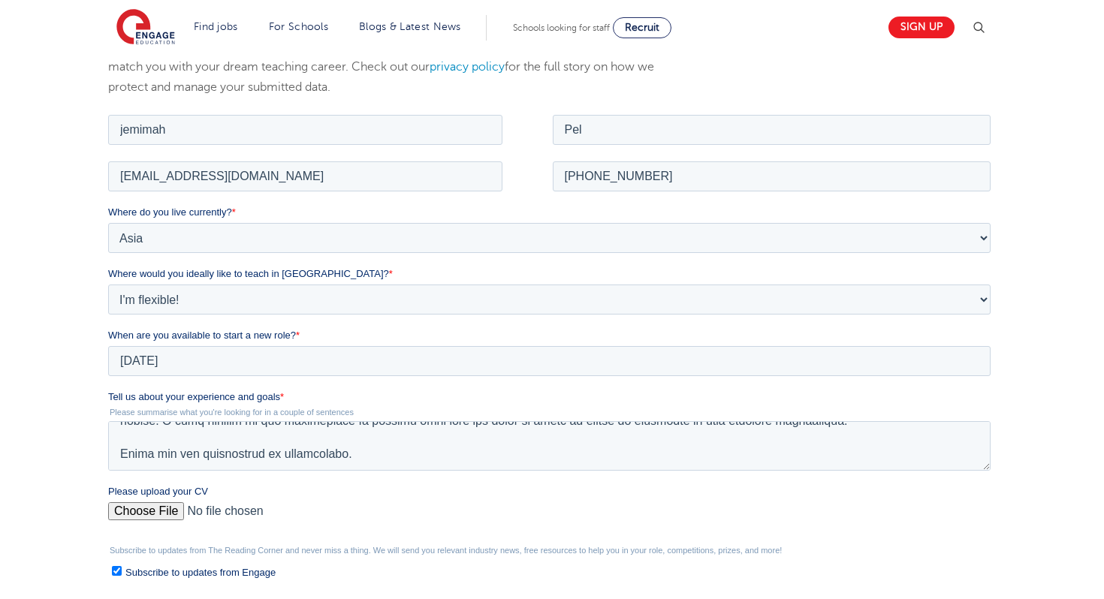
click at [138, 508] on input "Please upload your CV" at bounding box center [548, 517] width 883 height 30
type input "C:\fakepath\Jemimah DM Pel CV 2025.pdf"
click at [1046, 368] on div "We will store your first name, last name, email address, contact number, locati…" at bounding box center [552, 378] width 1104 height 741
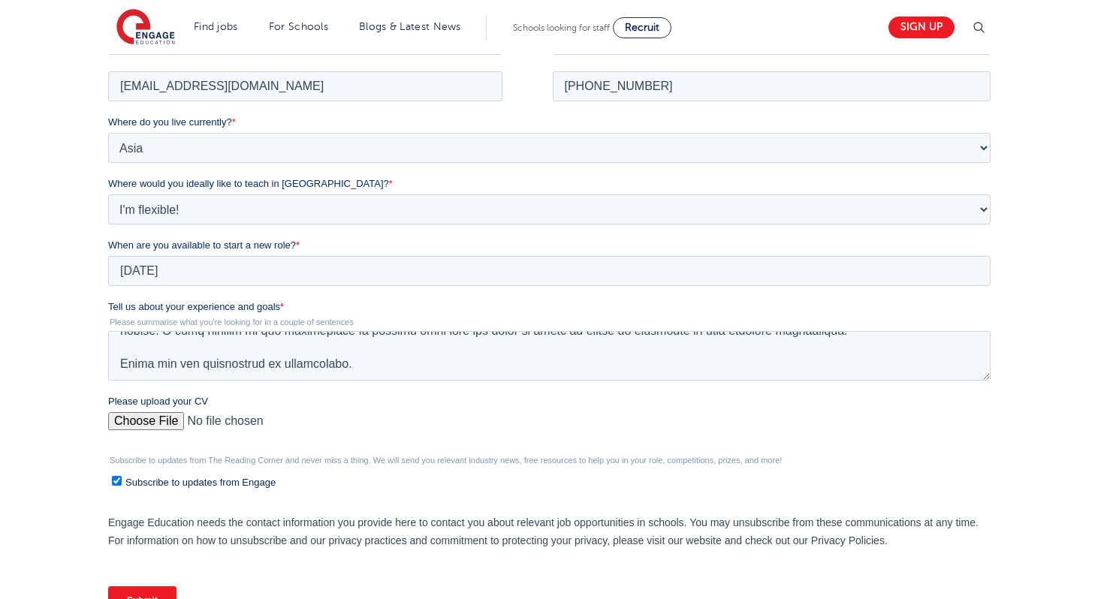
scroll to position [330, 0]
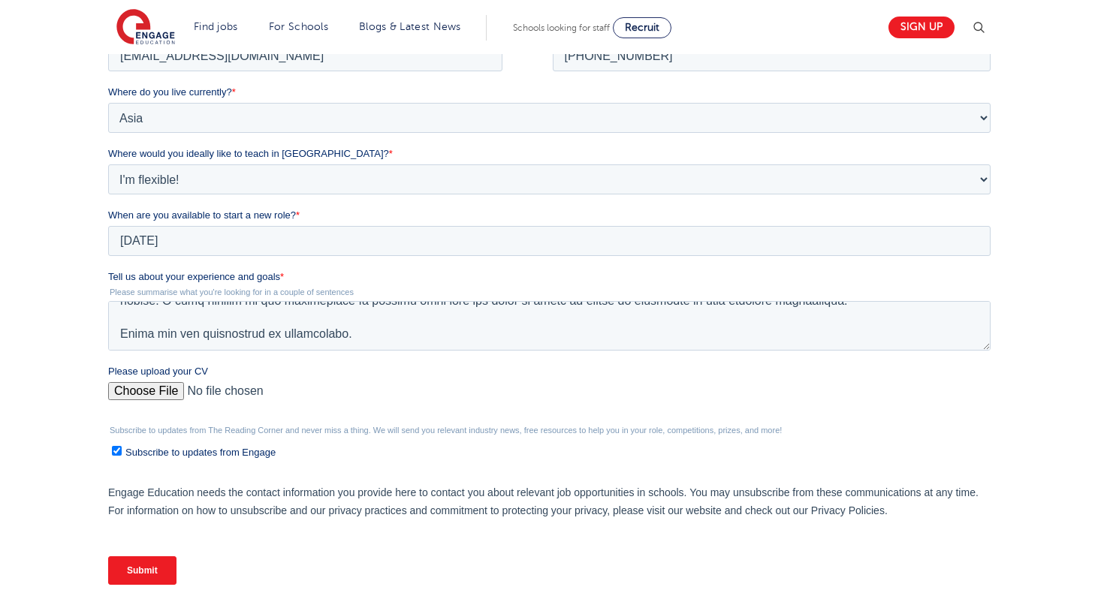
click at [132, 581] on input "Submit" at bounding box center [141, 571] width 68 height 29
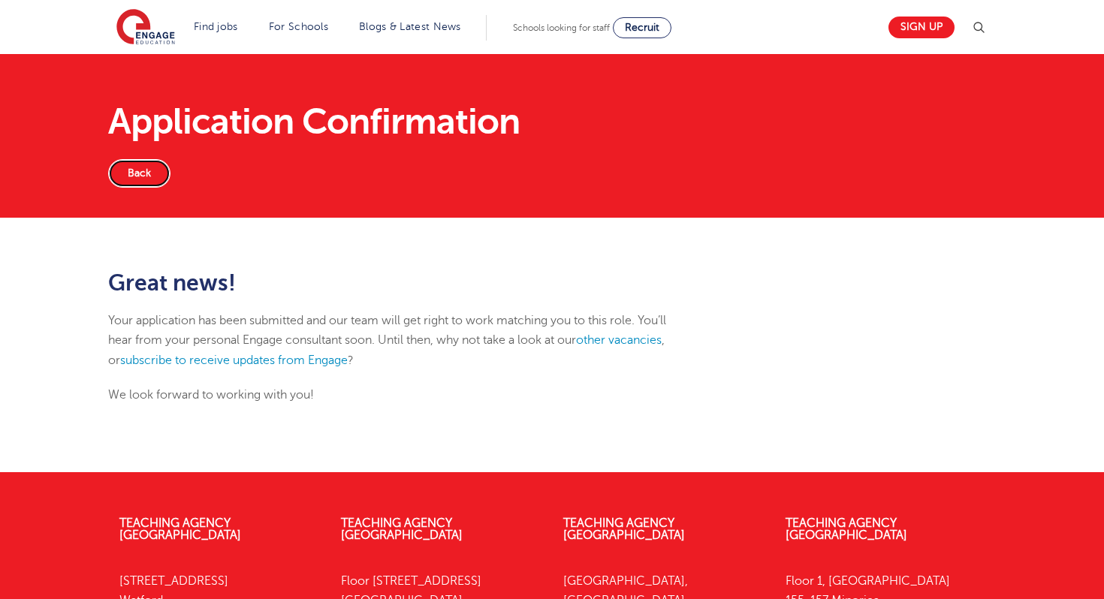
click at [135, 172] on link "Back" at bounding box center [139, 173] width 62 height 29
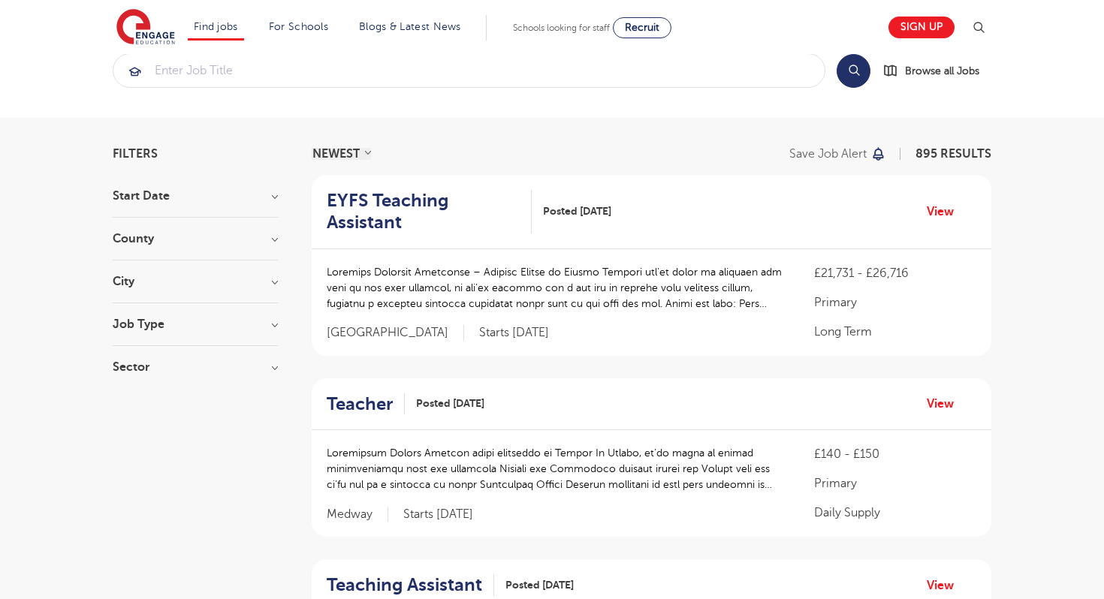
scroll to position [30, 0]
click at [940, 203] on link "View" at bounding box center [946, 213] width 38 height 20
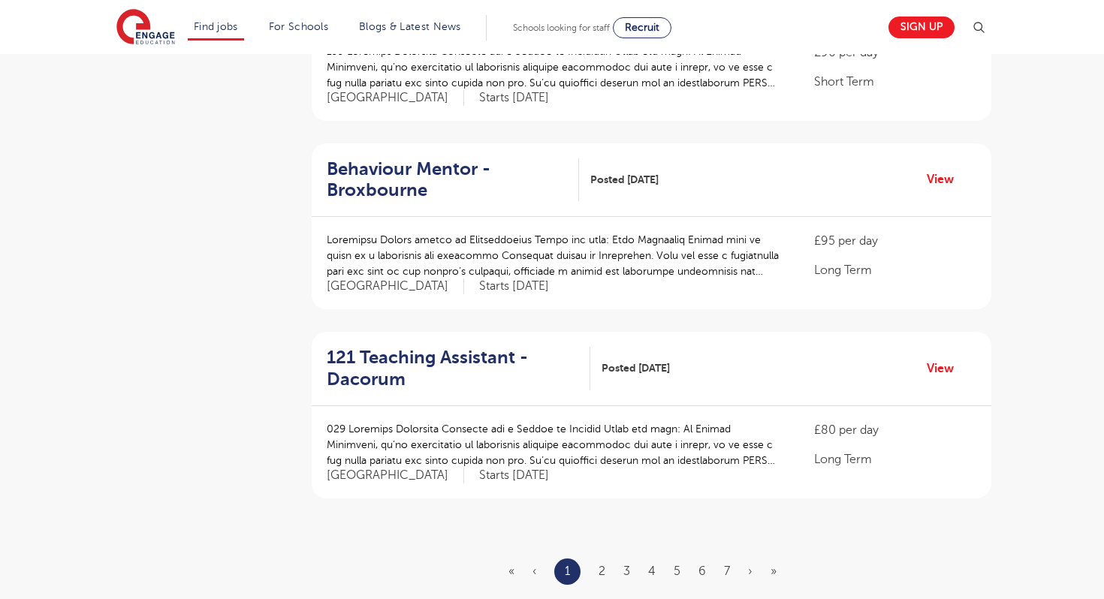
scroll to position [1562, 0]
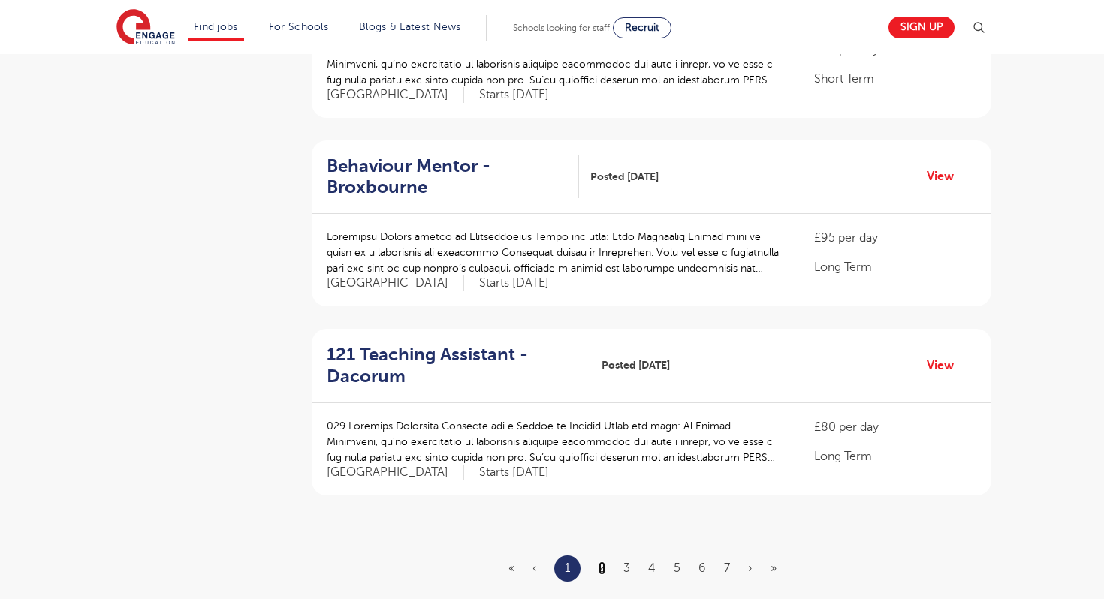
click at [601, 562] on link "2" at bounding box center [602, 569] width 7 height 14
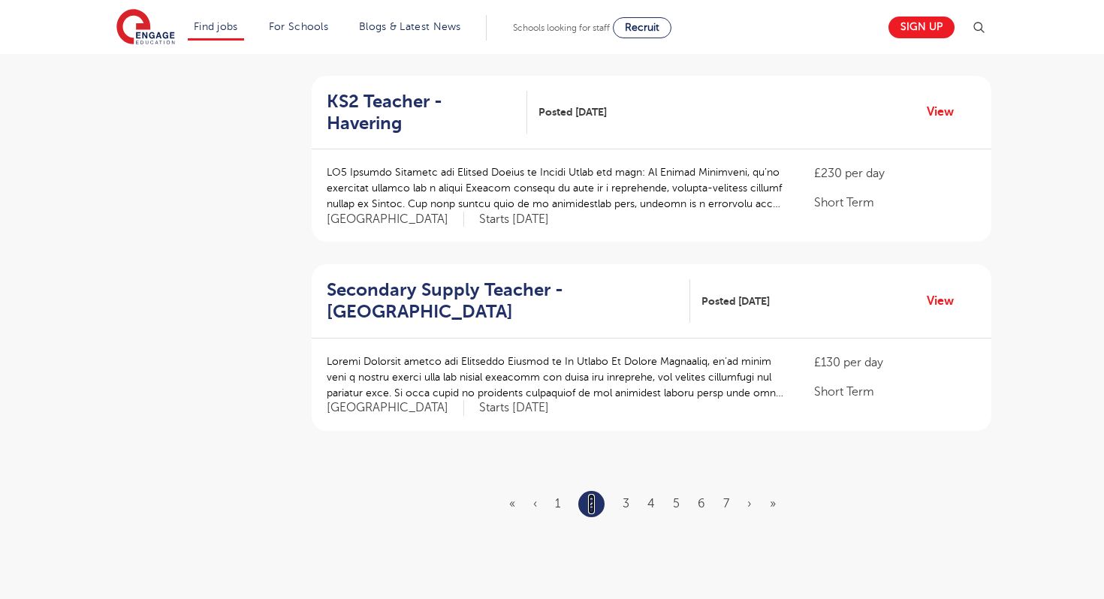
scroll to position [1652, 0]
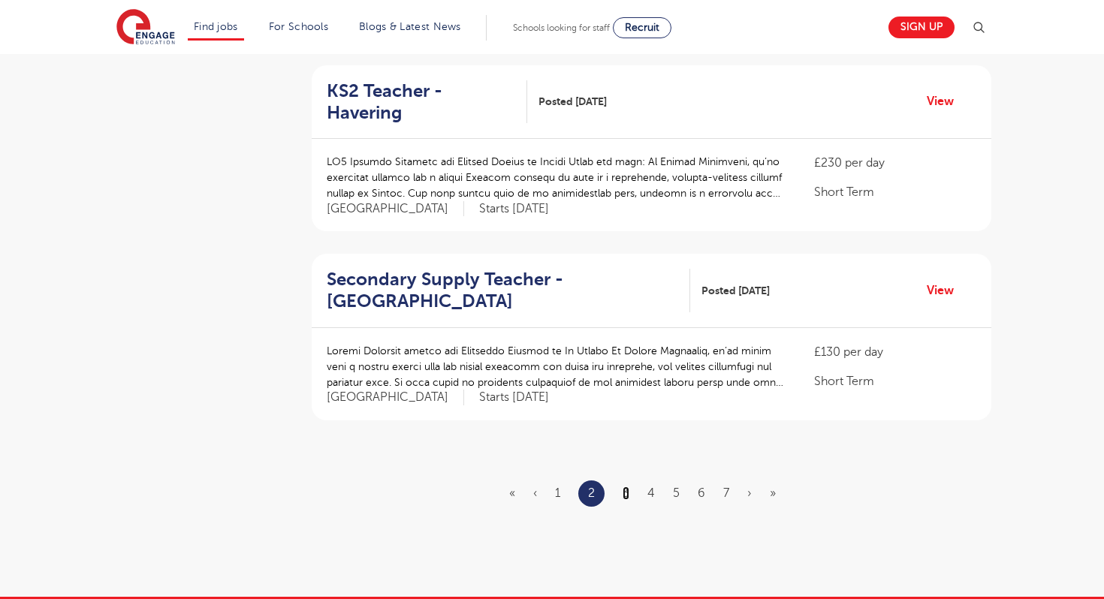
click at [626, 487] on link "3" at bounding box center [626, 494] width 7 height 14
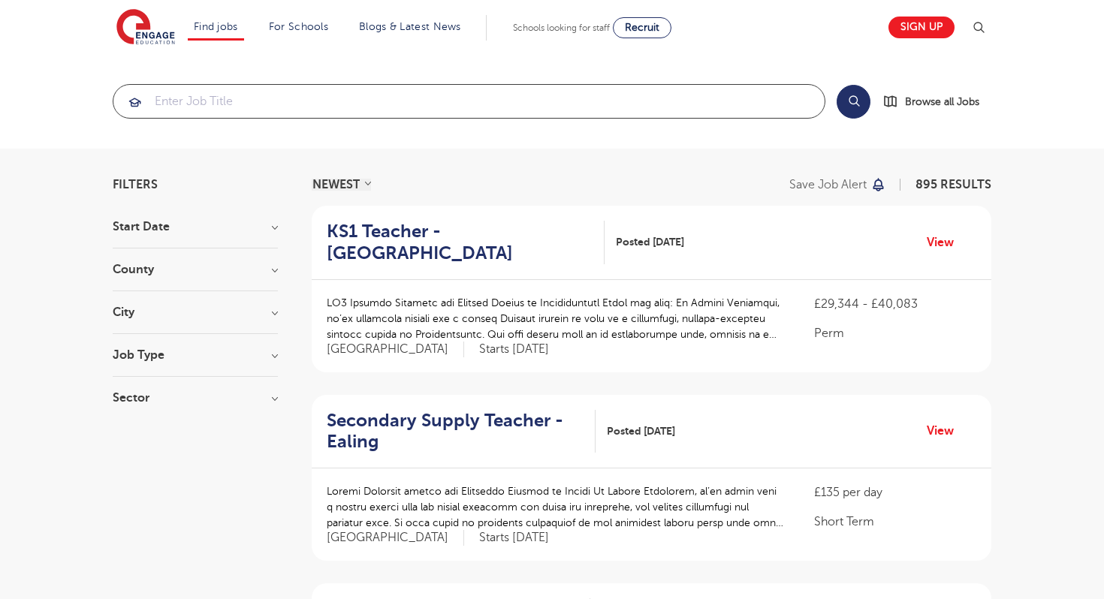
click at [330, 107] on input "search" at bounding box center [468, 101] width 711 height 33
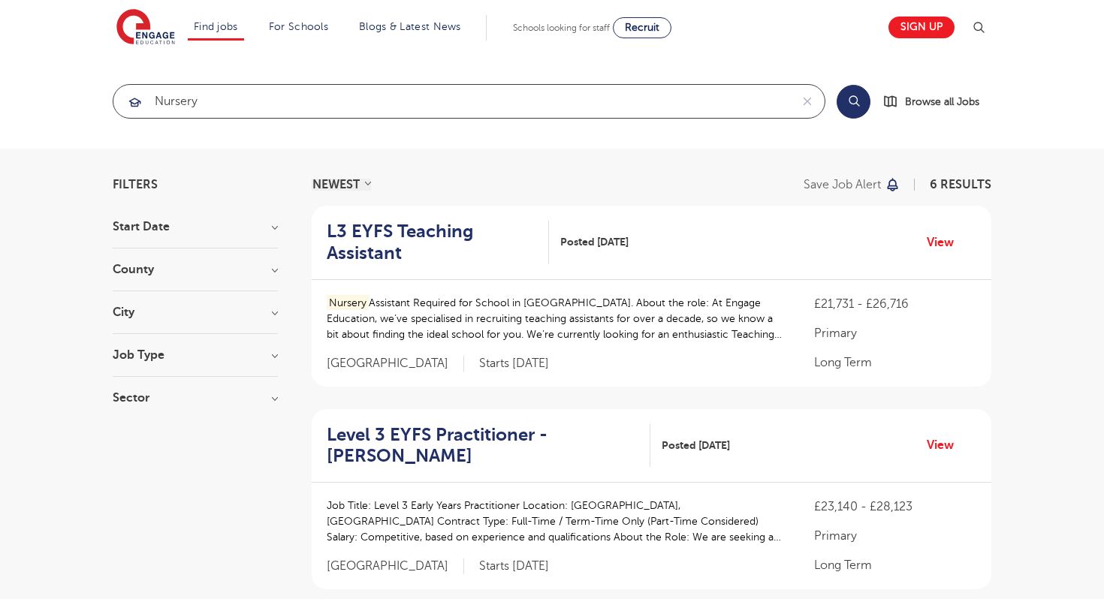
type input "nursery"
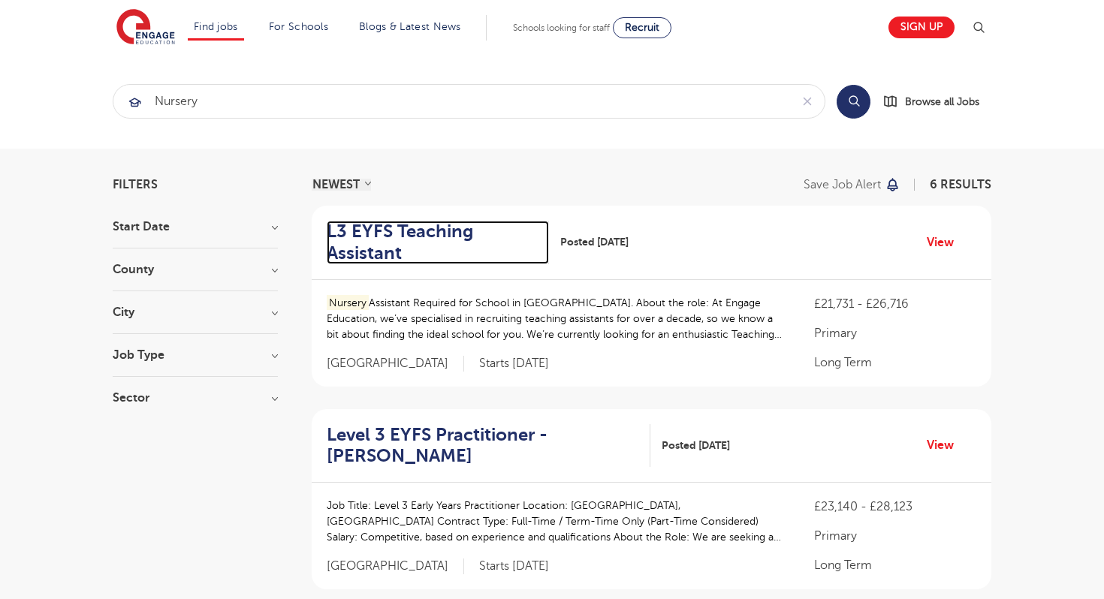
click at [392, 237] on h2 "L3 EYFS Teaching Assistant" at bounding box center [432, 243] width 210 height 44
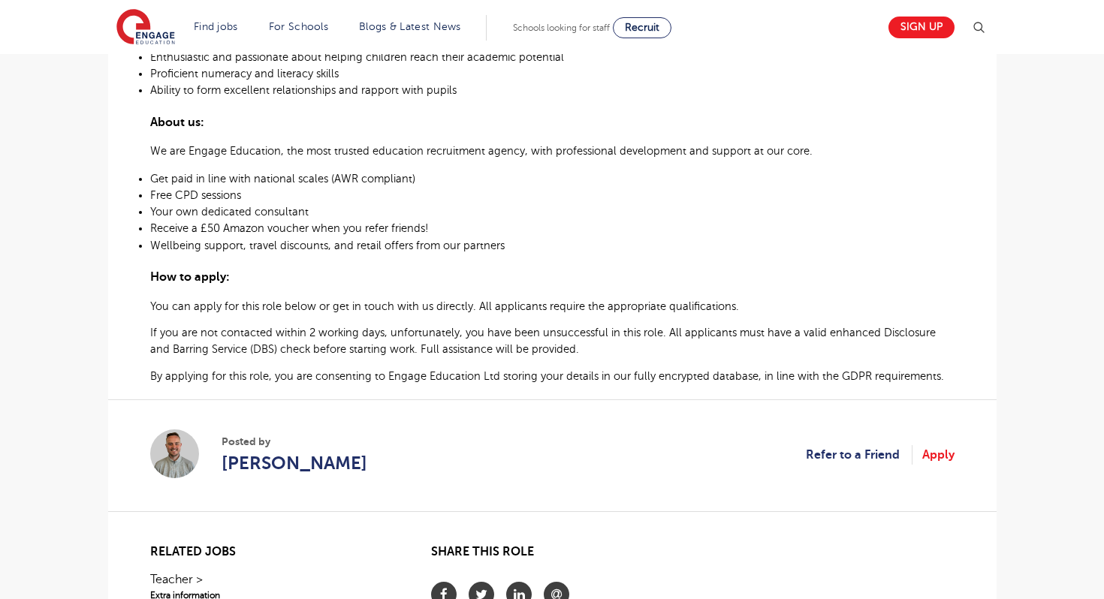
scroll to position [841, 0]
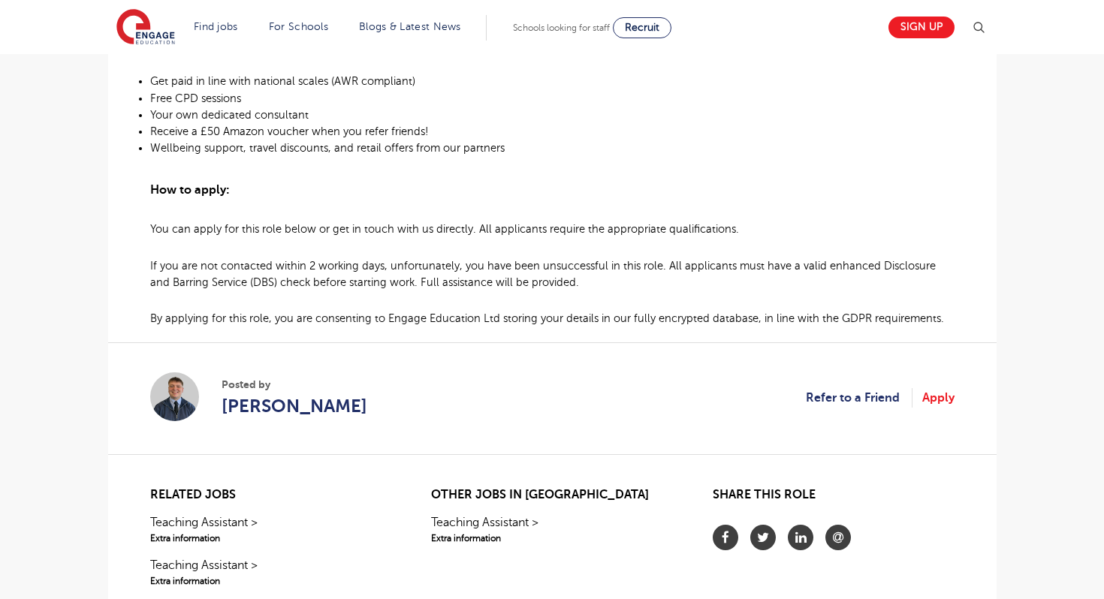
scroll to position [1082, 0]
click at [937, 402] on link "Apply" at bounding box center [938, 398] width 32 height 20
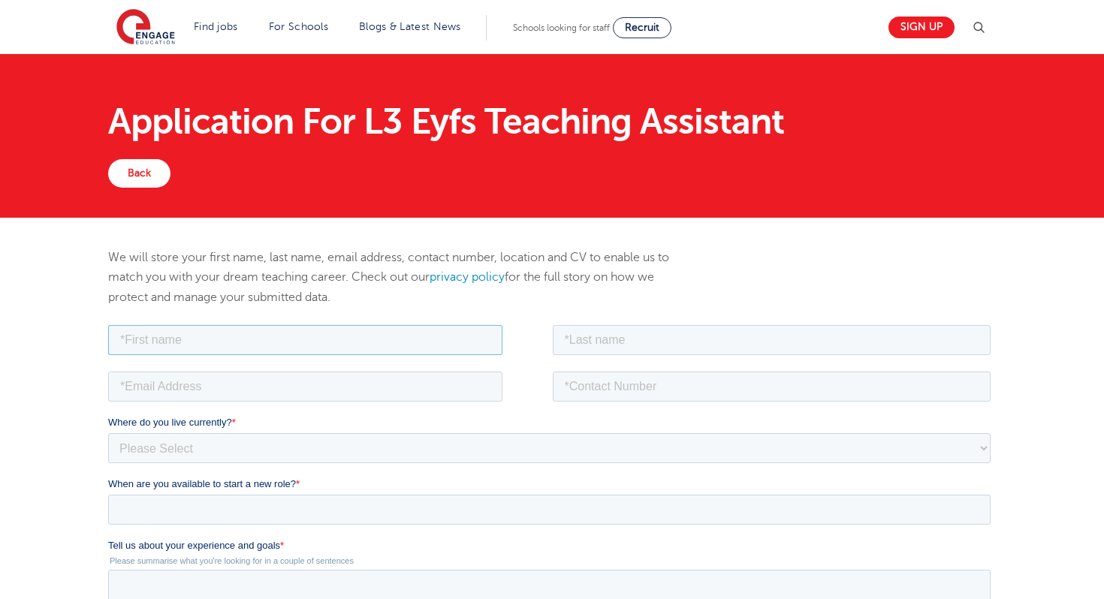
click at [195, 343] on input "text" at bounding box center [304, 339] width 394 height 30
type input "jemimah"
click at [212, 394] on input "email" at bounding box center [304, 386] width 394 height 30
type input "jemimahvictoriadmpel@gmail.com"
click at [226, 441] on select "Please Select UK Canada Ireland Australia New Zealand Europe USA South Africa J…" at bounding box center [548, 448] width 883 height 30
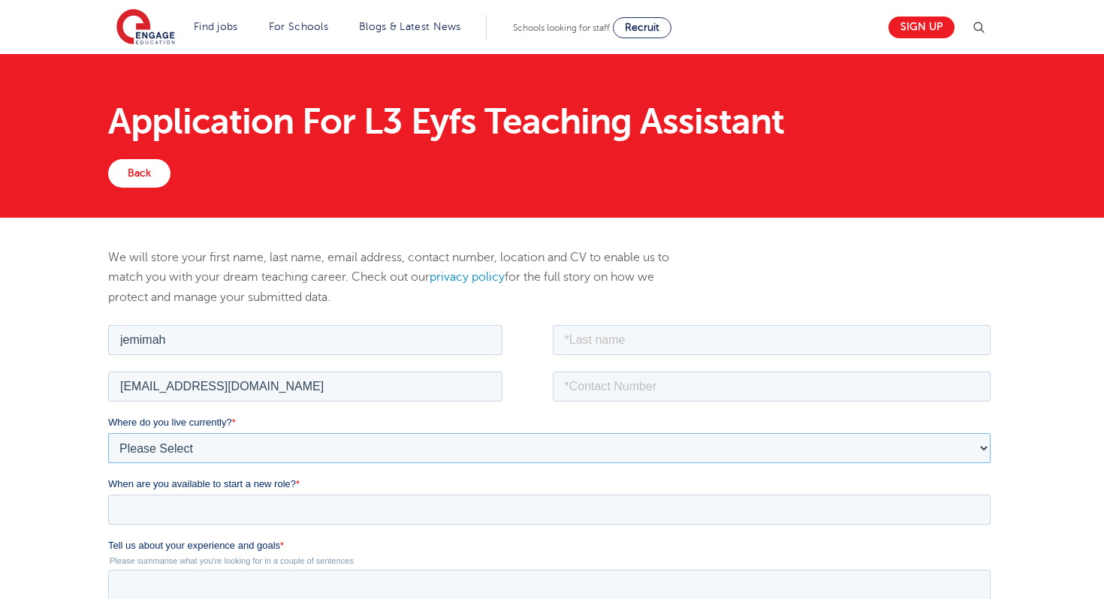
select select "Asia"
click at [107, 433] on select "Please Select UK Canada Ireland Australia New Zealand Europe USA South Africa J…" at bounding box center [548, 448] width 883 height 30
click at [737, 342] on input "text" at bounding box center [771, 339] width 439 height 30
type input "Pel"
click at [668, 385] on input "tel" at bounding box center [771, 386] width 439 height 30
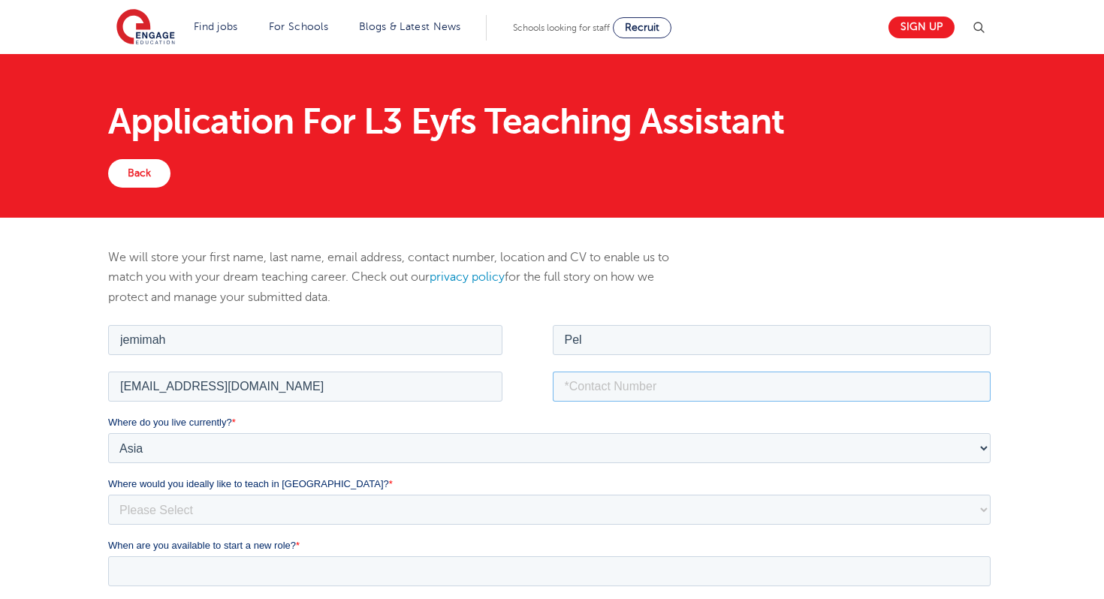
type input "+6582041541"
click at [356, 514] on select "Please Select I'm flexible! London Any city in England Greater London/Home Coun…" at bounding box center [548, 509] width 883 height 30
select select "Flexible"
click at [107, 494] on select "Please Select I'm flexible! London Any city in England Greater London/Home Coun…" at bounding box center [548, 509] width 883 height 30
click at [321, 565] on input "When are you available to start a new role? *" at bounding box center [548, 571] width 883 height 30
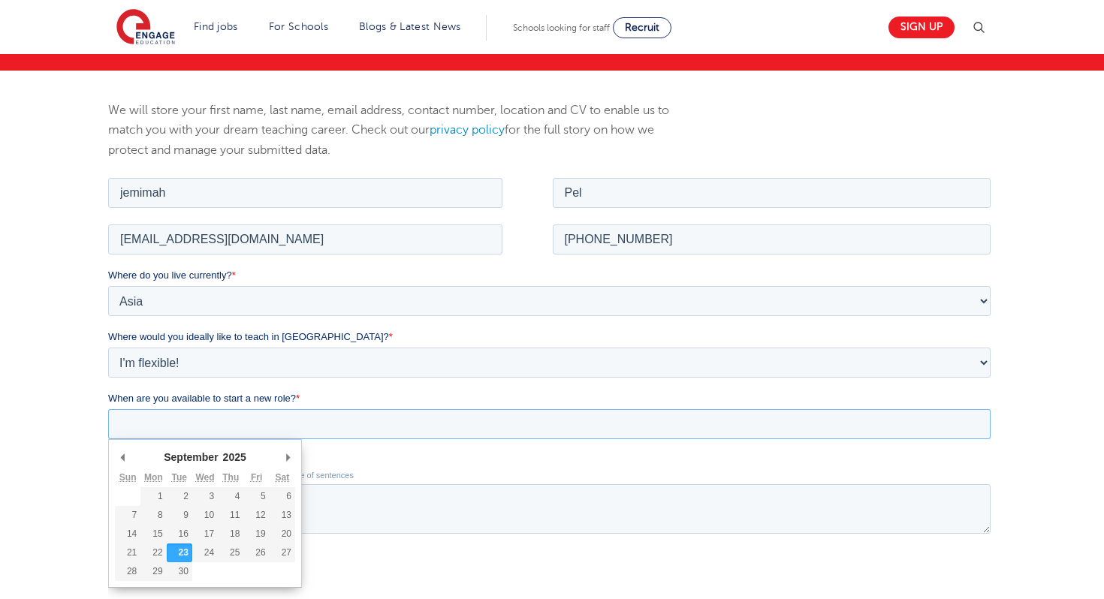
scroll to position [150, 0]
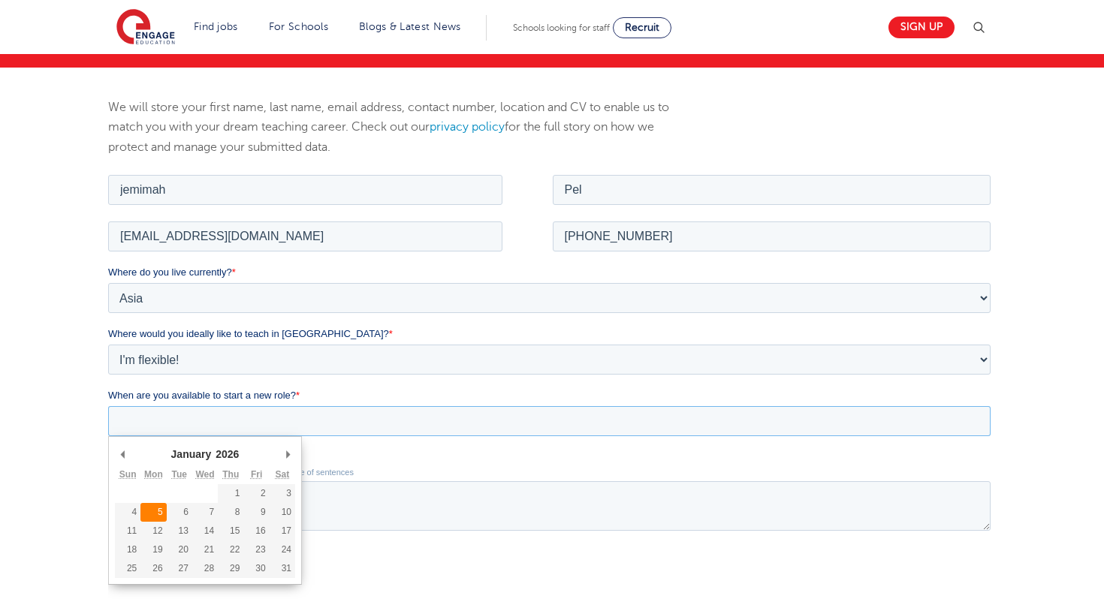
type div "2026-01-05"
type input "2026/01/05"
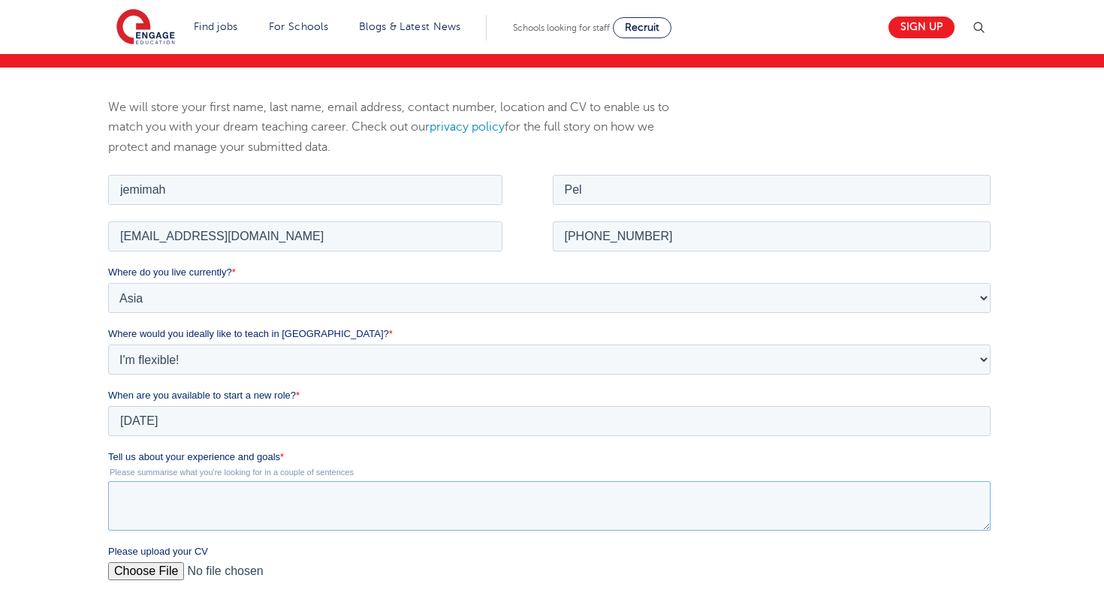
click at [170, 508] on textarea "Tell us about your experience and goals *" at bounding box center [548, 506] width 883 height 50
paste textarea "Dear Hiring Manager I am writing to express my interest in the Early Years Educ…"
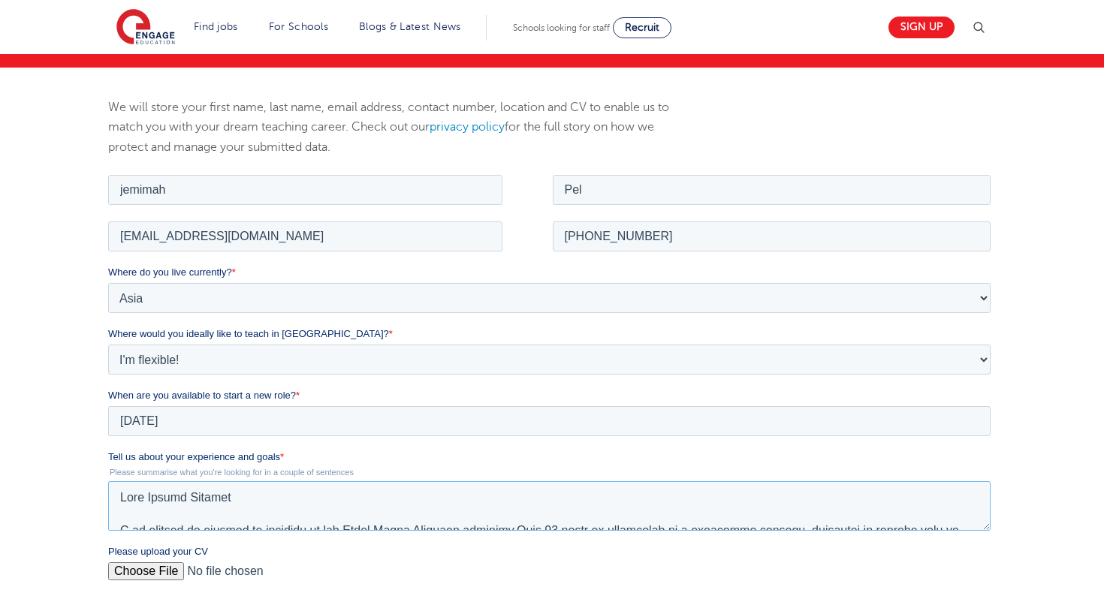
scroll to position [355, 0]
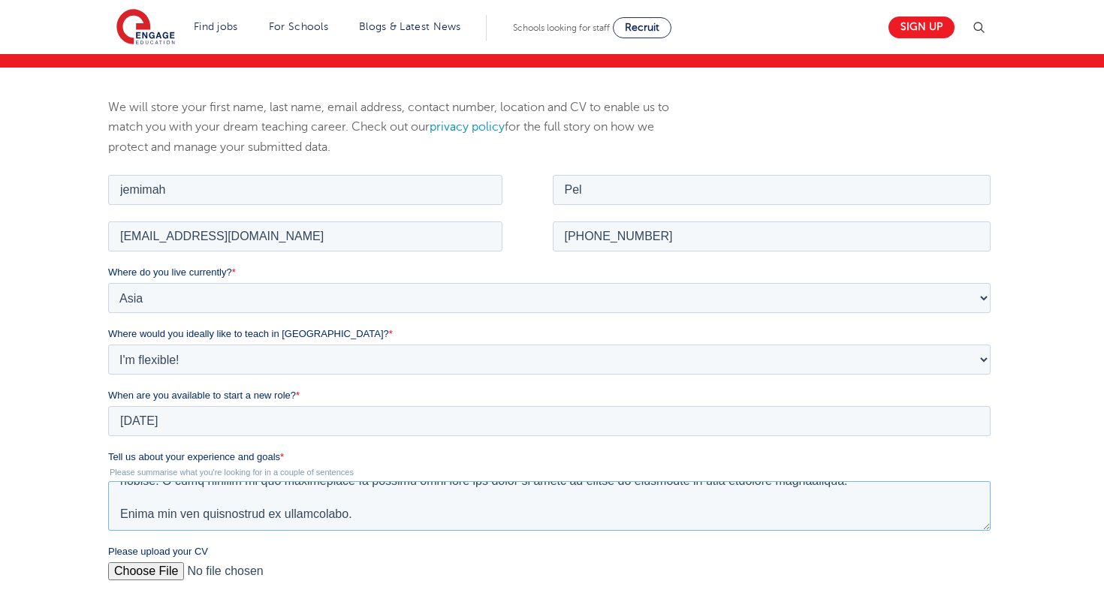
type textarea "Dear Hiring Manager I am writing to express my interest in the Early Years Educ…"
click at [146, 573] on input "Please upload your CV" at bounding box center [548, 577] width 883 height 30
type input "C:\fakepath\Jemimah DM Pel CV 2025.pdf"
click at [1052, 474] on div "We will store your first name, last name, email address, contact number, locati…" at bounding box center [552, 438] width 1104 height 741
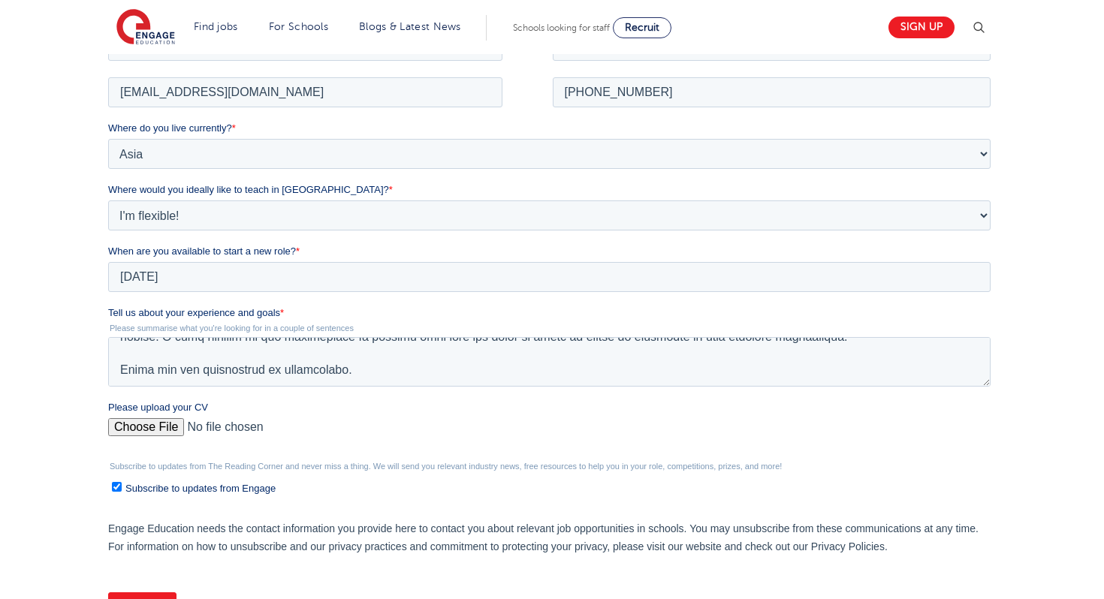
scroll to position [300, 0]
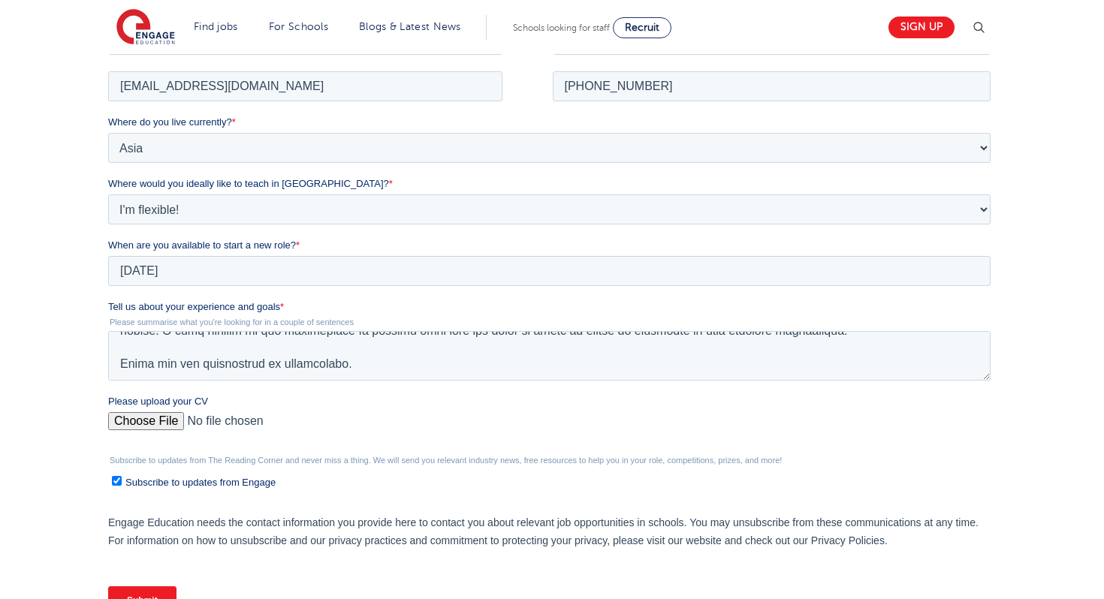
click at [159, 596] on input "Submit" at bounding box center [141, 600] width 68 height 29
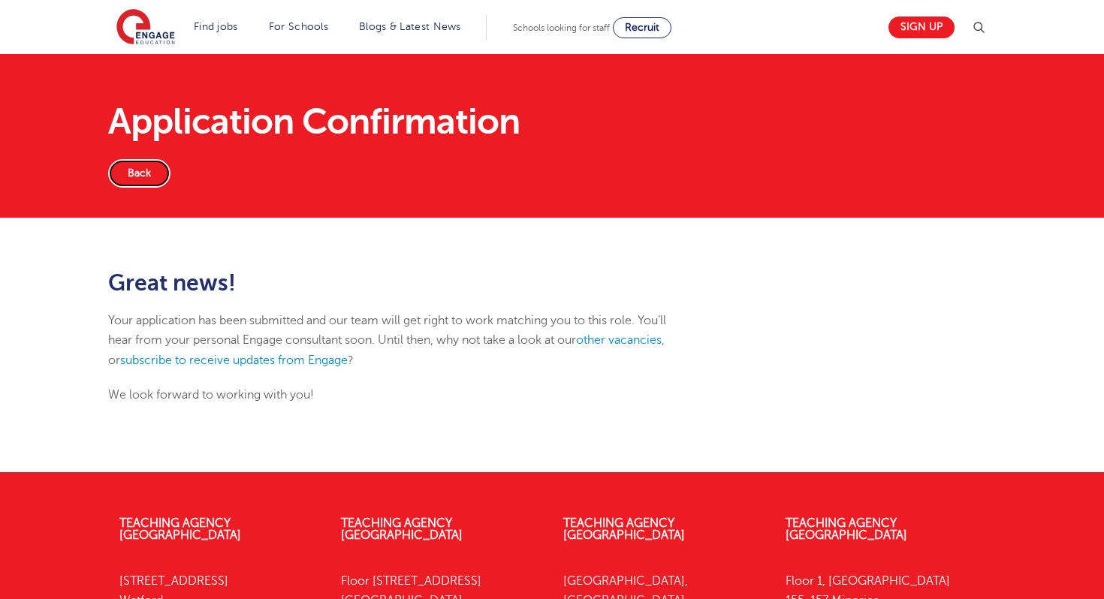
click at [127, 174] on link "Back" at bounding box center [139, 173] width 62 height 29
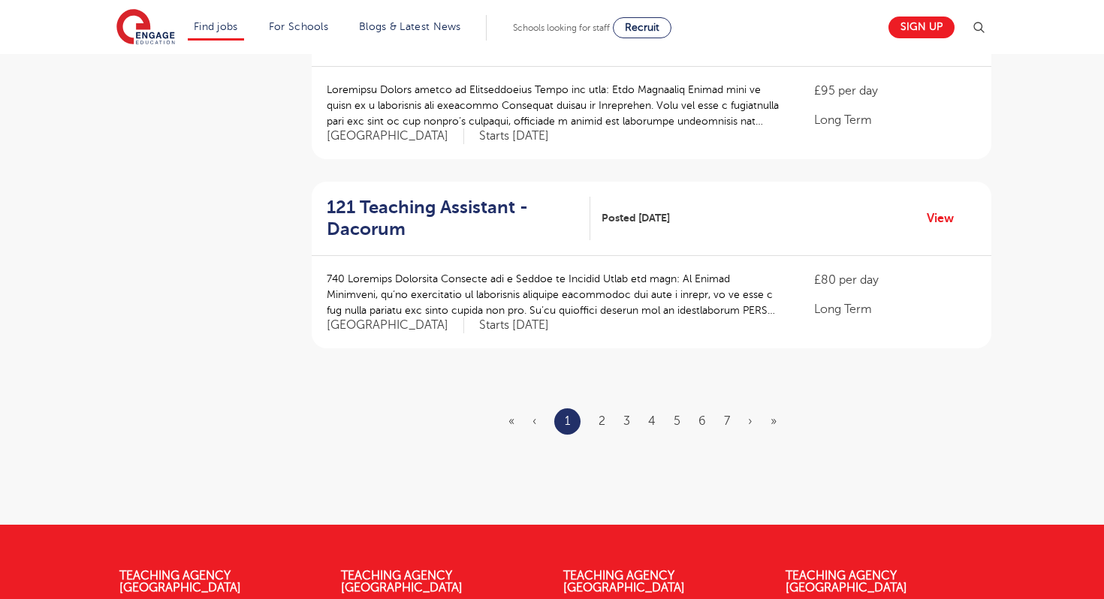
scroll to position [1712, 0]
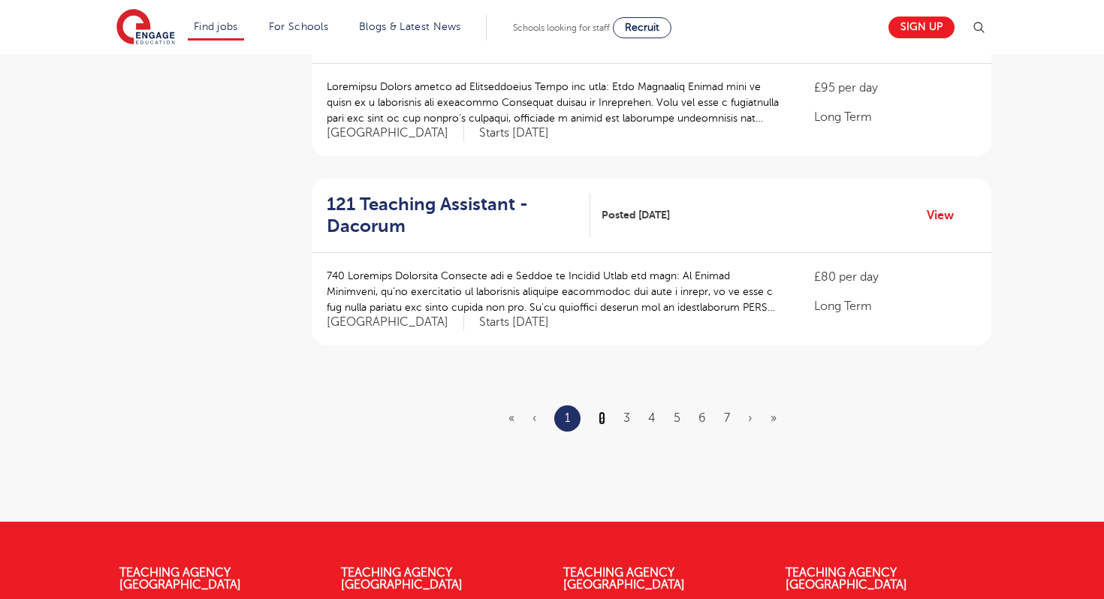
click at [599, 412] on link "2" at bounding box center [602, 419] width 7 height 14
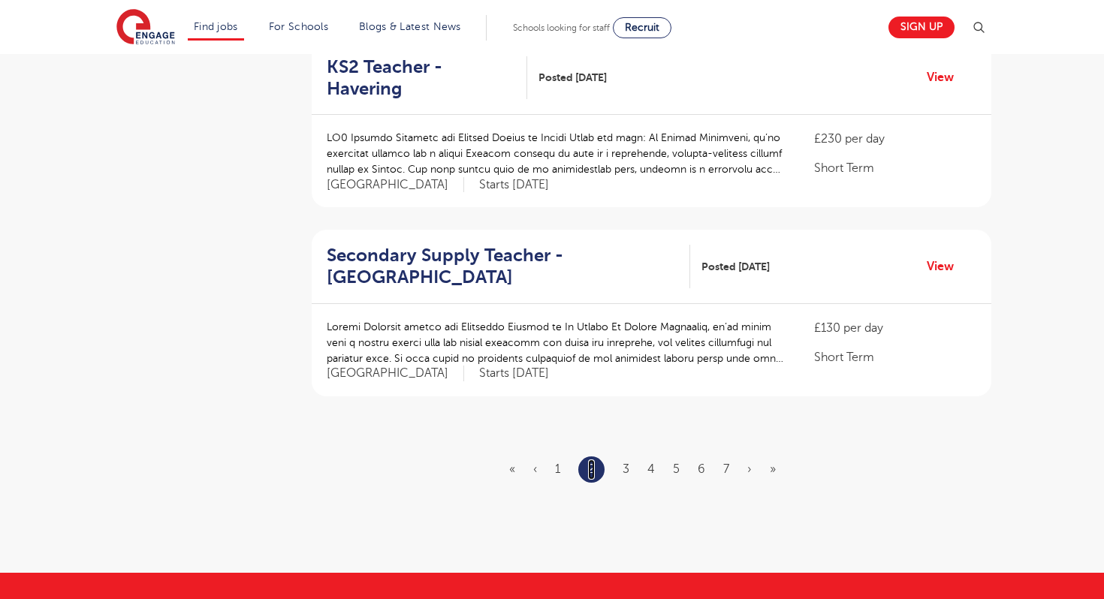
scroll to position [1682, 0]
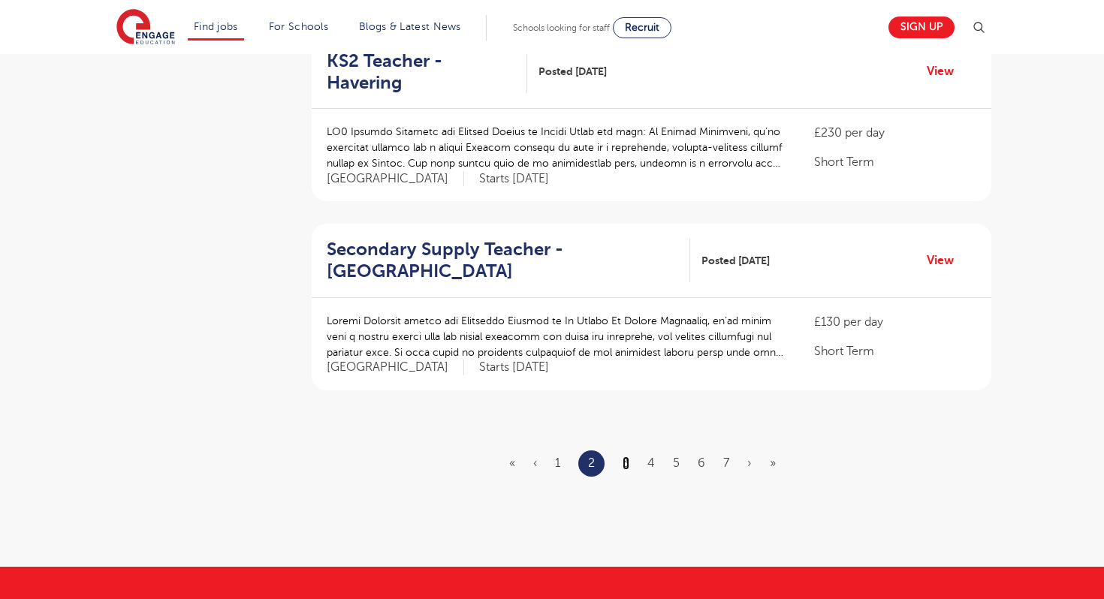
click at [626, 457] on link "3" at bounding box center [626, 464] width 7 height 14
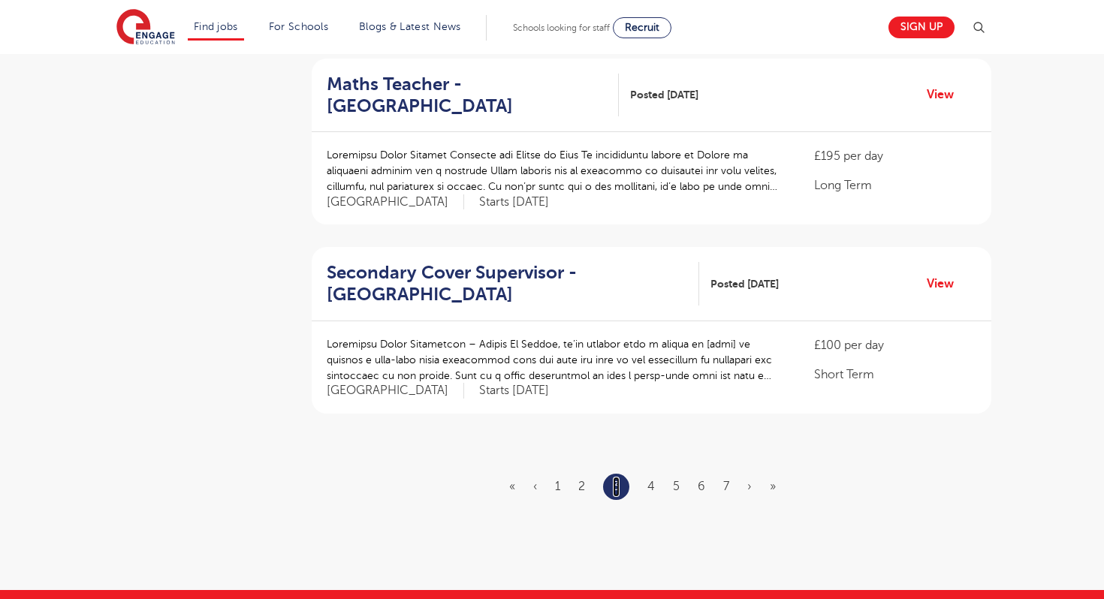
scroll to position [1682, 0]
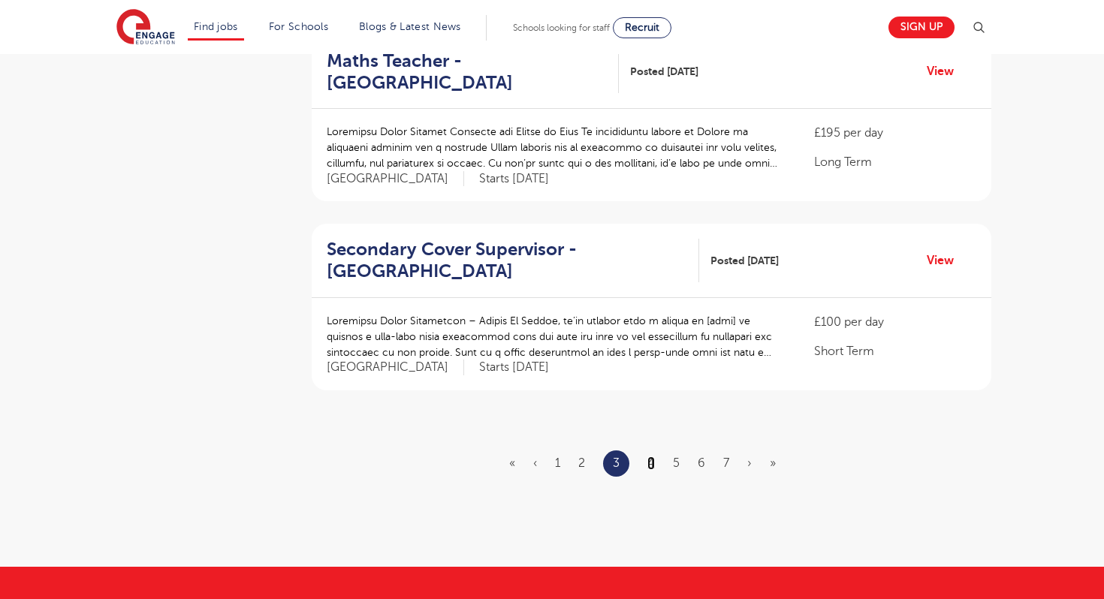
click at [650, 457] on link "4" at bounding box center [651, 464] width 8 height 14
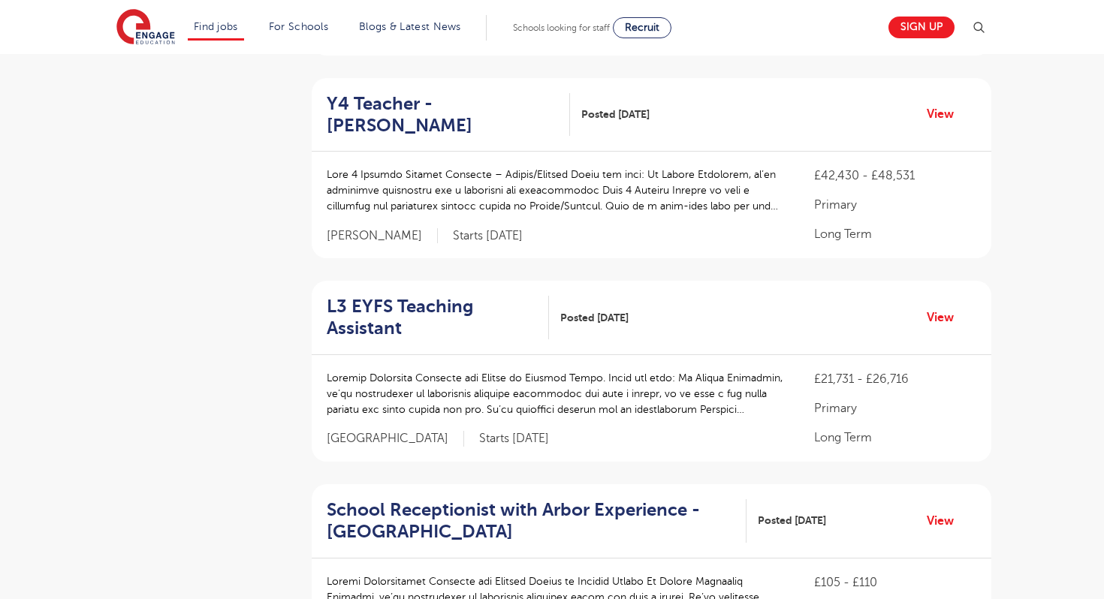
scroll to position [1472, 0]
click at [939, 307] on link "View" at bounding box center [946, 317] width 38 height 20
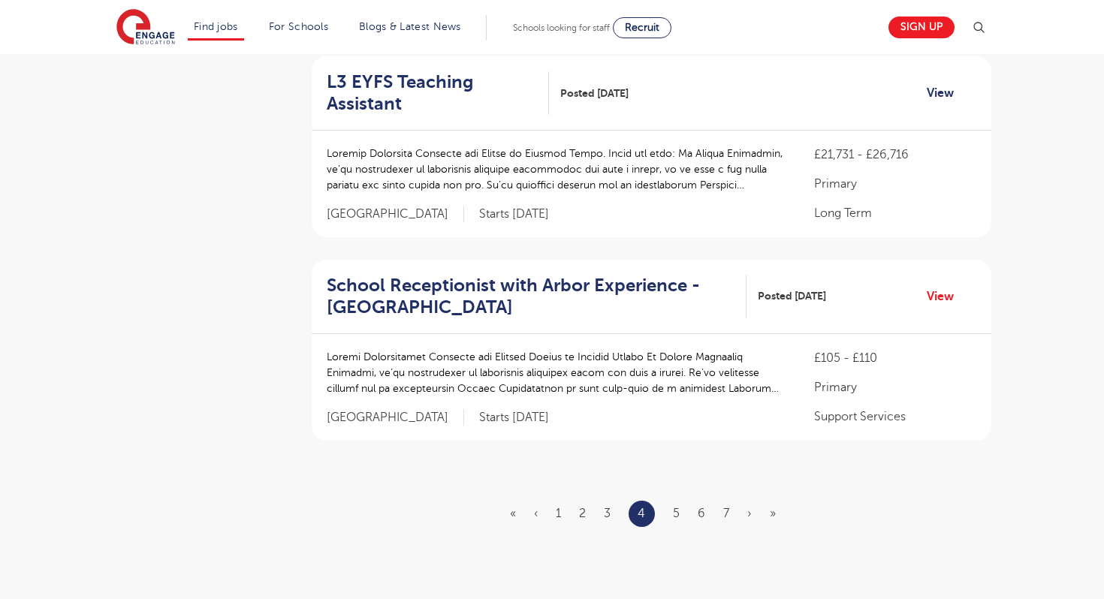
scroll to position [1712, 0]
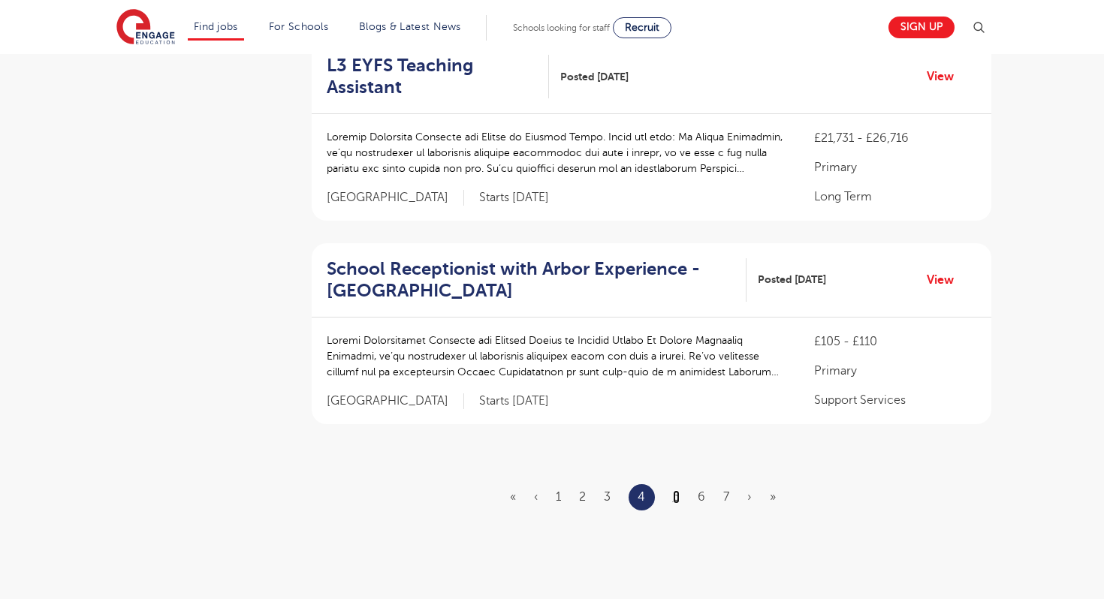
click at [674, 490] on link "5" at bounding box center [676, 497] width 7 height 14
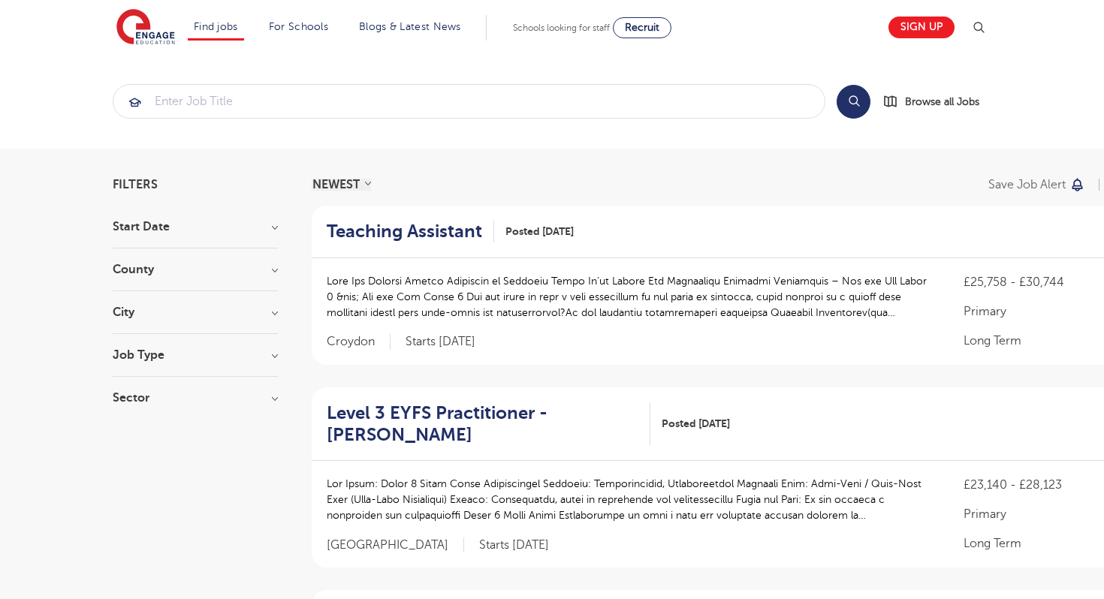
click at [674, 475] on div "£23,140 - £28,123 Primary Long Term Hertfordshire Starts 2025-09-29" at bounding box center [751, 514] width 879 height 107
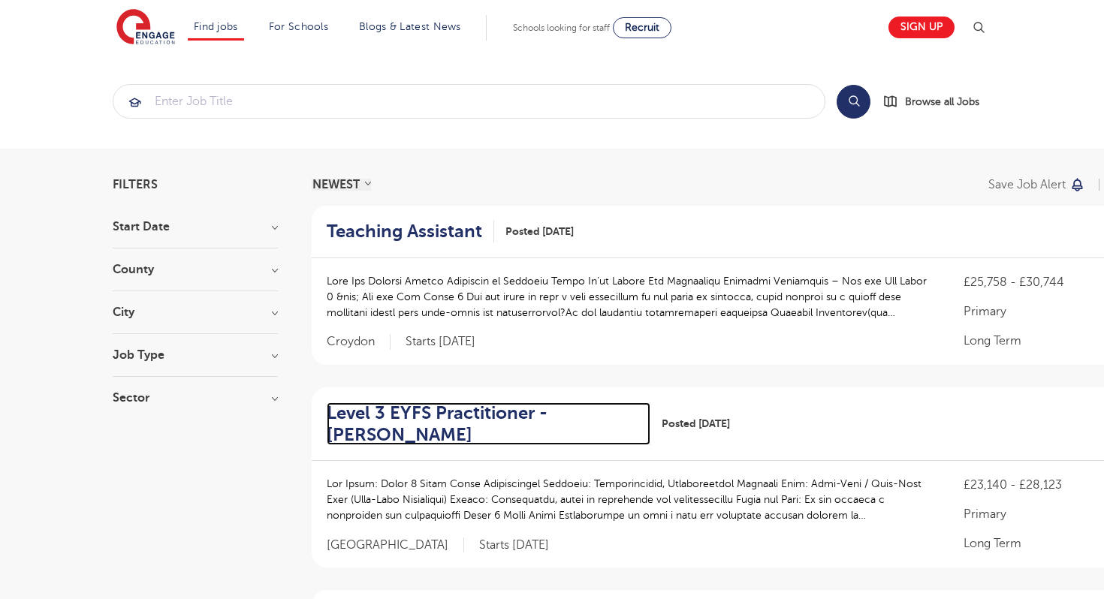
click at [463, 418] on h2 "Level 3 EYFS Practitioner - Rickmansworth" at bounding box center [483, 425] width 312 height 44
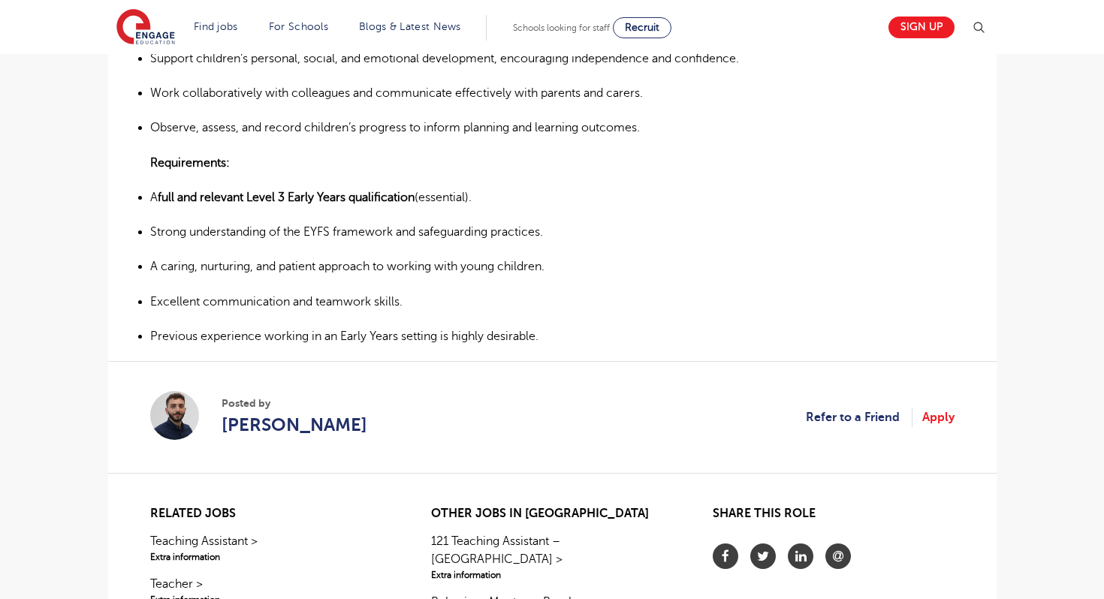
scroll to position [841, 0]
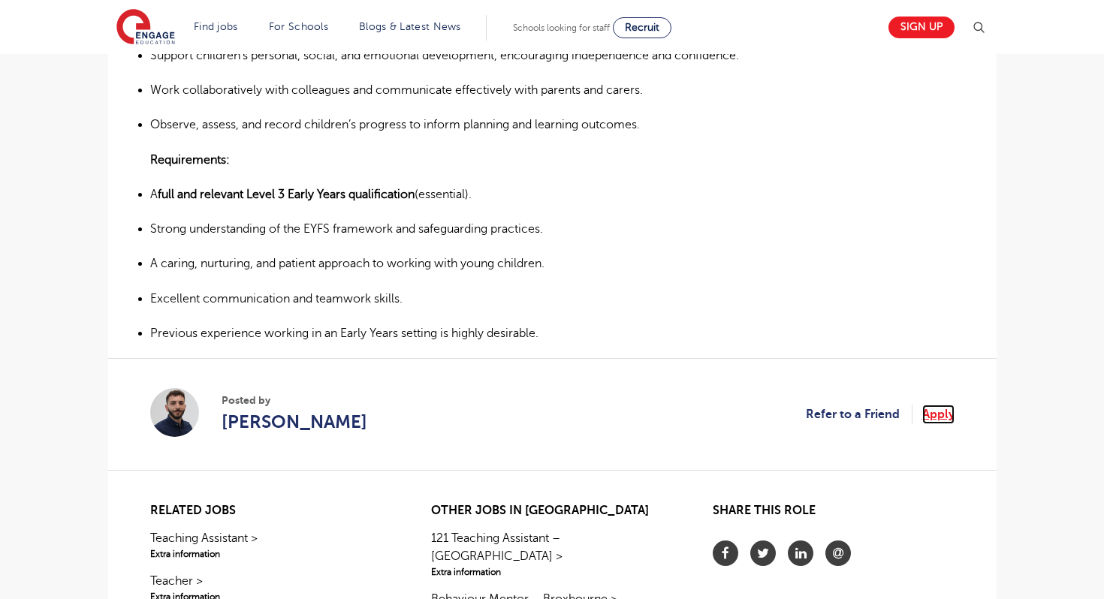
click at [924, 416] on link "Apply" at bounding box center [938, 415] width 32 height 20
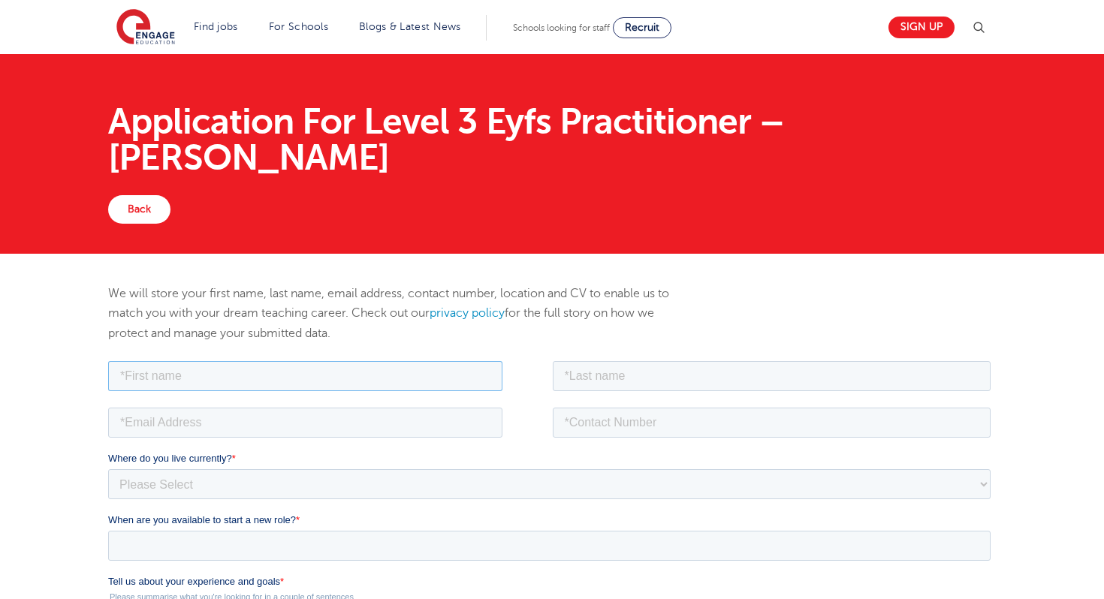
click at [243, 376] on input "text" at bounding box center [304, 376] width 394 height 30
type input "jemimah"
click at [238, 427] on input "email" at bounding box center [304, 422] width 394 height 30
type input "jemimahvictoriadmpel@gmail.com"
click at [601, 381] on input "text" at bounding box center [771, 376] width 439 height 30
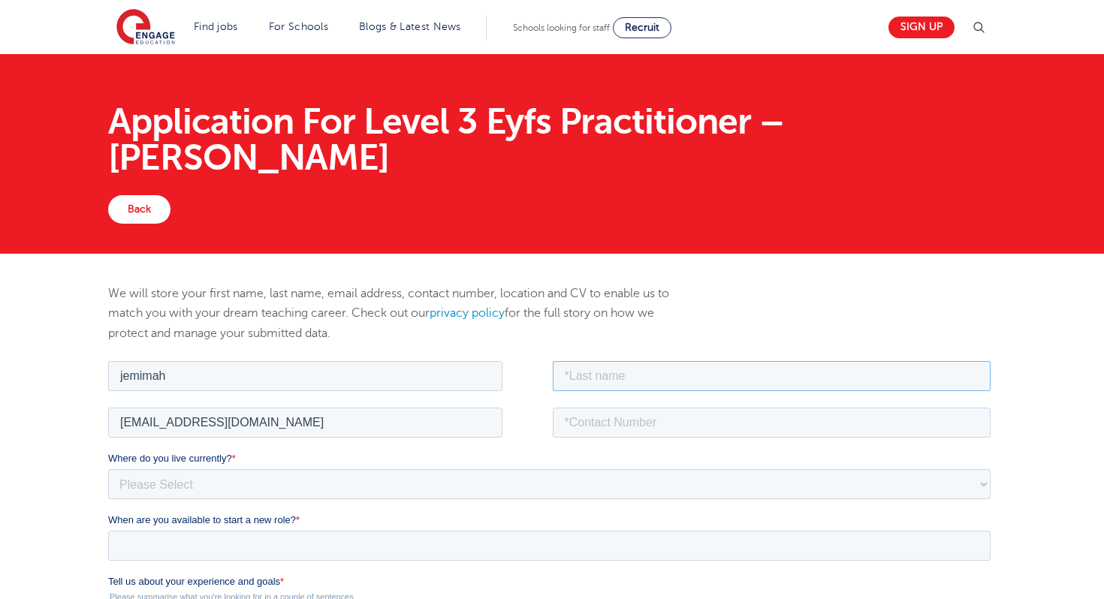
type input "Pel"
click at [621, 424] on input "tel" at bounding box center [771, 422] width 439 height 30
type input "+6582041541"
click at [216, 484] on select "Please Select UK Canada Ireland Australia New Zealand Europe USA South Africa J…" at bounding box center [548, 484] width 883 height 30
select select "Asia"
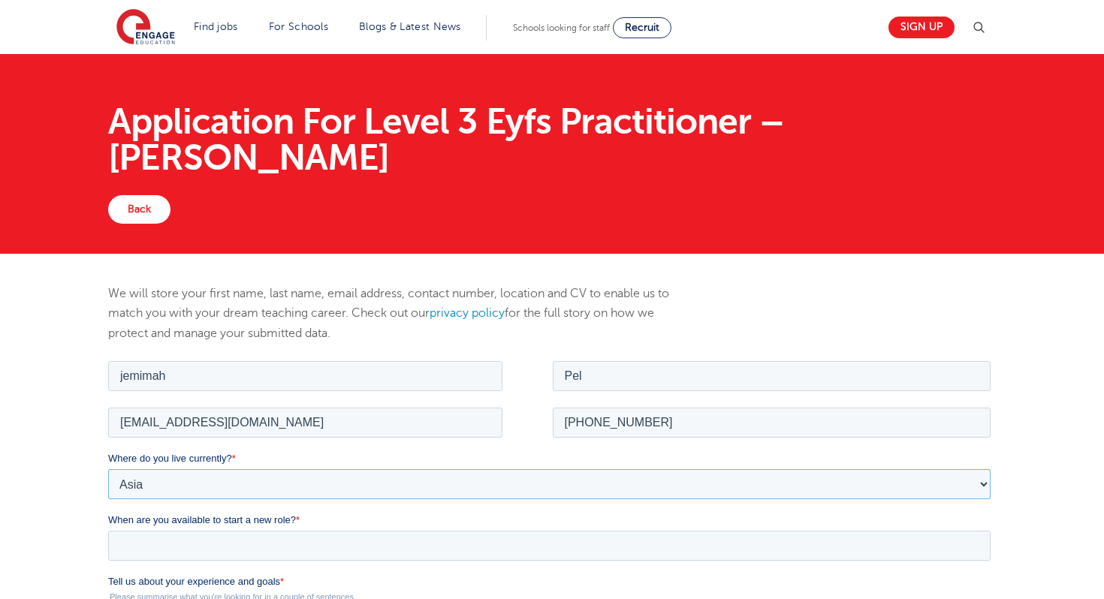
click at [107, 469] on select "Please Select UK Canada Ireland Australia New Zealand Europe USA South Africa J…" at bounding box center [548, 484] width 883 height 30
click at [194, 554] on select "Please Select I'm flexible! London Any city in England Greater London/Home Coun…" at bounding box center [548, 545] width 883 height 30
select select "Flexible"
click at [107, 530] on select "Please Select I'm flexible! London Any city in England Greater London/Home Coun…" at bounding box center [548, 545] width 883 height 30
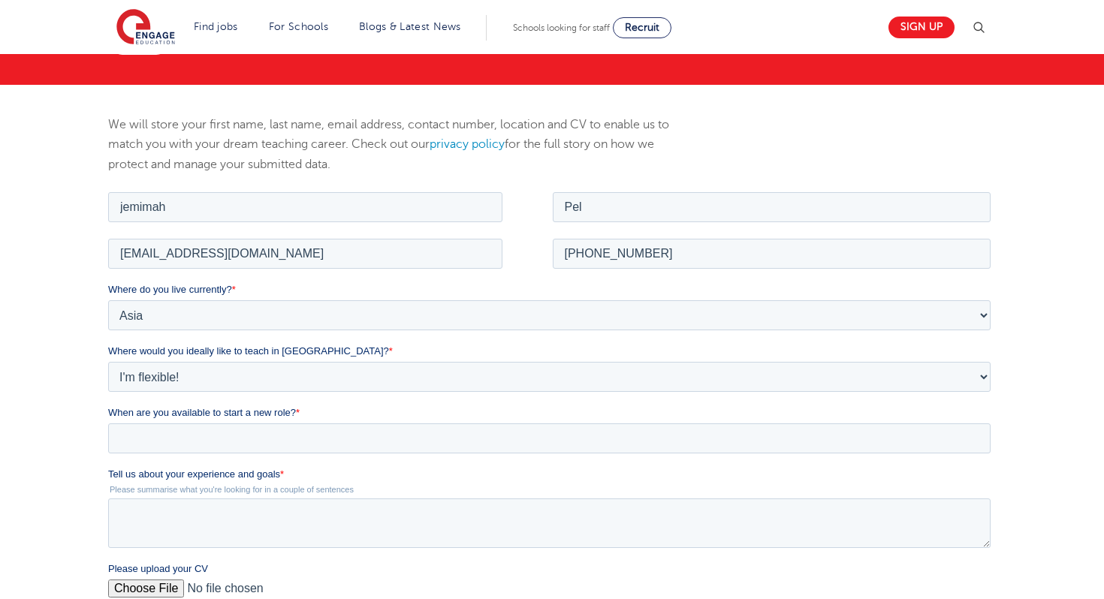
scroll to position [180, 0]
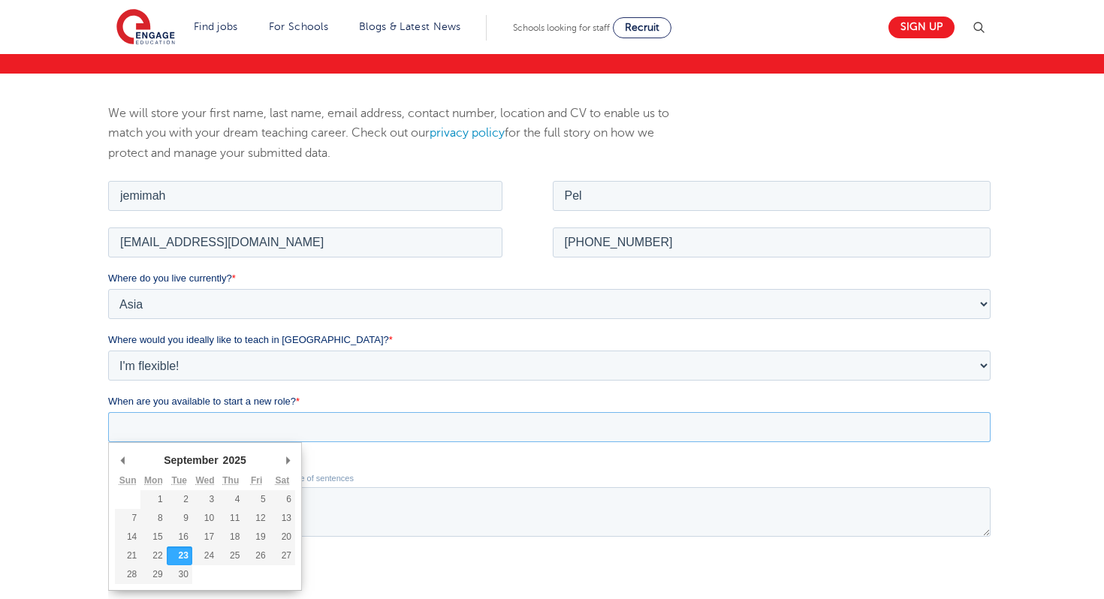
click at [222, 427] on input "When are you available to start a new role? *" at bounding box center [548, 427] width 883 height 30
type div "2026-01-05"
type input "2026/01/05"
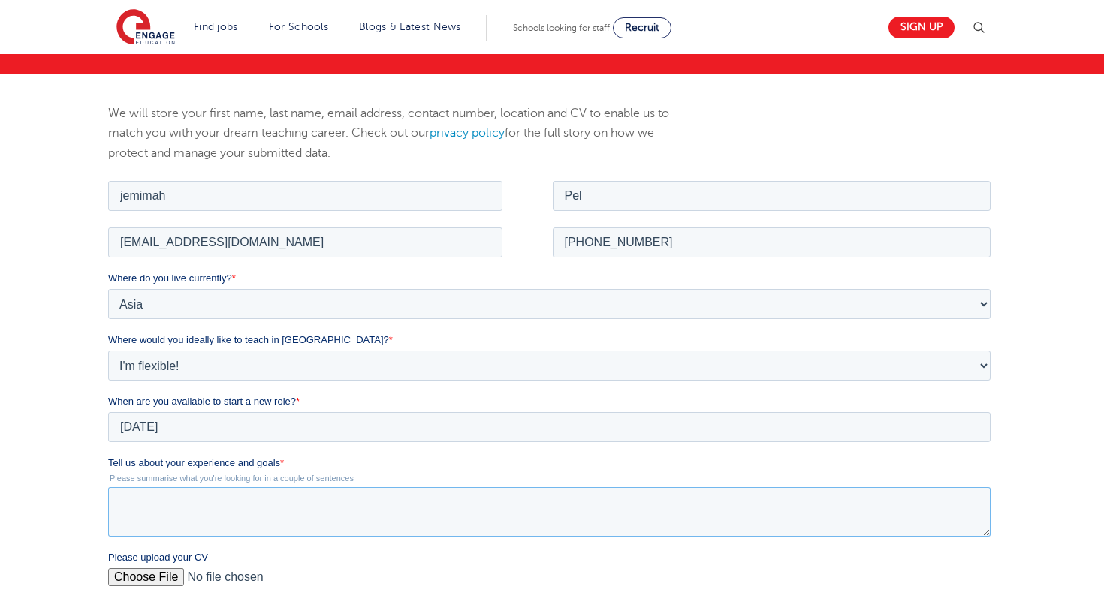
click at [272, 511] on textarea "Tell us about your experience and goals *" at bounding box center [548, 512] width 883 height 50
paste textarea "Dear Hiring Manager I am writing to express my interest in the Early Years Educ…"
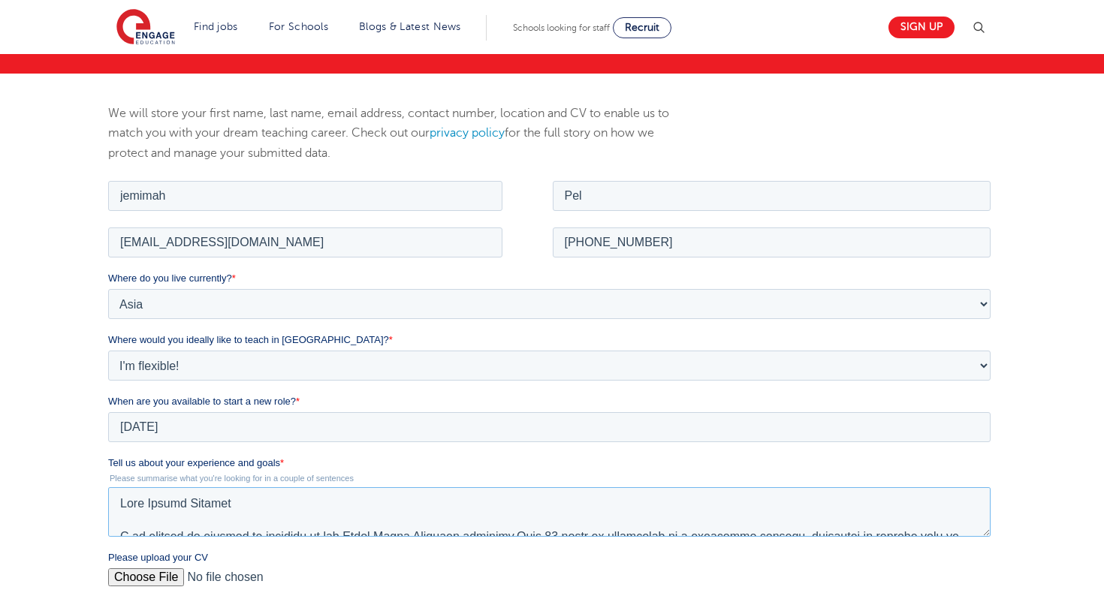
scroll to position [355, 0]
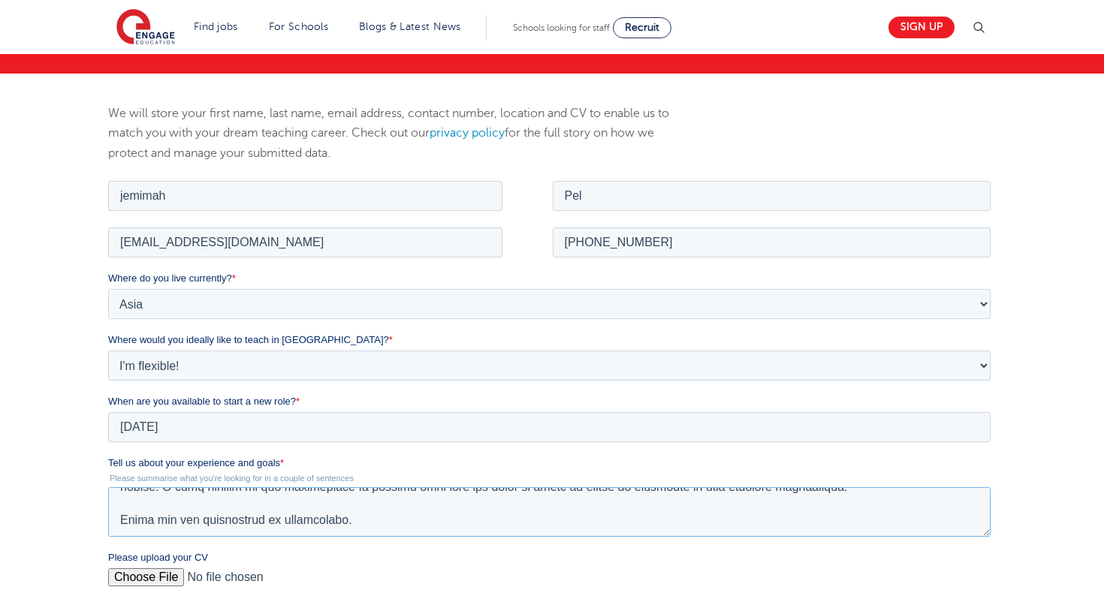
type textarea "Dear Hiring Manager I am writing to express my interest in the Early Years Educ…"
click at [141, 578] on input "Please upload your CV" at bounding box center [548, 583] width 883 height 30
type input "C:\fakepath\Jemimah DM Pel CV 2025.pdf"
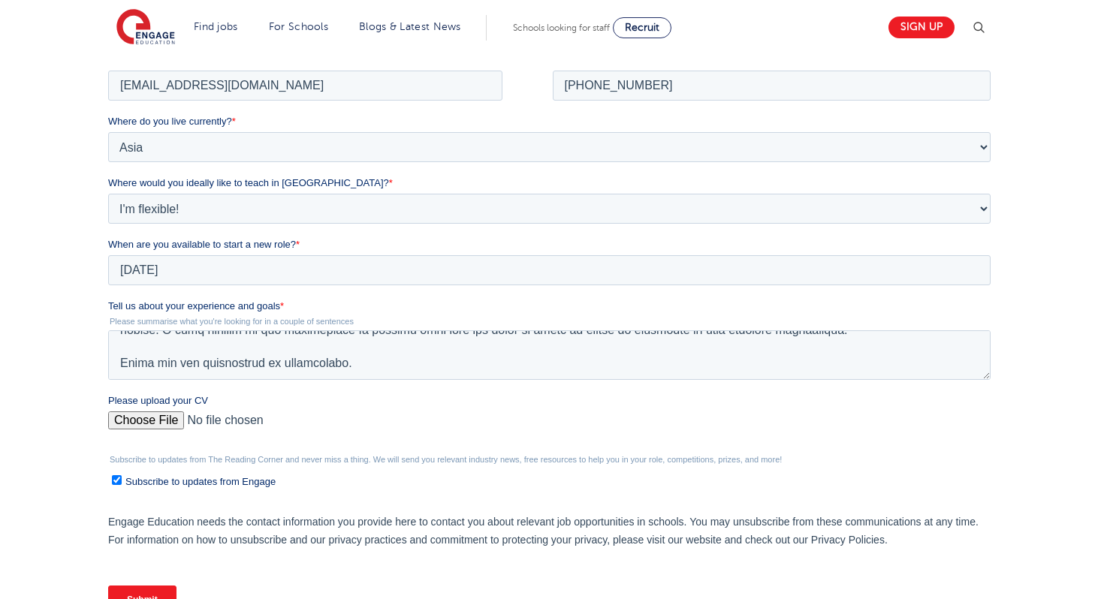
scroll to position [361, 0]
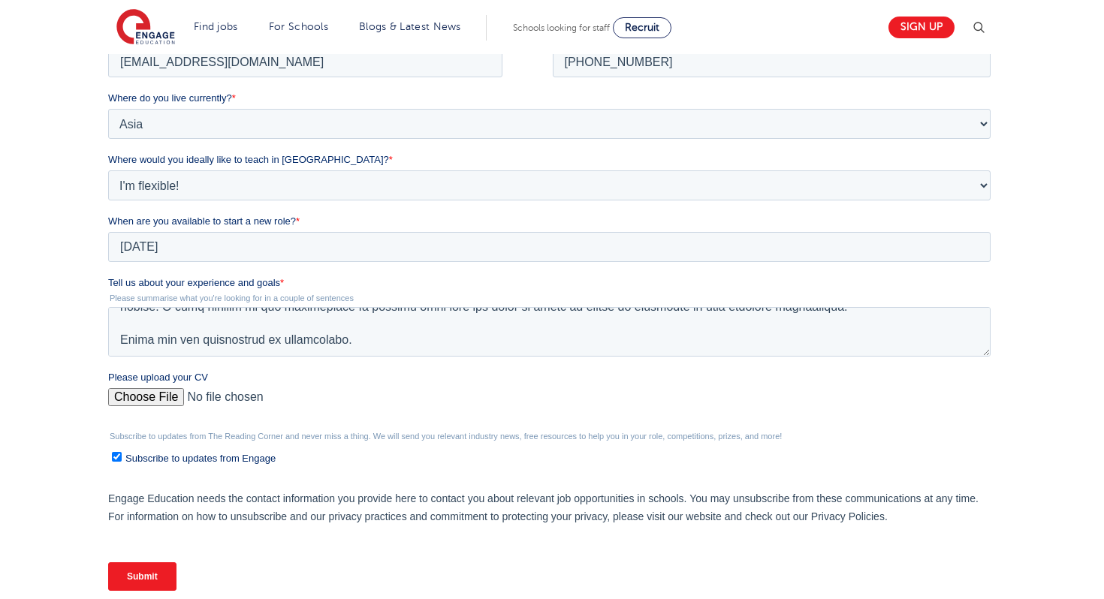
click at [159, 576] on input "Submit" at bounding box center [141, 577] width 68 height 29
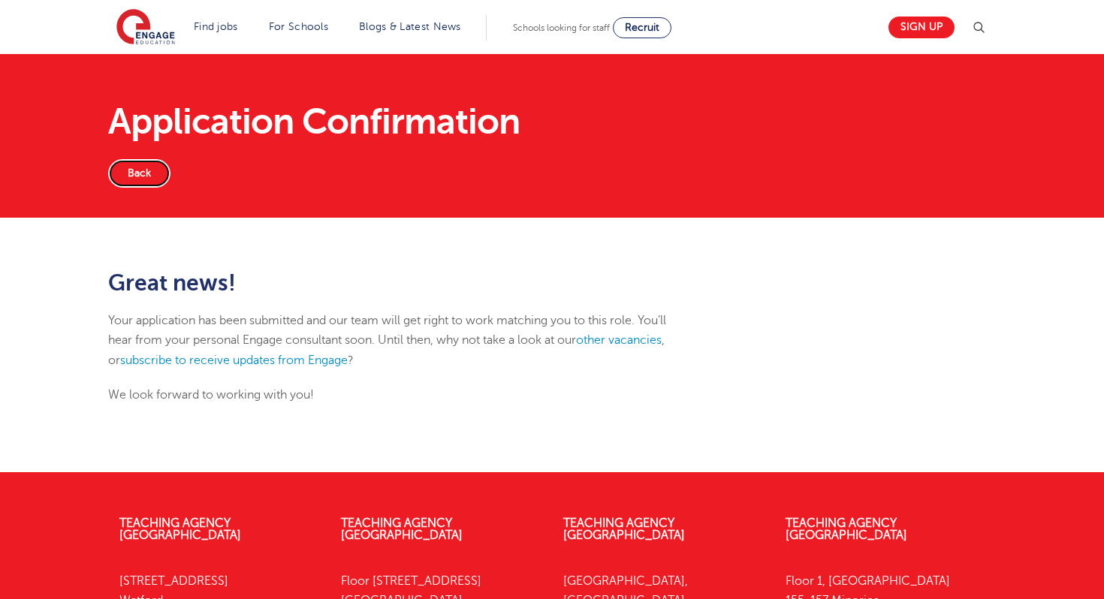
click at [122, 180] on link "Back" at bounding box center [139, 173] width 62 height 29
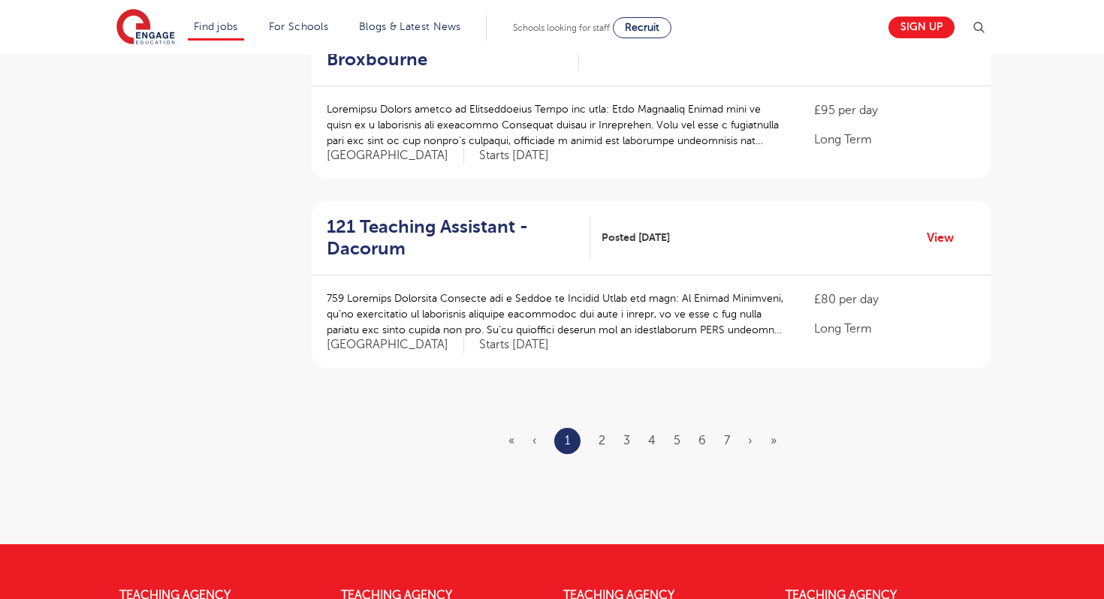
scroll to position [1712, 0]
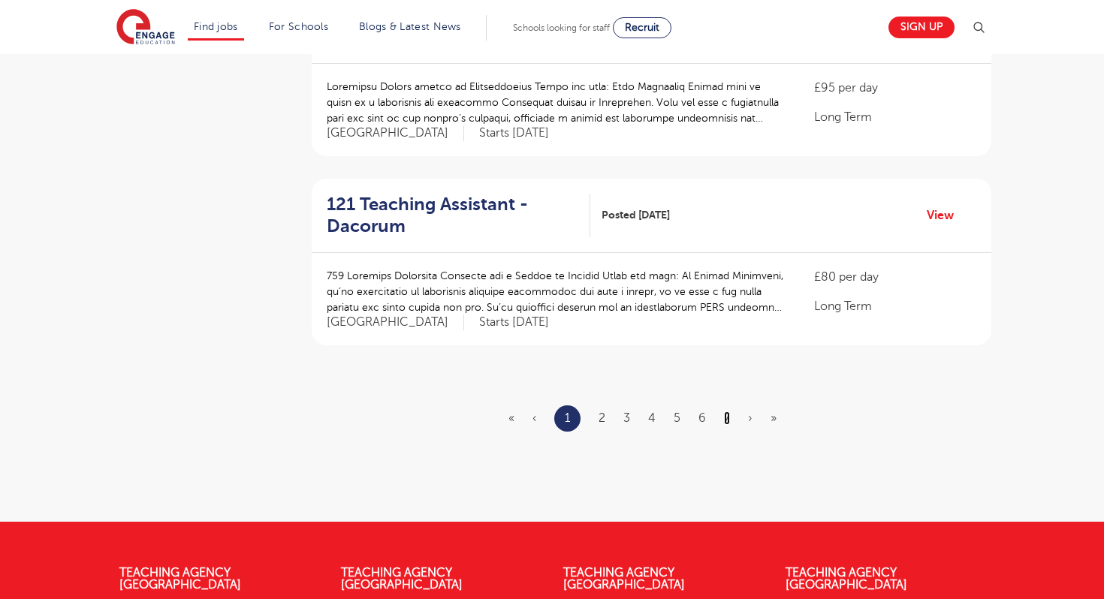
click at [726, 412] on link "7" at bounding box center [727, 419] width 6 height 14
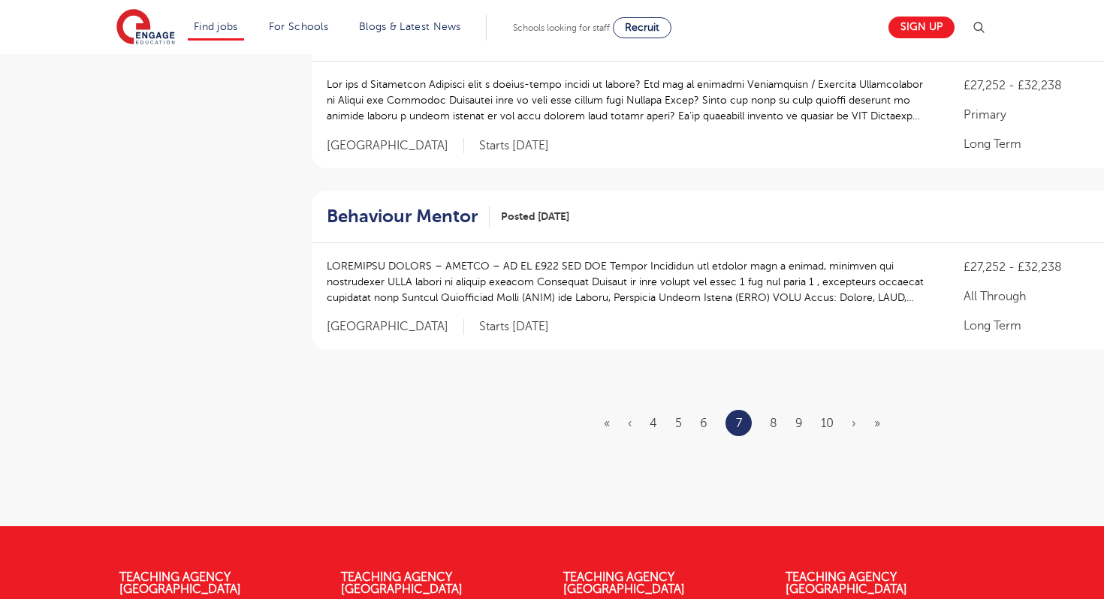
scroll to position [1743, 0]
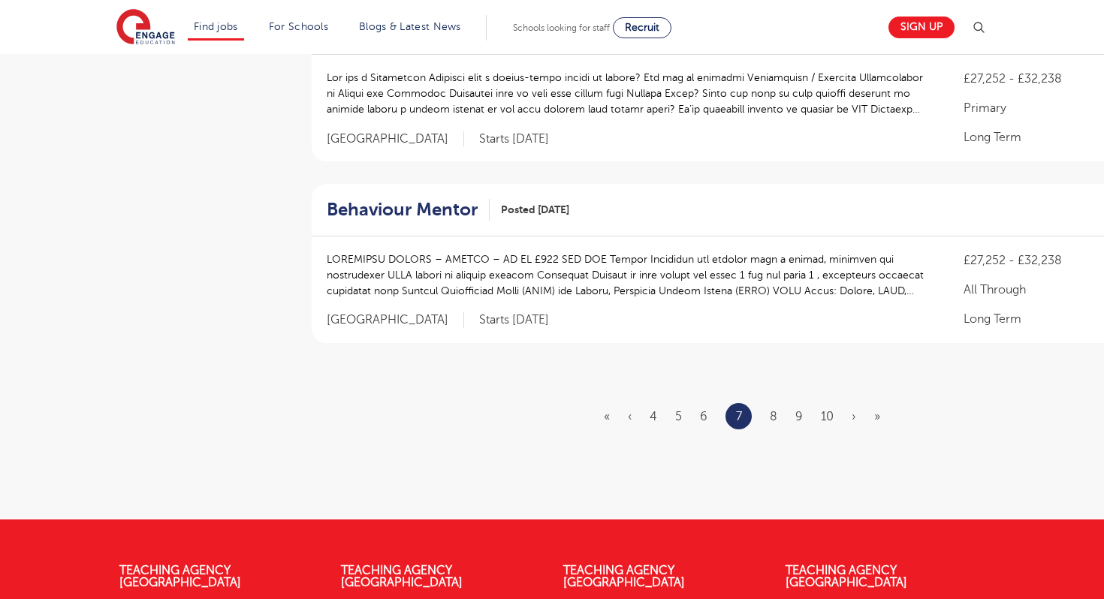
click at [769, 403] on ul "« ‹ 4 5 6 7 8 9 10 › »" at bounding box center [751, 416] width 294 height 26
click at [771, 410] on link "8" at bounding box center [774, 417] width 8 height 14
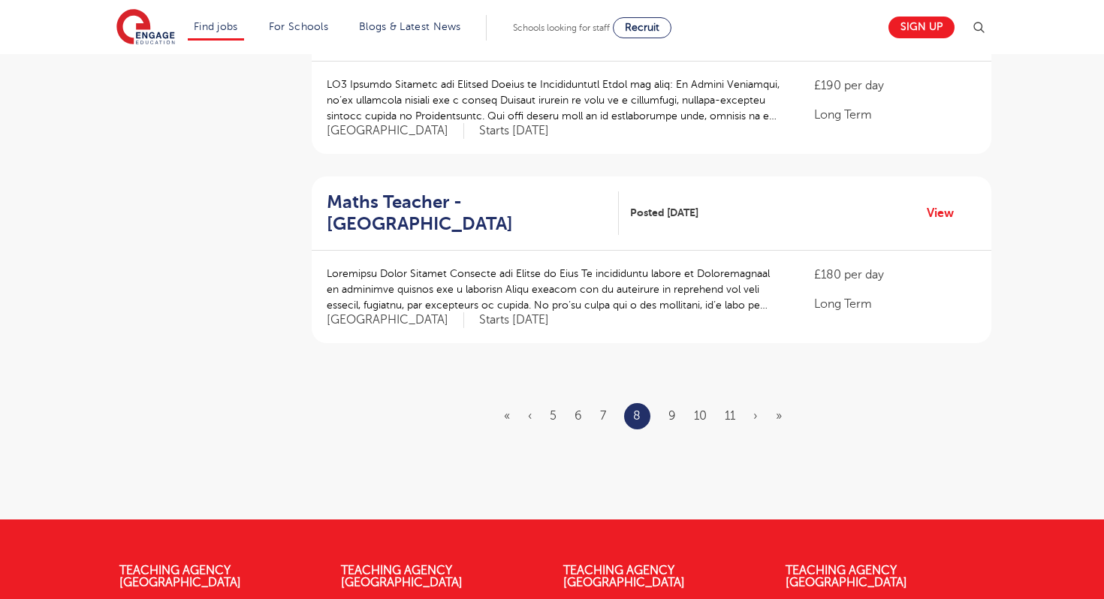
scroll to position [1743, 0]
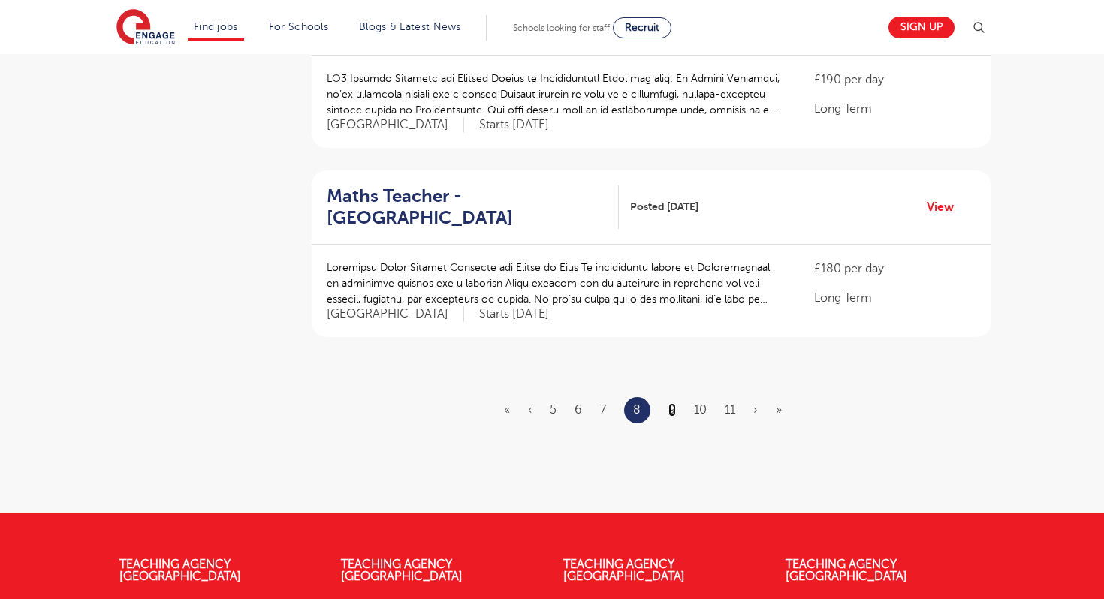
click at [672, 403] on link "9" at bounding box center [672, 410] width 8 height 14
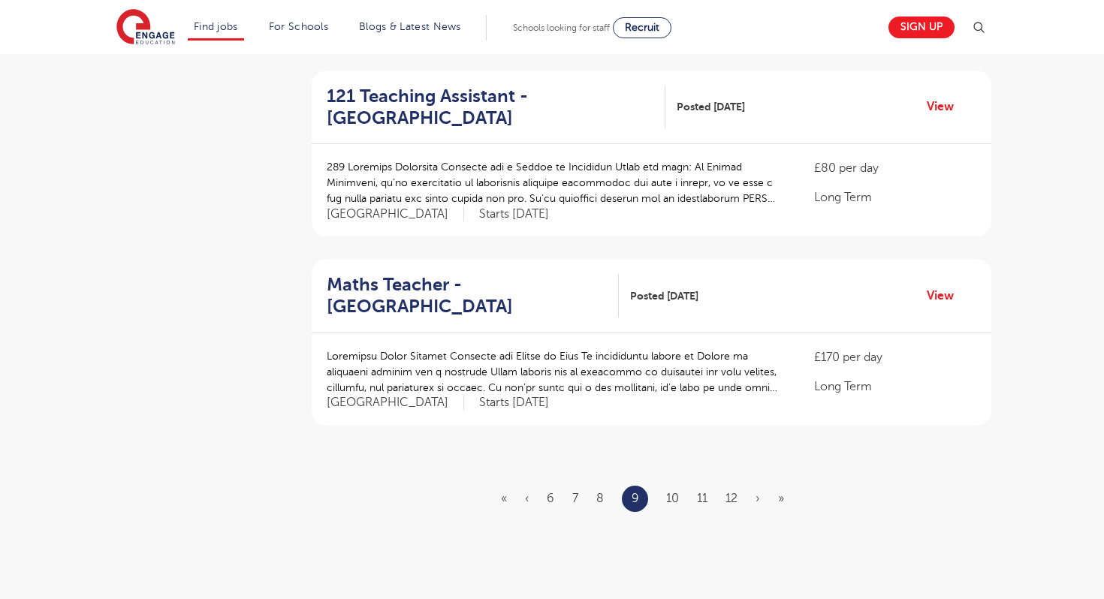
scroll to position [1712, 0]
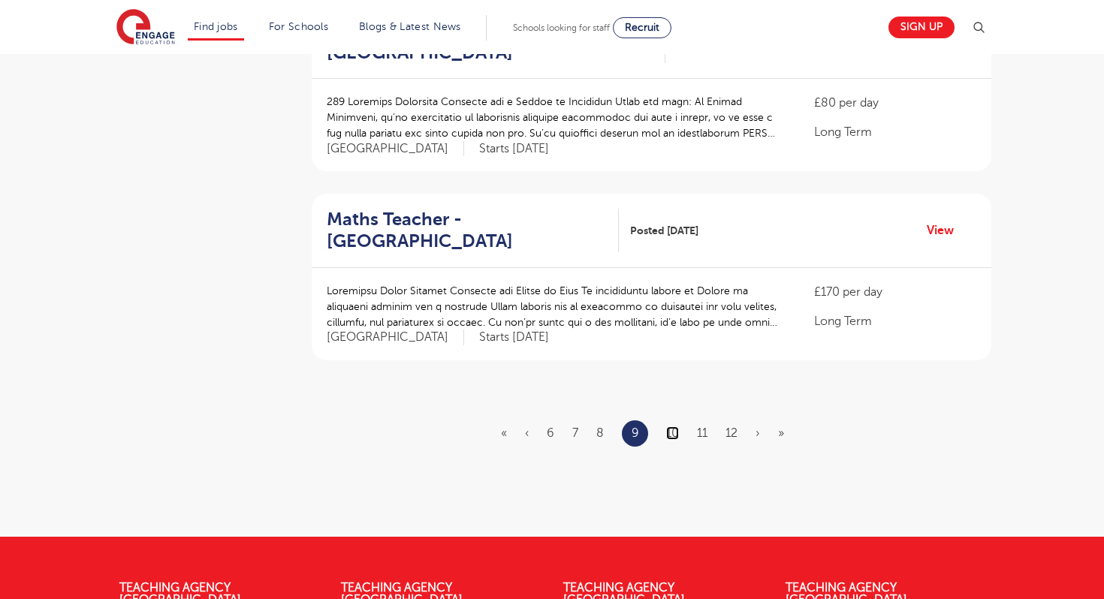
click at [666, 427] on link "10" at bounding box center [672, 434] width 13 height 14
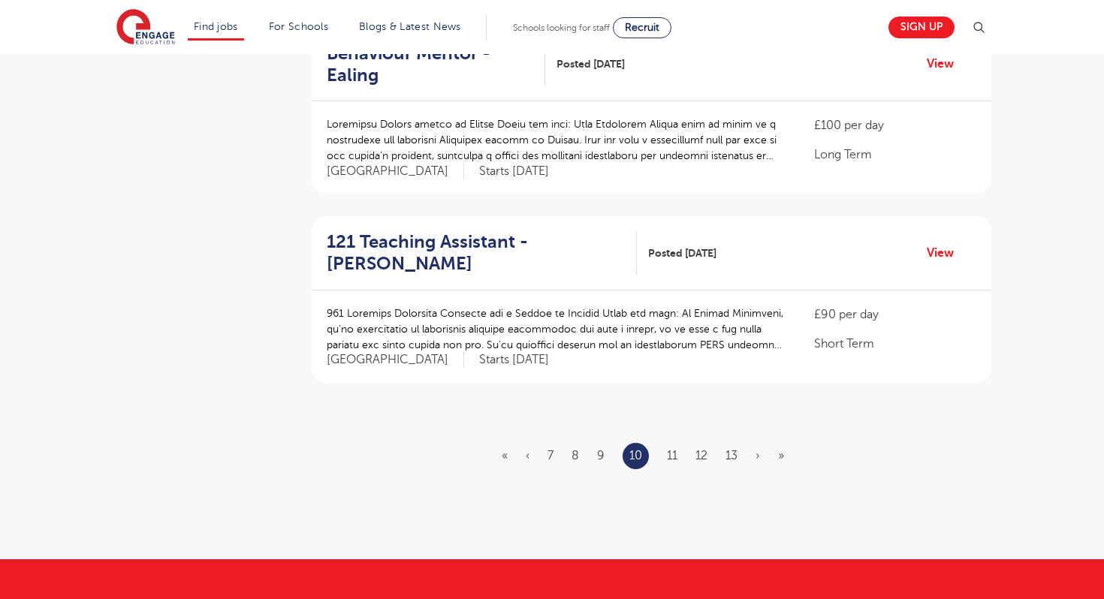
scroll to position [1712, 0]
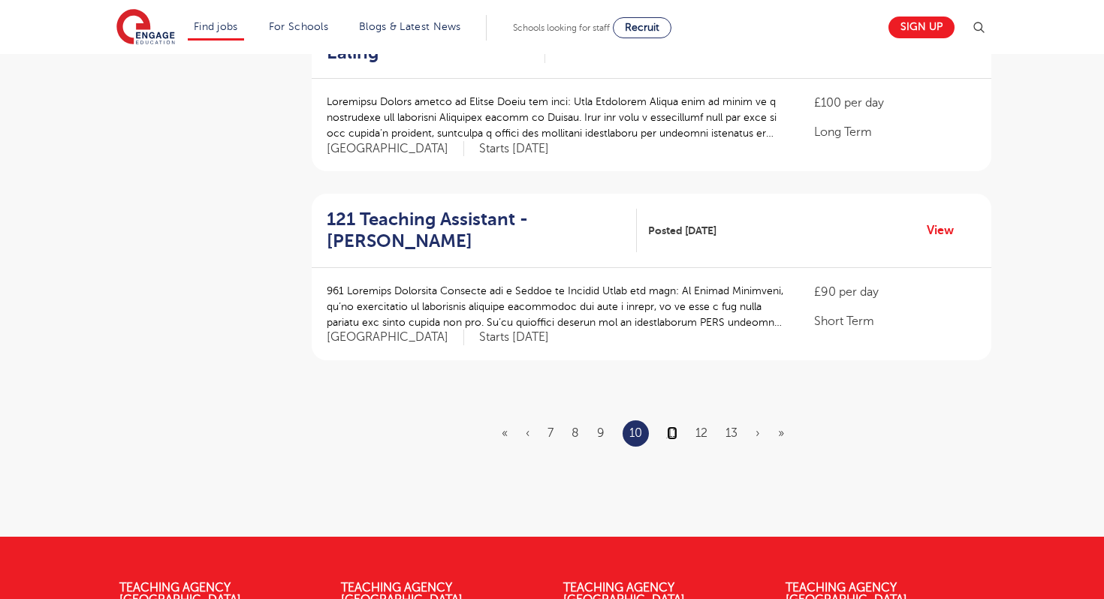
click at [667, 427] on link "11" at bounding box center [672, 434] width 11 height 14
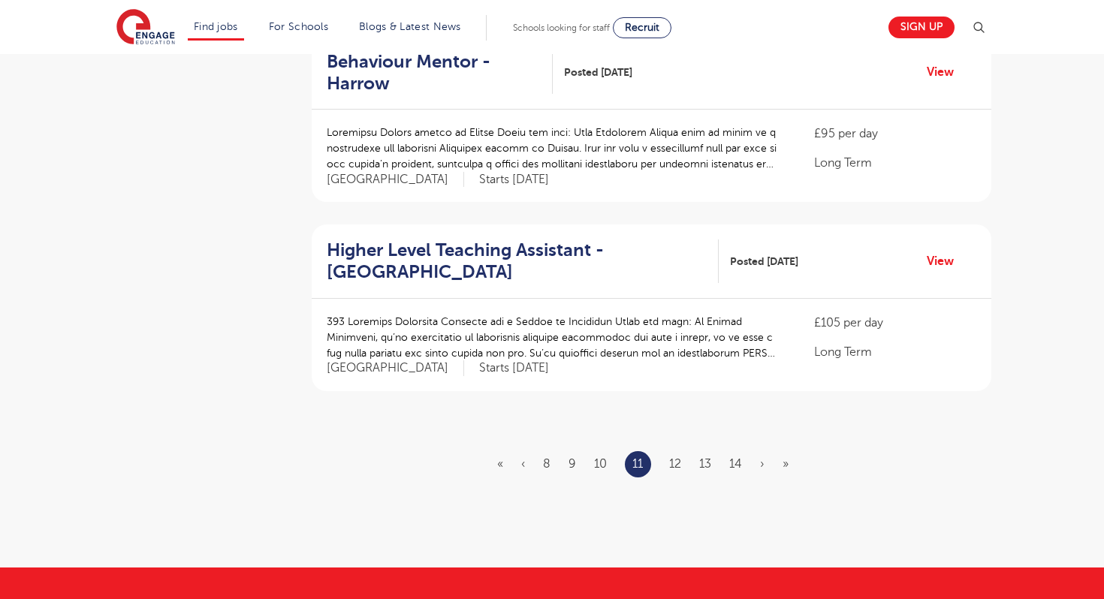
scroll to position [1682, 0]
click at [677, 457] on link "12" at bounding box center [675, 464] width 12 height 14
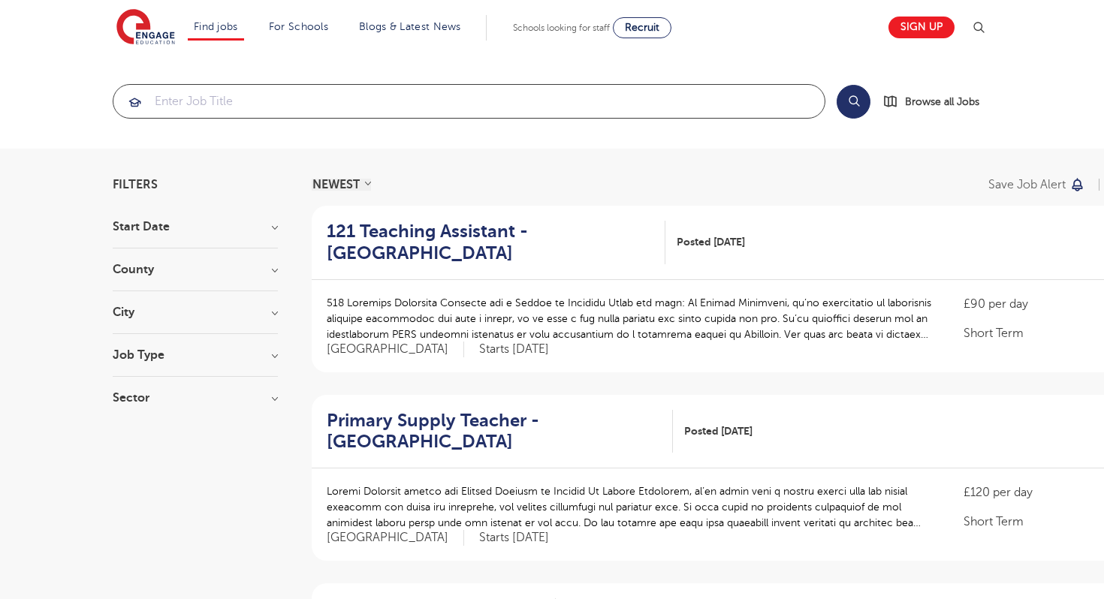
click at [344, 104] on input "search" at bounding box center [468, 101] width 711 height 33
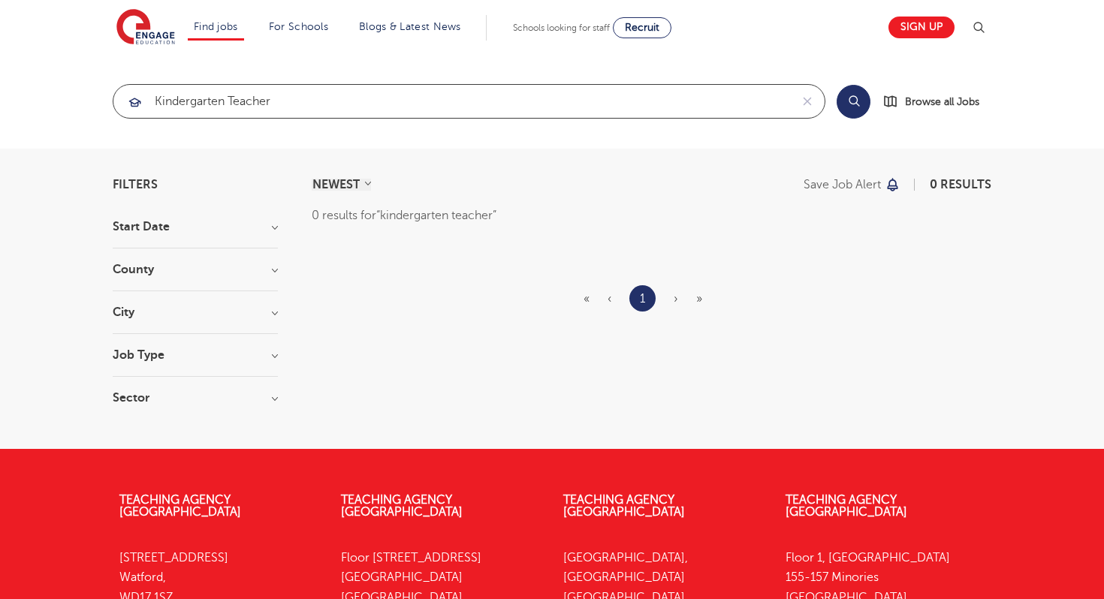
type input "kindergarten teacher"
click at [849, 100] on button "Search" at bounding box center [854, 102] width 34 height 34
click at [837, 85] on button "Search" at bounding box center [854, 102] width 34 height 34
click at [344, 98] on input "kindergarten teacher" at bounding box center [451, 101] width 677 height 33
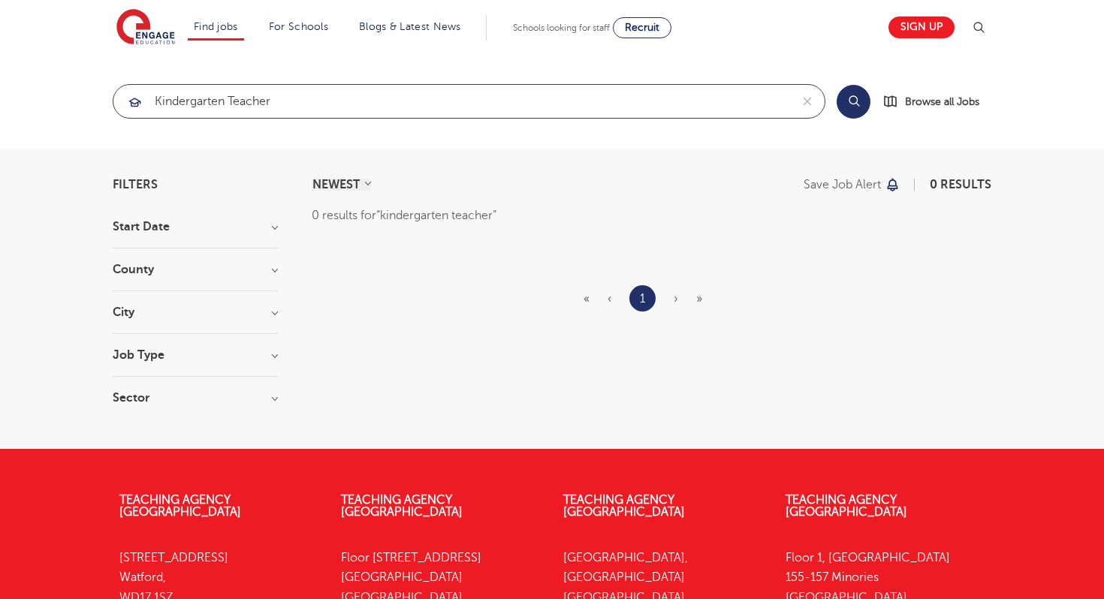
click at [344, 98] on input "kindergarten teacher" at bounding box center [451, 101] width 677 height 33
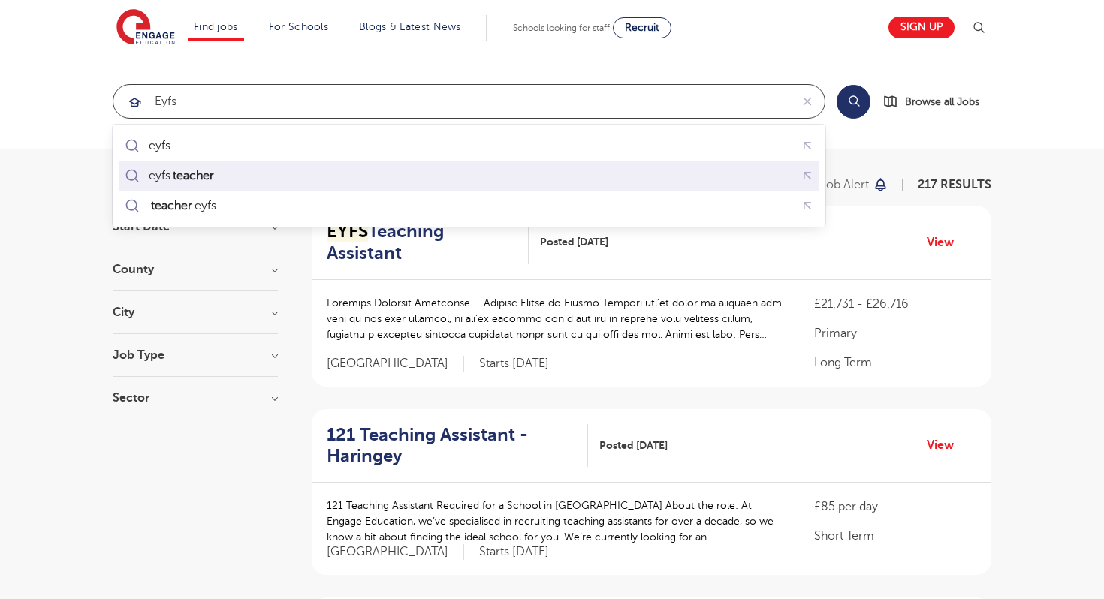
click at [229, 177] on div "eyfs teacher" at bounding box center [469, 175] width 695 height 23
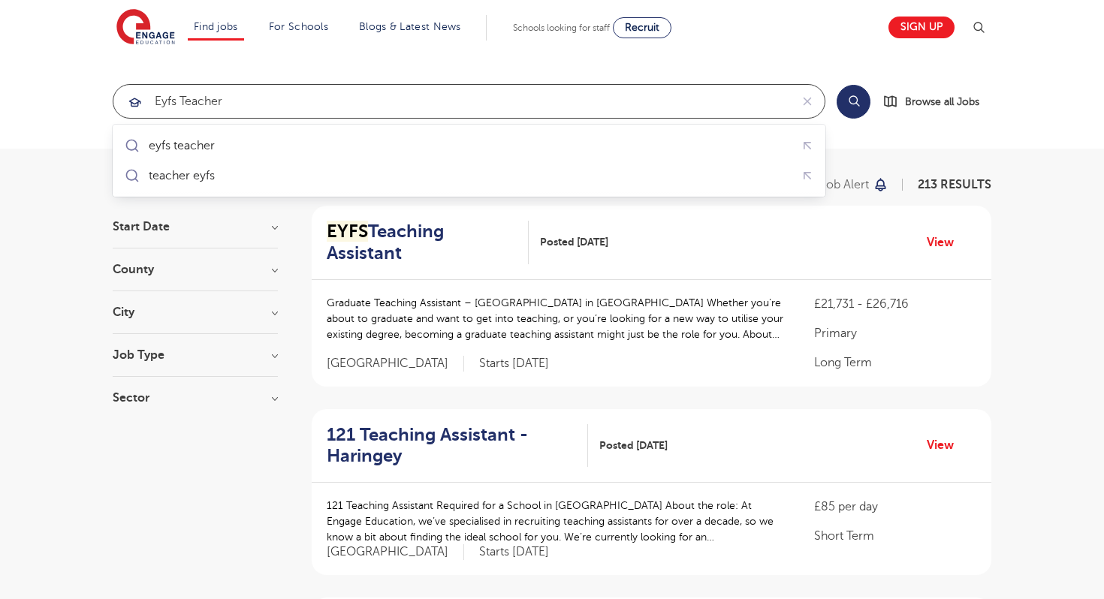
type input "eyfs teacher"
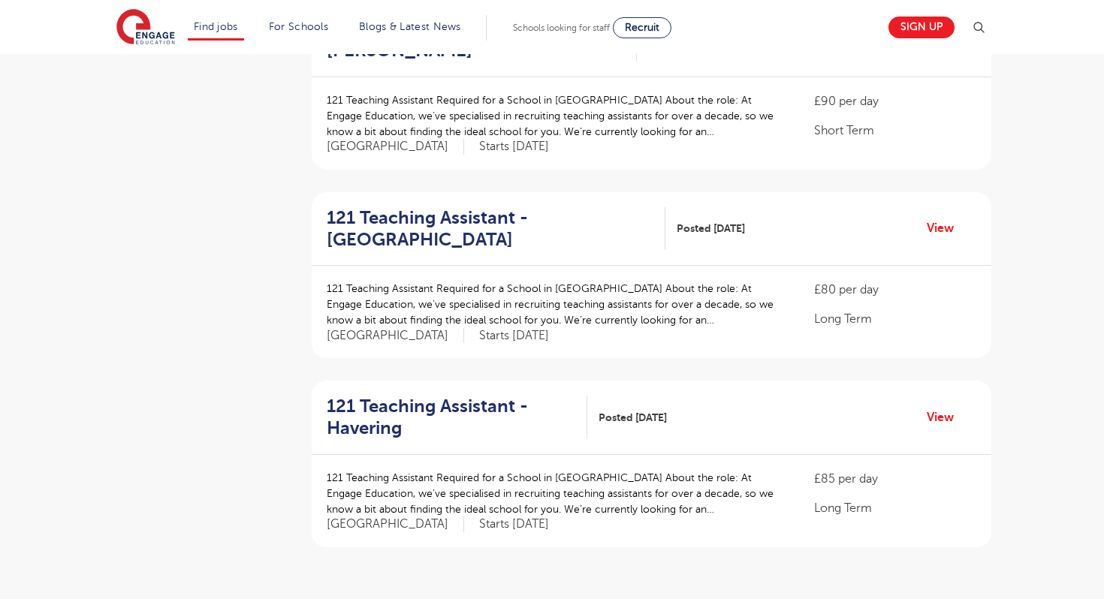
scroll to position [1562, 0]
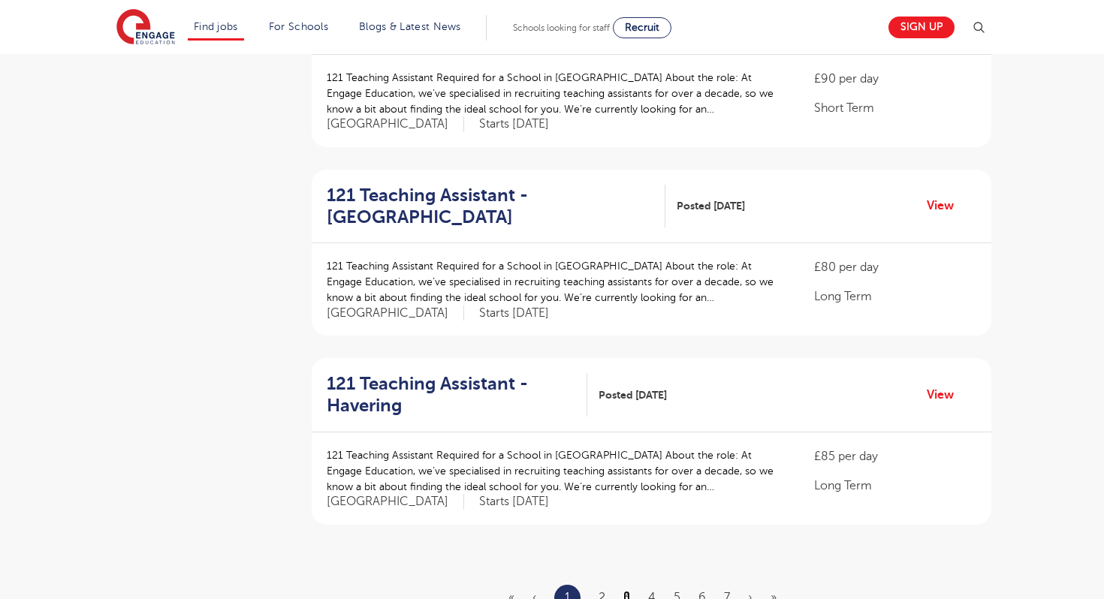
click at [629, 591] on link "3" at bounding box center [626, 598] width 7 height 14
